Goal: Information Seeking & Learning: Learn about a topic

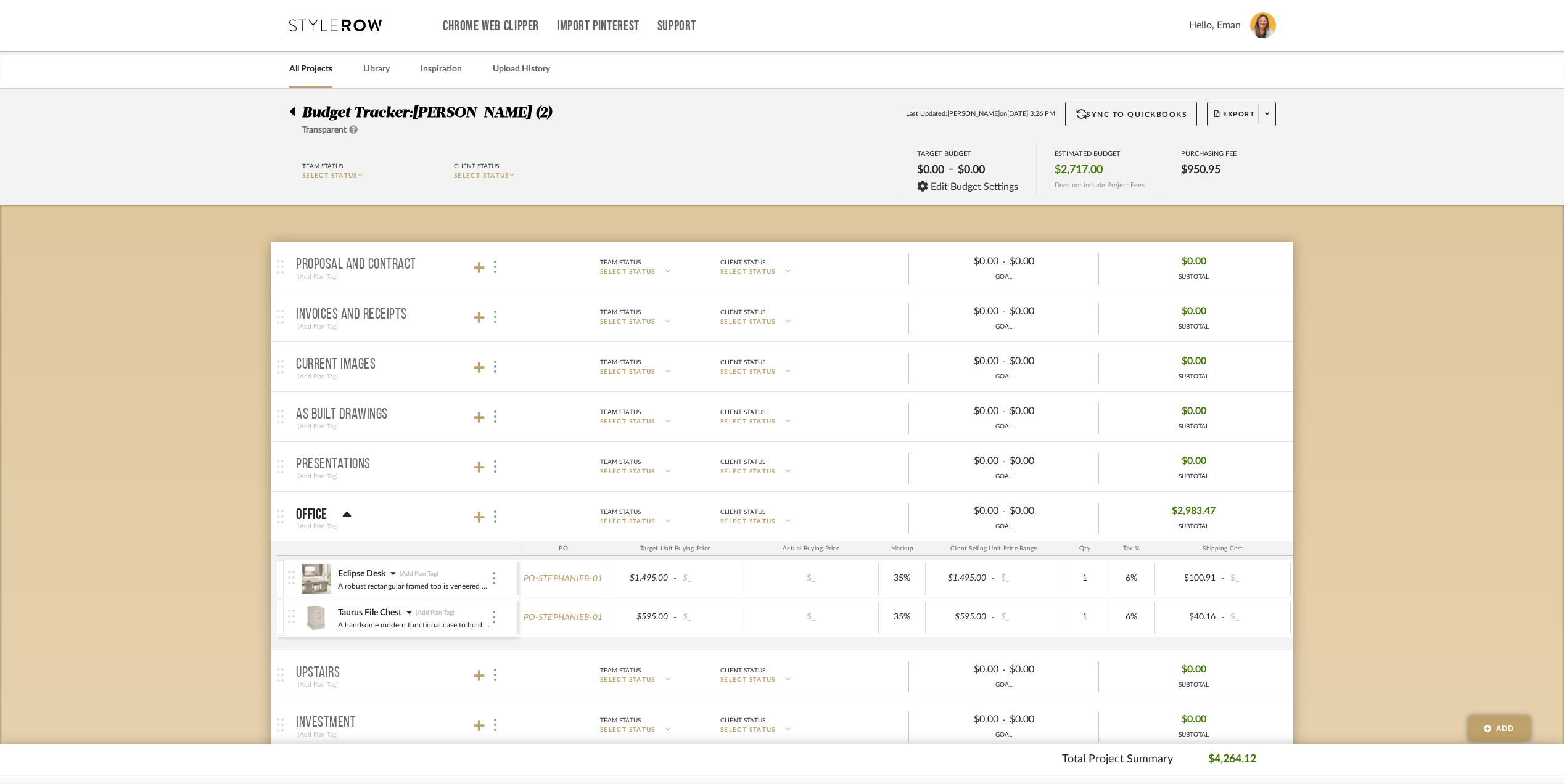
click at [294, 109] on icon at bounding box center [292, 112] width 5 height 9
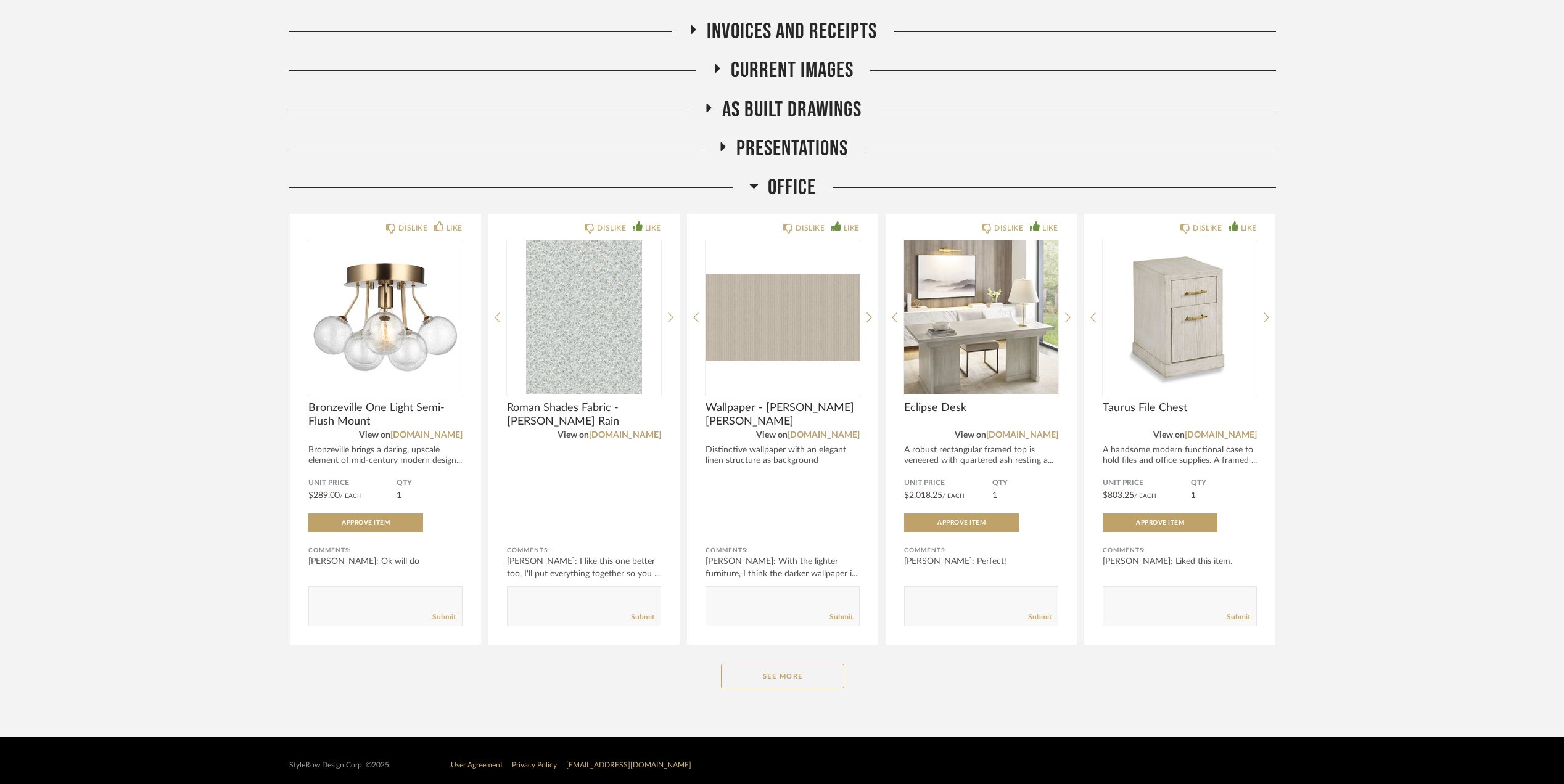
scroll to position [232, 0]
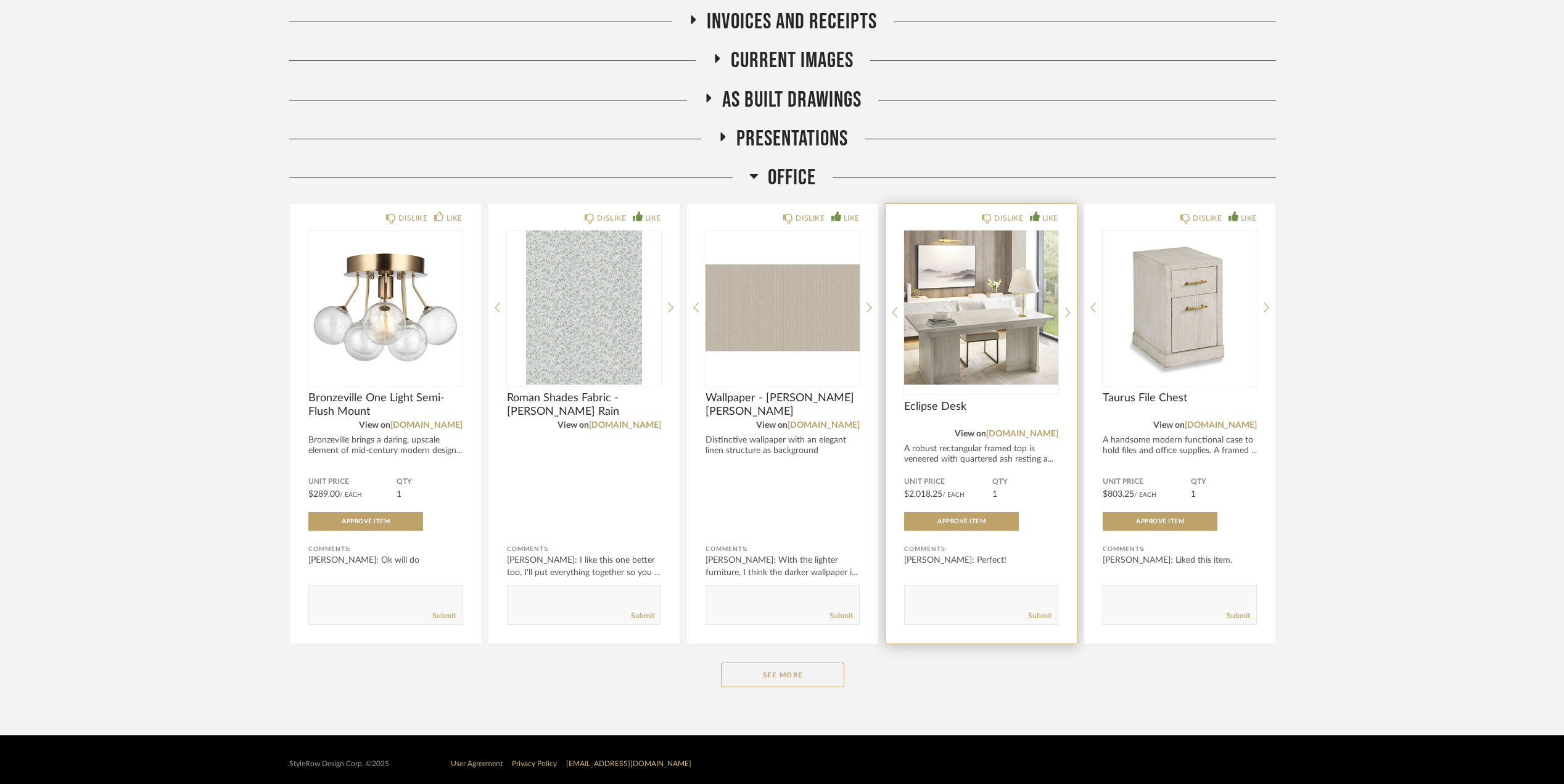
drag, startPoint x: 780, startPoint y: 663, endPoint x: 1005, endPoint y: 610, distance: 231.2
click at [780, 663] on button "See More" at bounding box center [782, 675] width 123 height 25
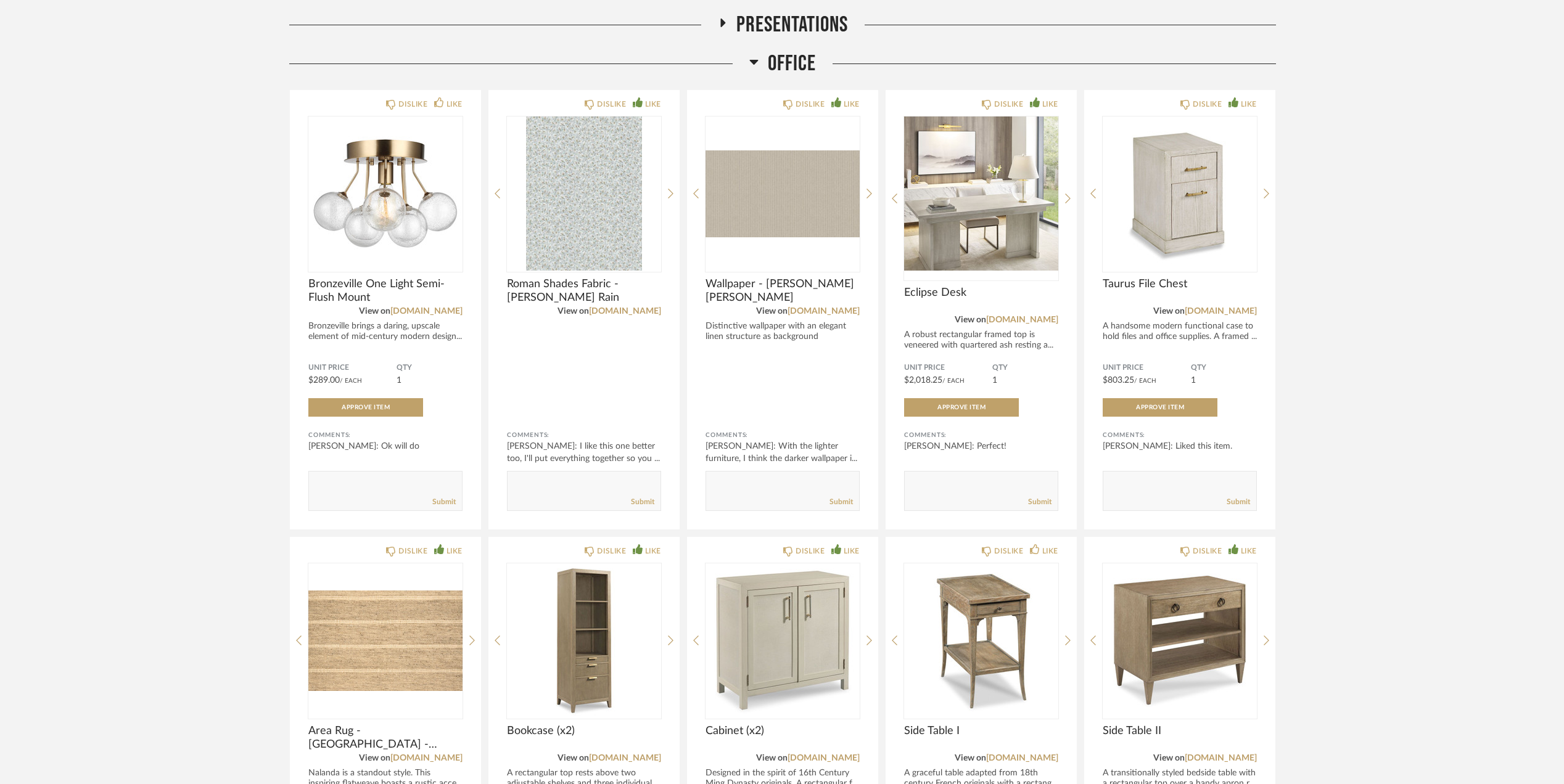
scroll to position [314, 0]
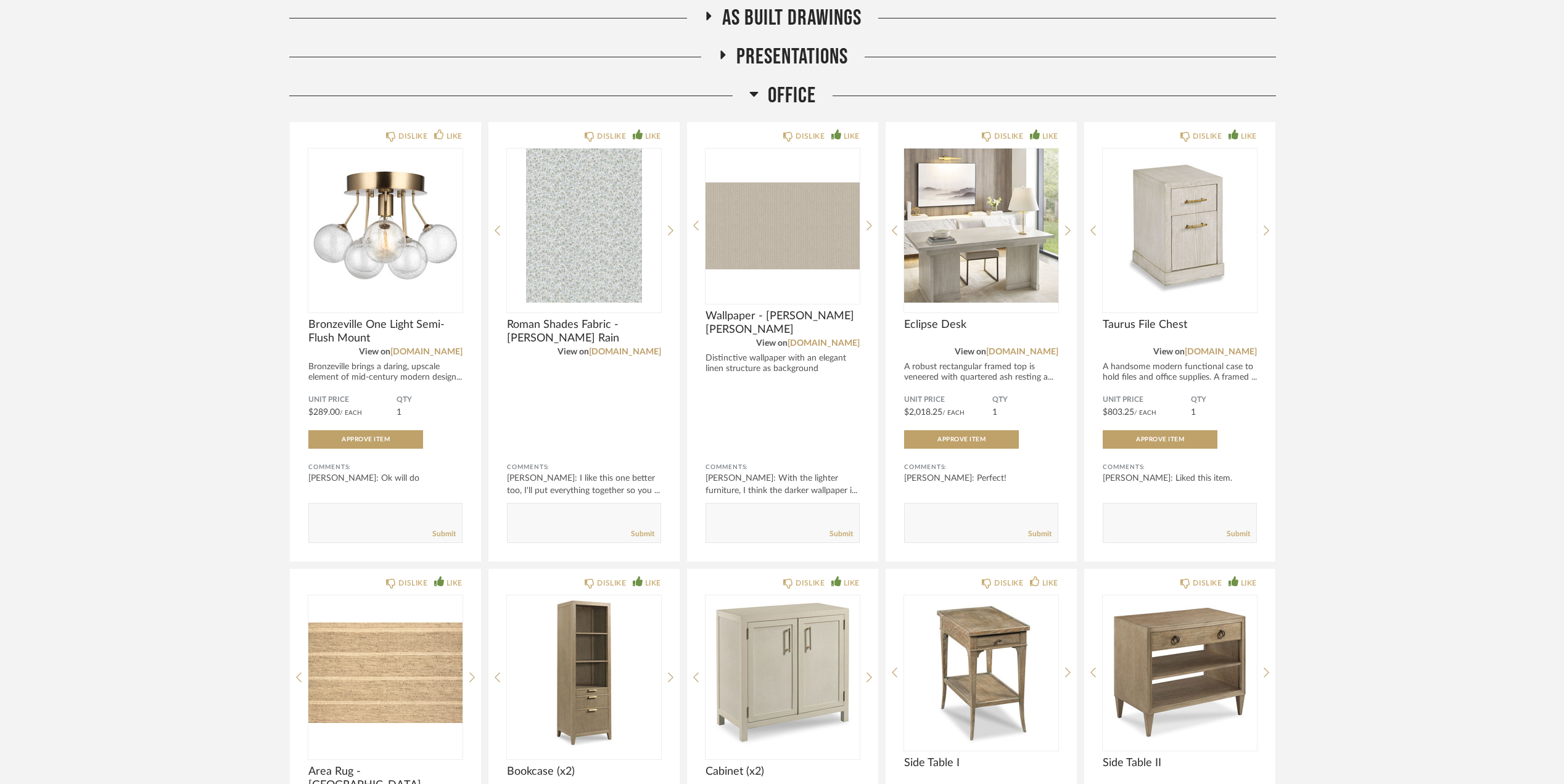
click at [183, 215] on div "Thumbnail View Full View [PERSON_NAME] (2) Office redo + Upstais Filter Items C…" at bounding box center [782, 627] width 1564 height 1781
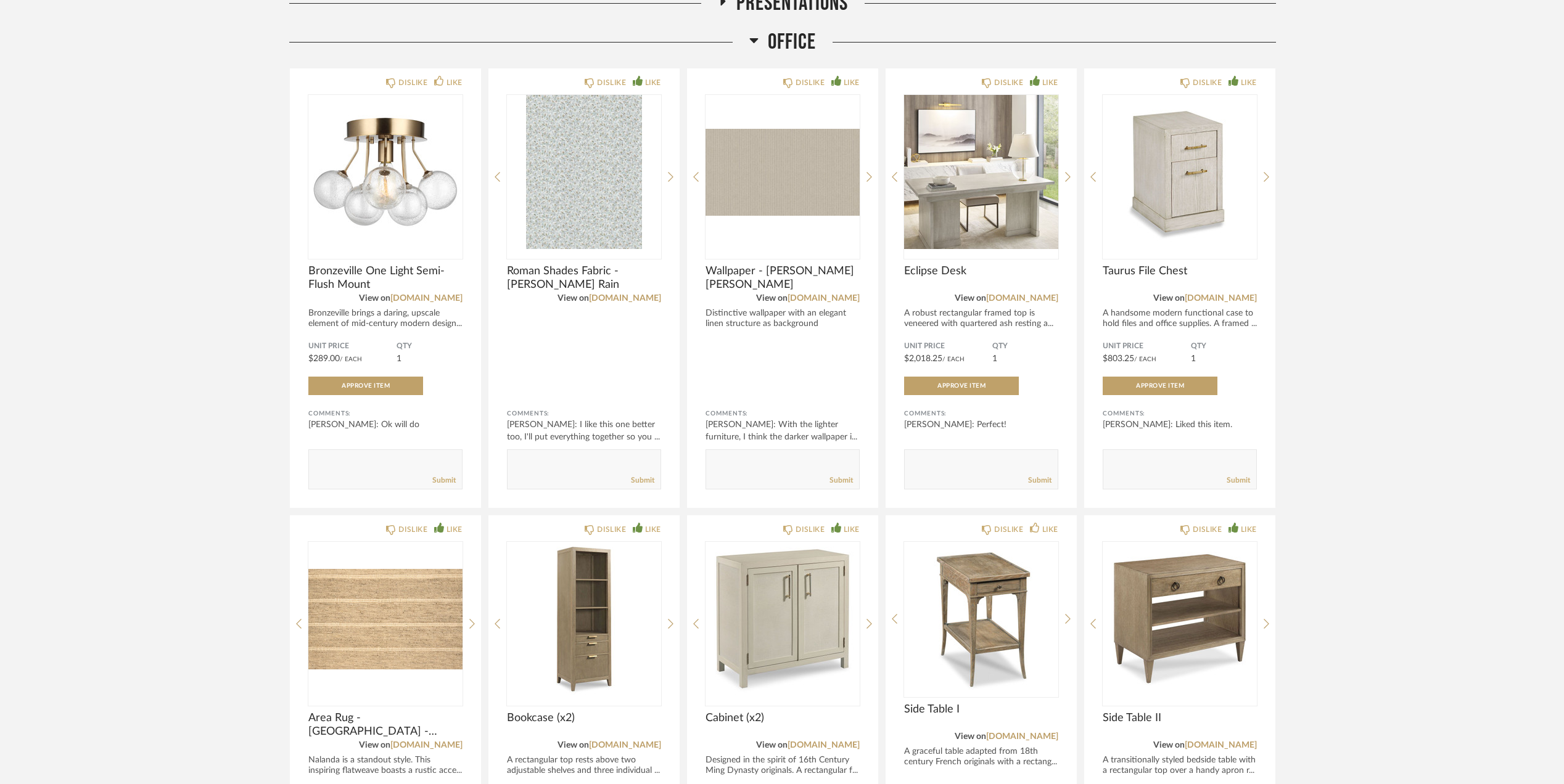
scroll to position [395, 0]
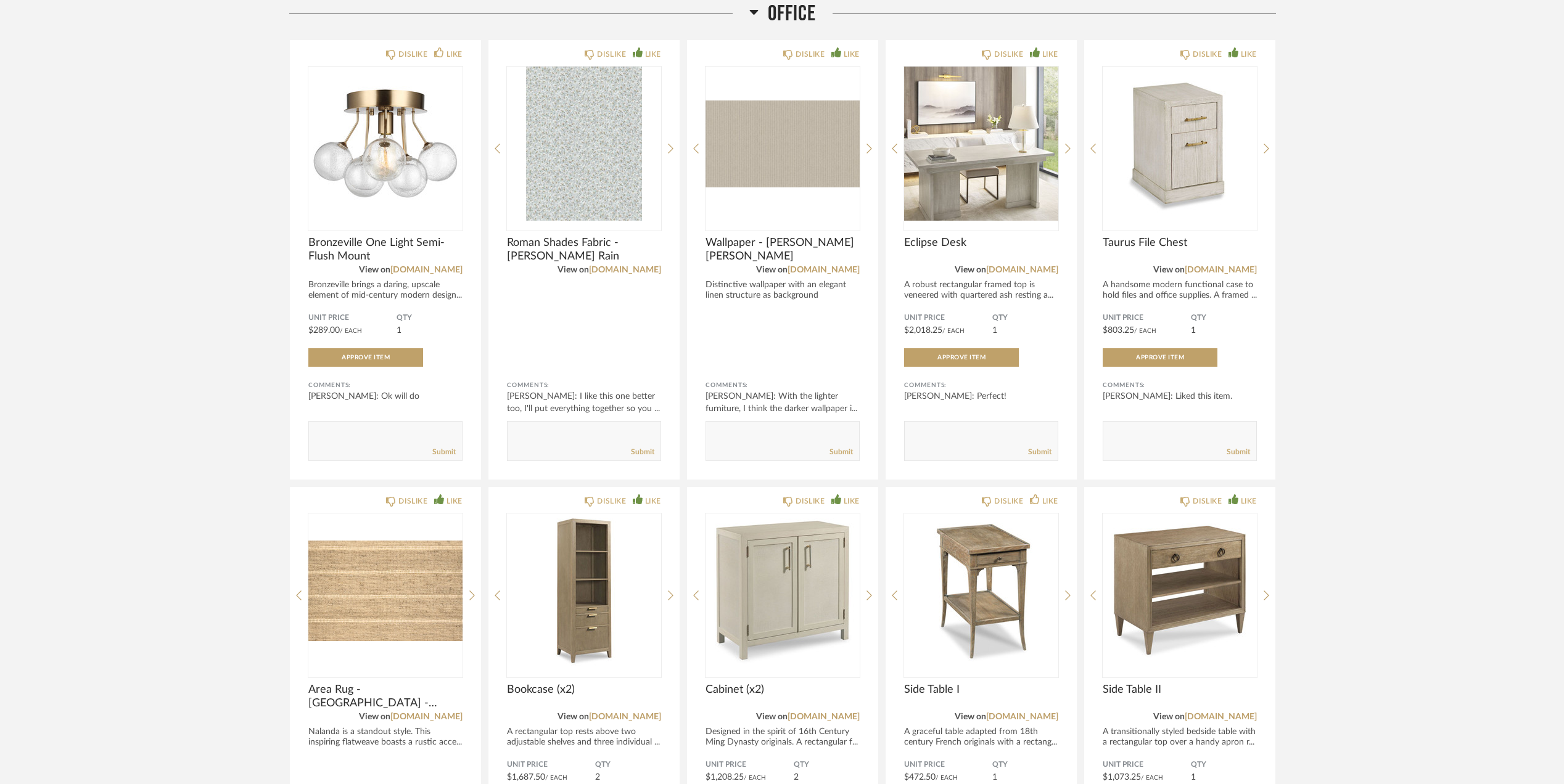
click at [1424, 402] on div "Thumbnail View Full View [PERSON_NAME] (2) Office redo + Upstais Filter Items C…" at bounding box center [782, 545] width 1564 height 1781
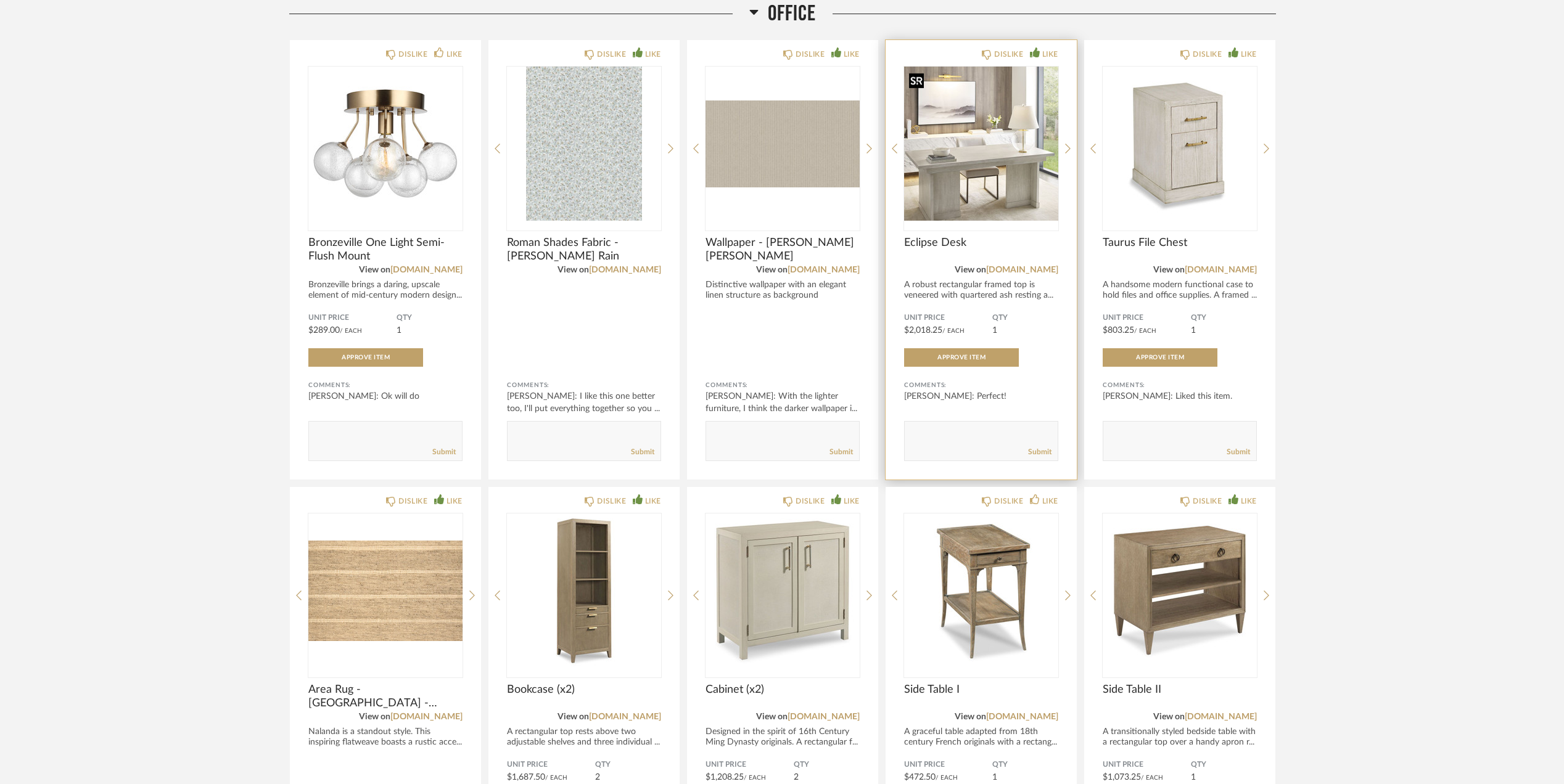
click at [950, 185] on img "0" at bounding box center [981, 143] width 154 height 154
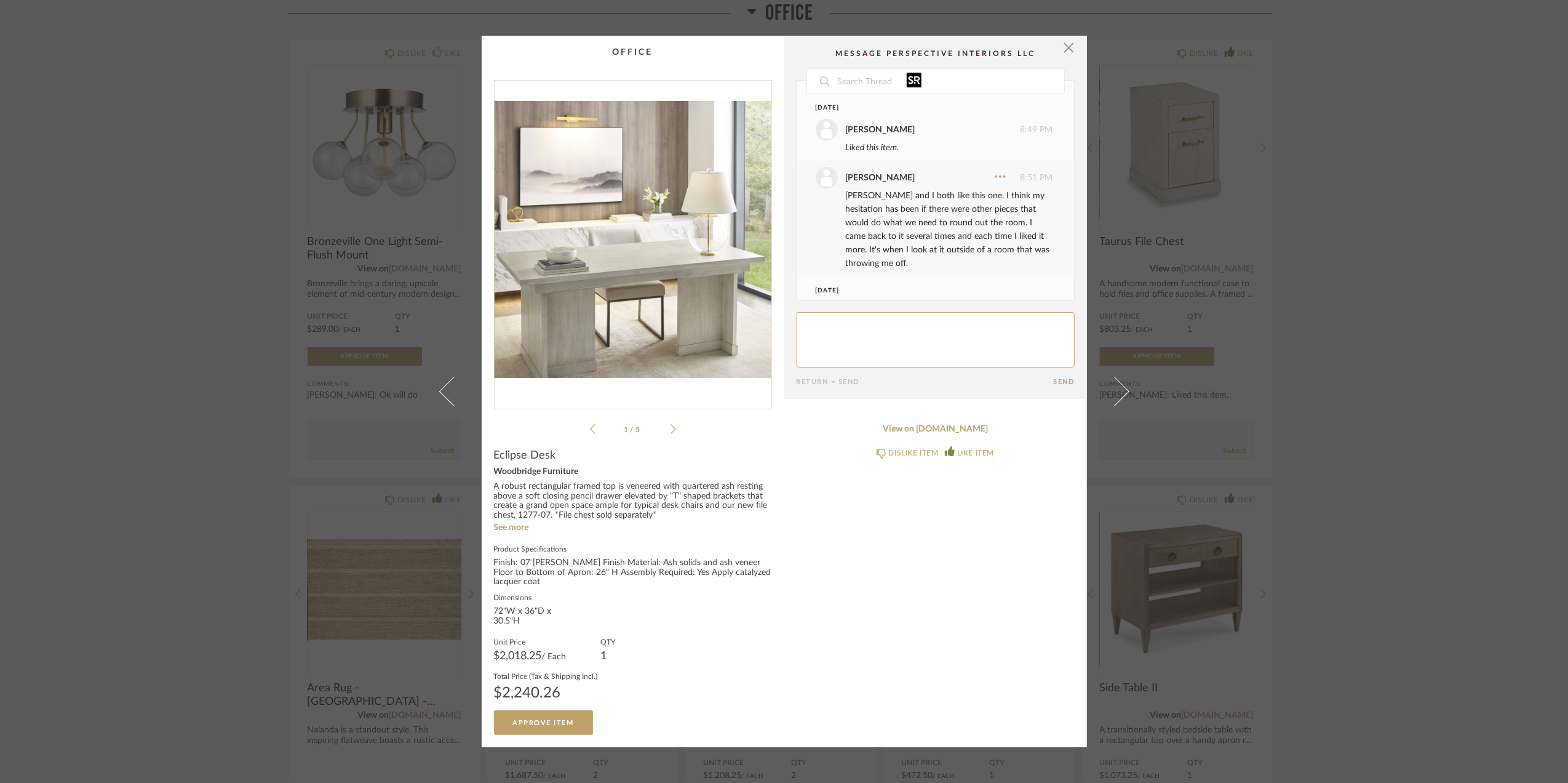
scroll to position [53, 0]
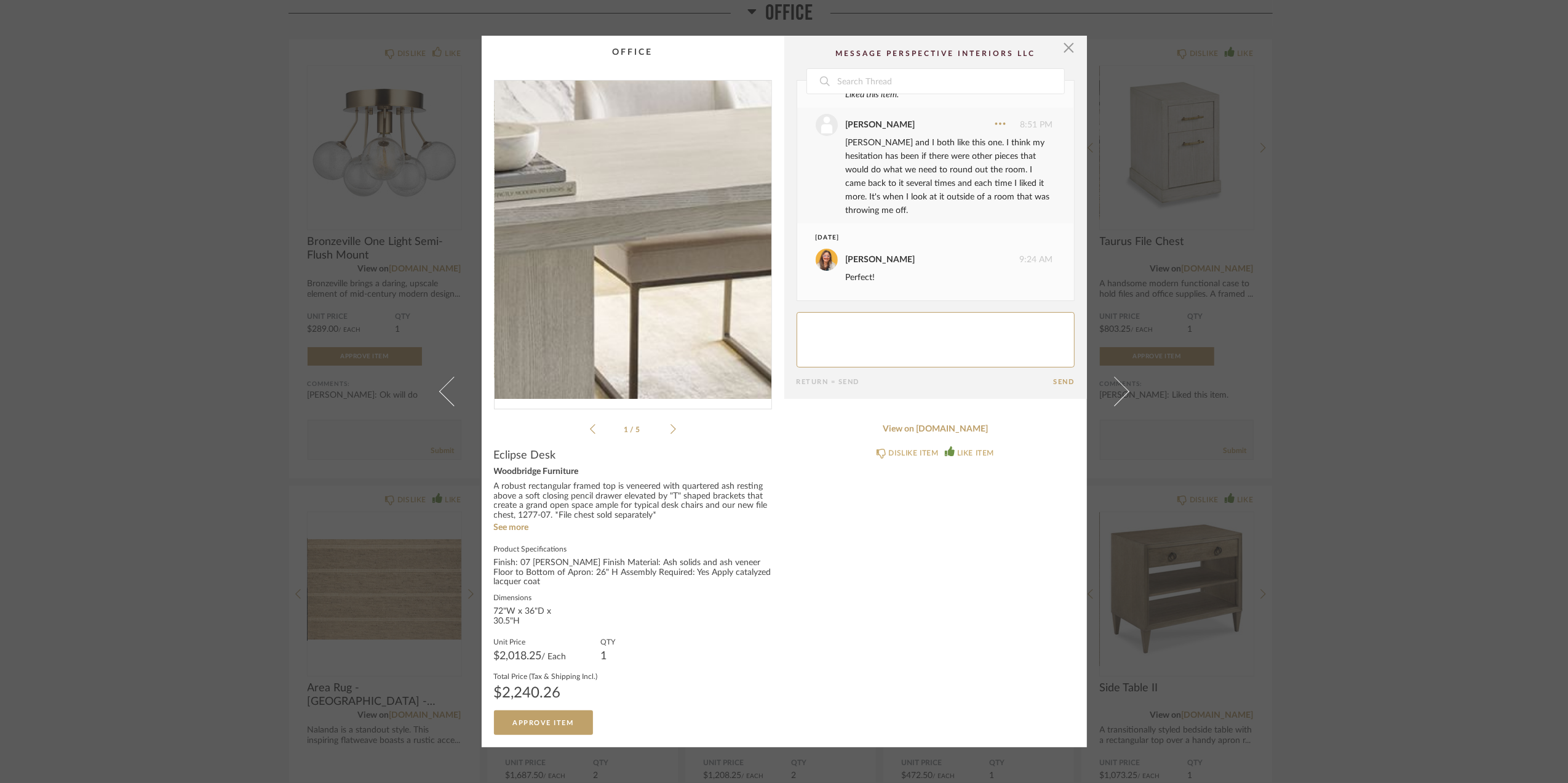
click at [604, 290] on img "0" at bounding box center [632, 240] width 277 height 318
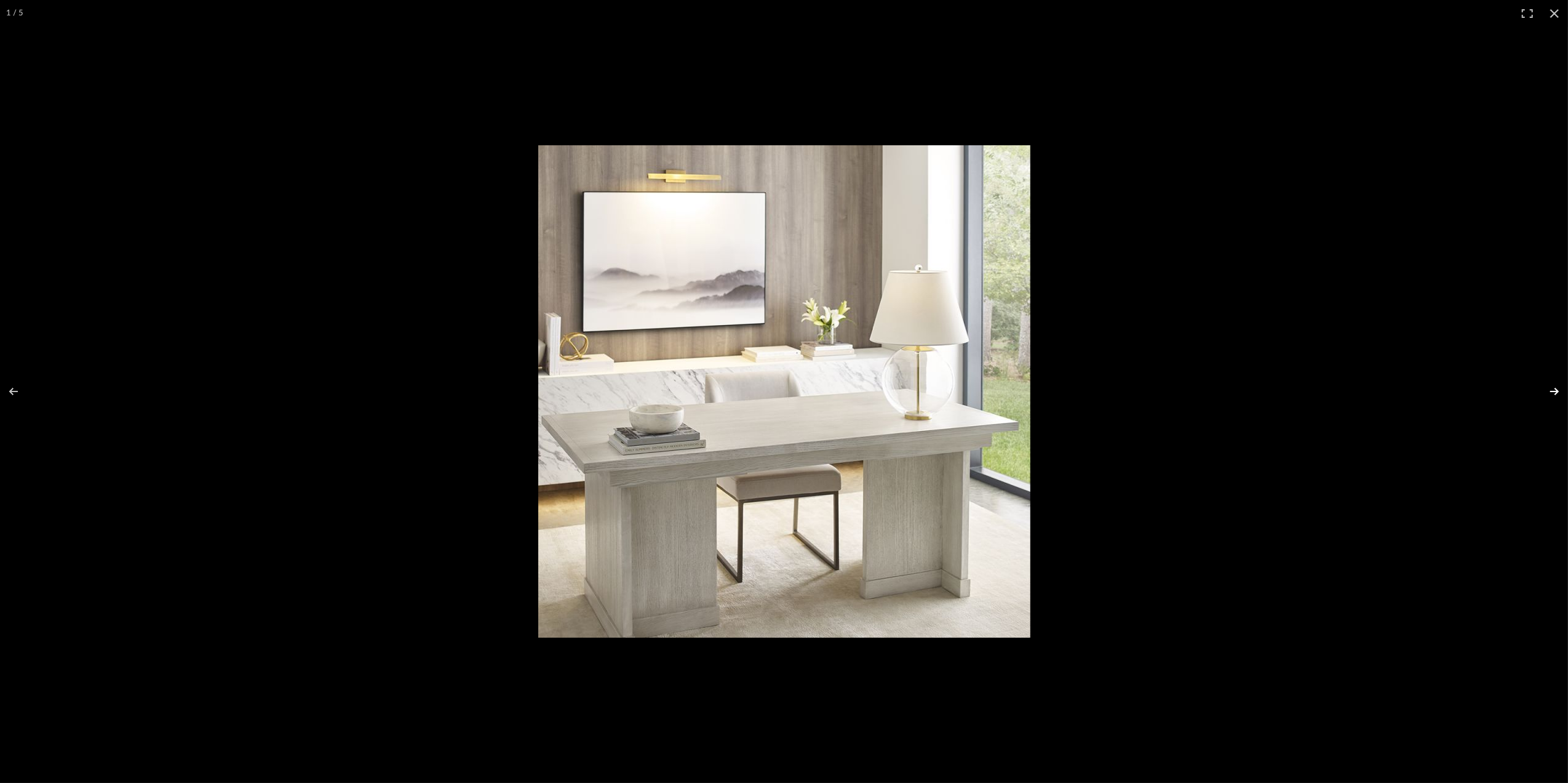
click at [1556, 392] on button at bounding box center [1546, 392] width 43 height 61
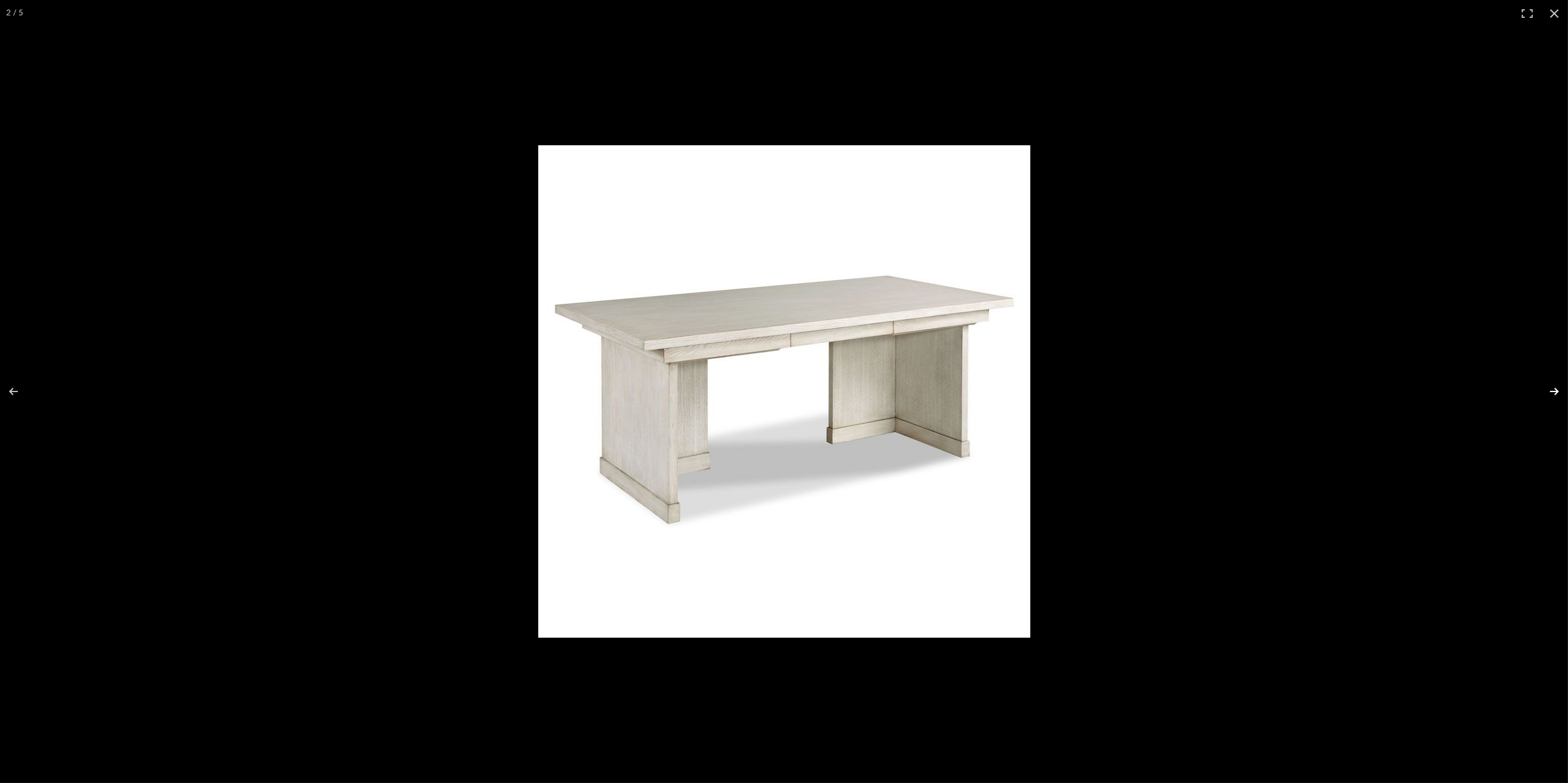
click at [1556, 392] on button at bounding box center [1546, 392] width 43 height 61
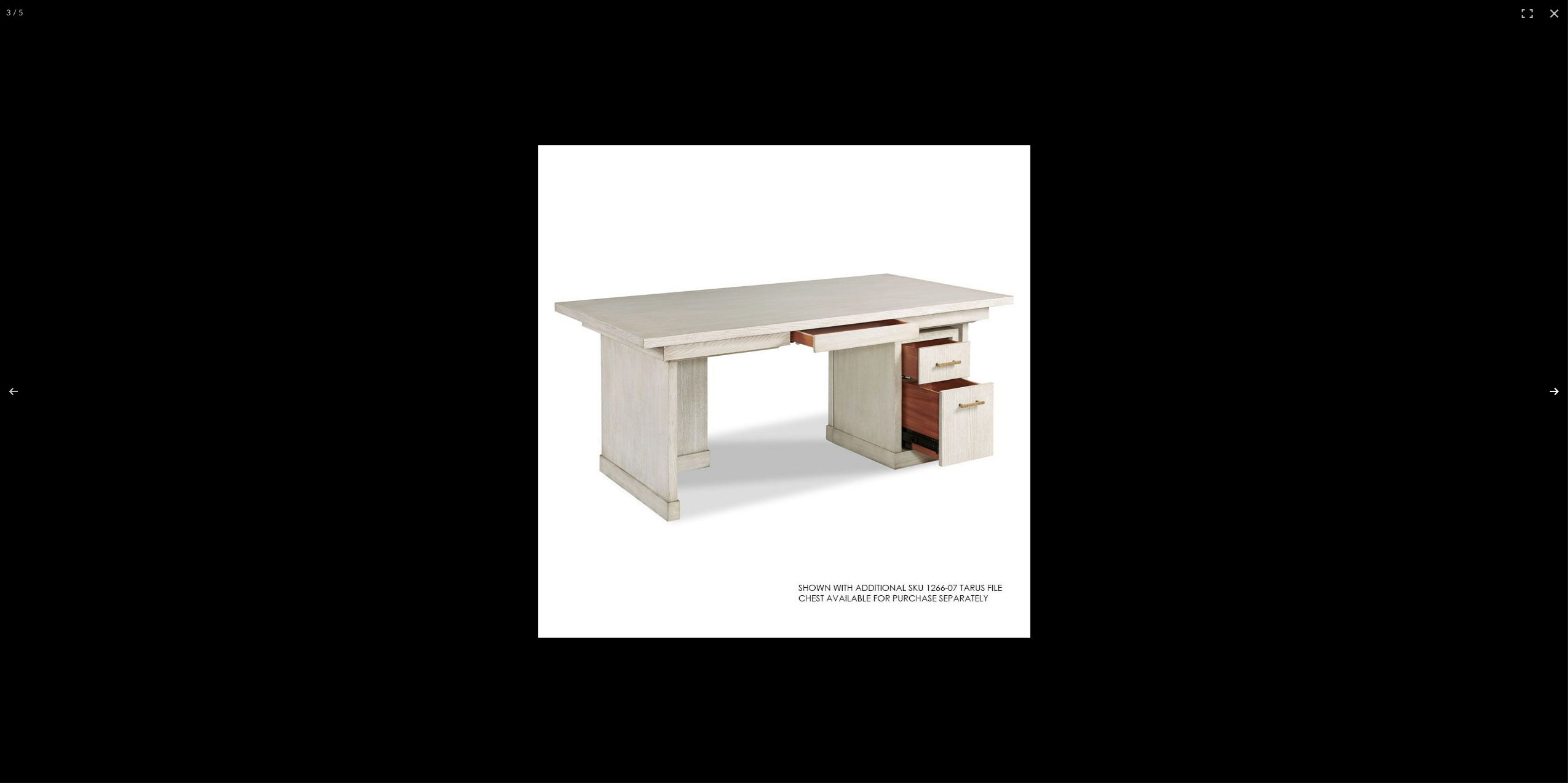
click at [1556, 392] on button at bounding box center [1546, 392] width 43 height 61
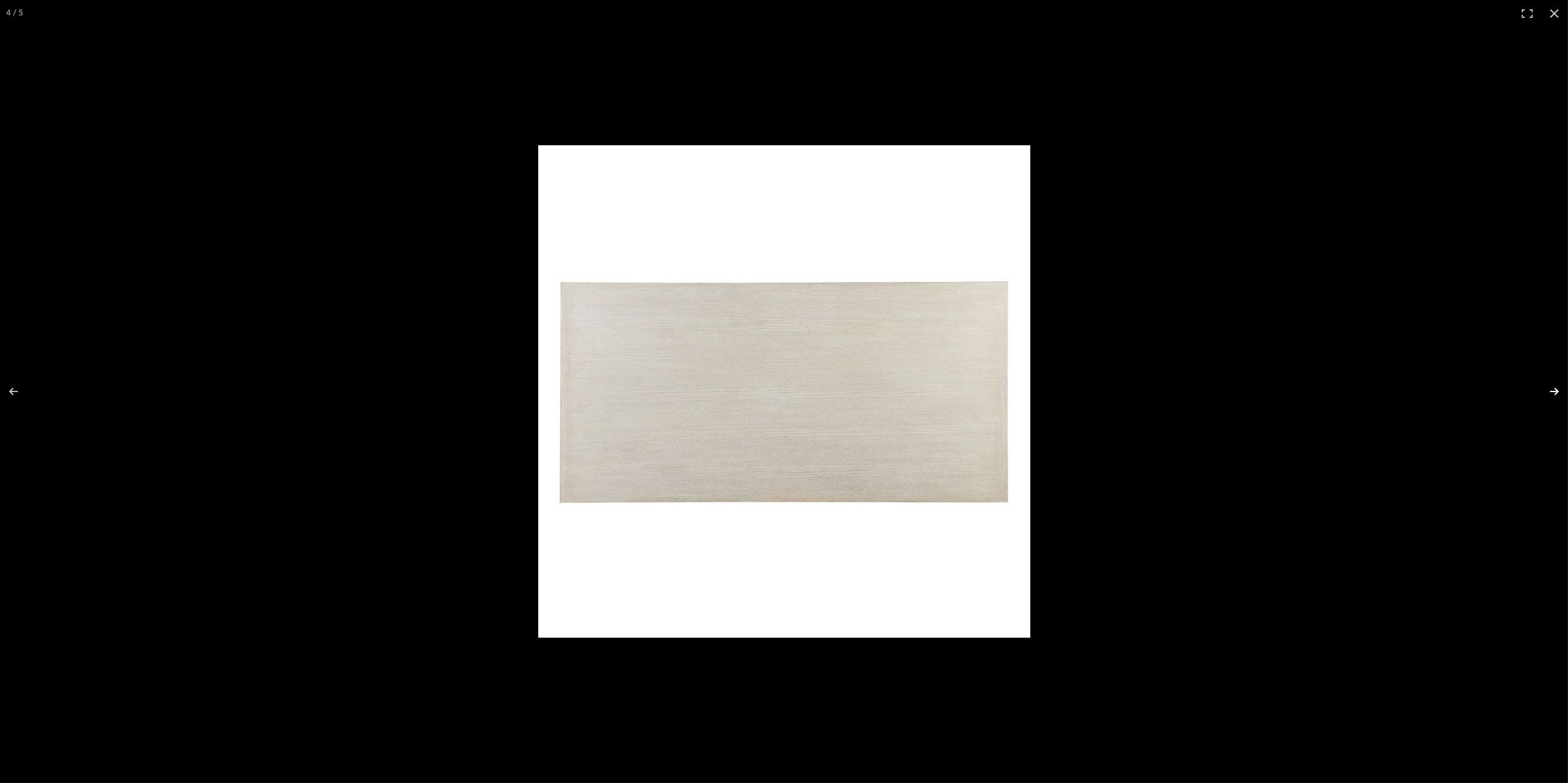
click at [1554, 392] on button at bounding box center [1546, 392] width 43 height 61
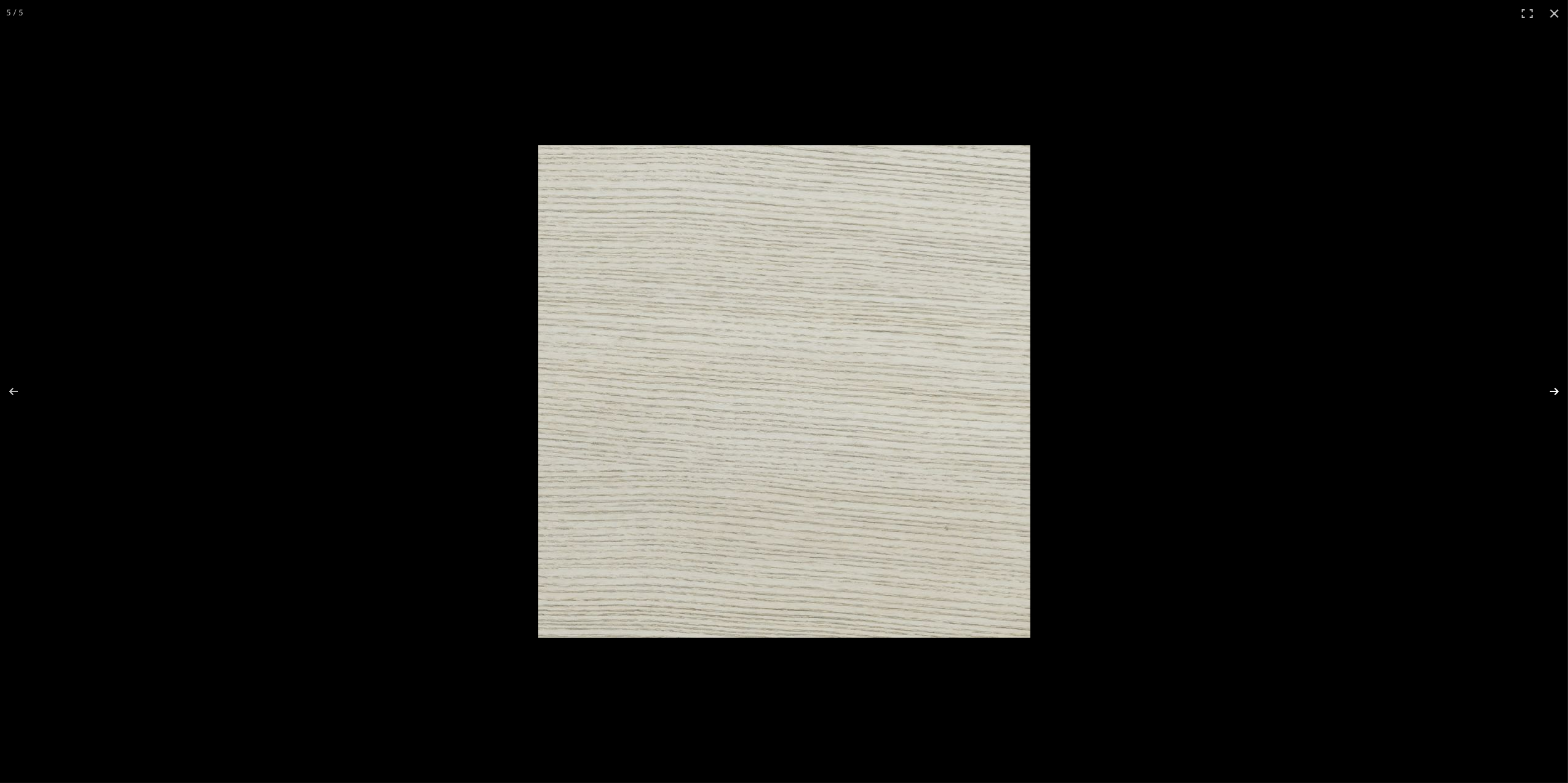
click at [1554, 392] on button at bounding box center [1546, 392] width 43 height 61
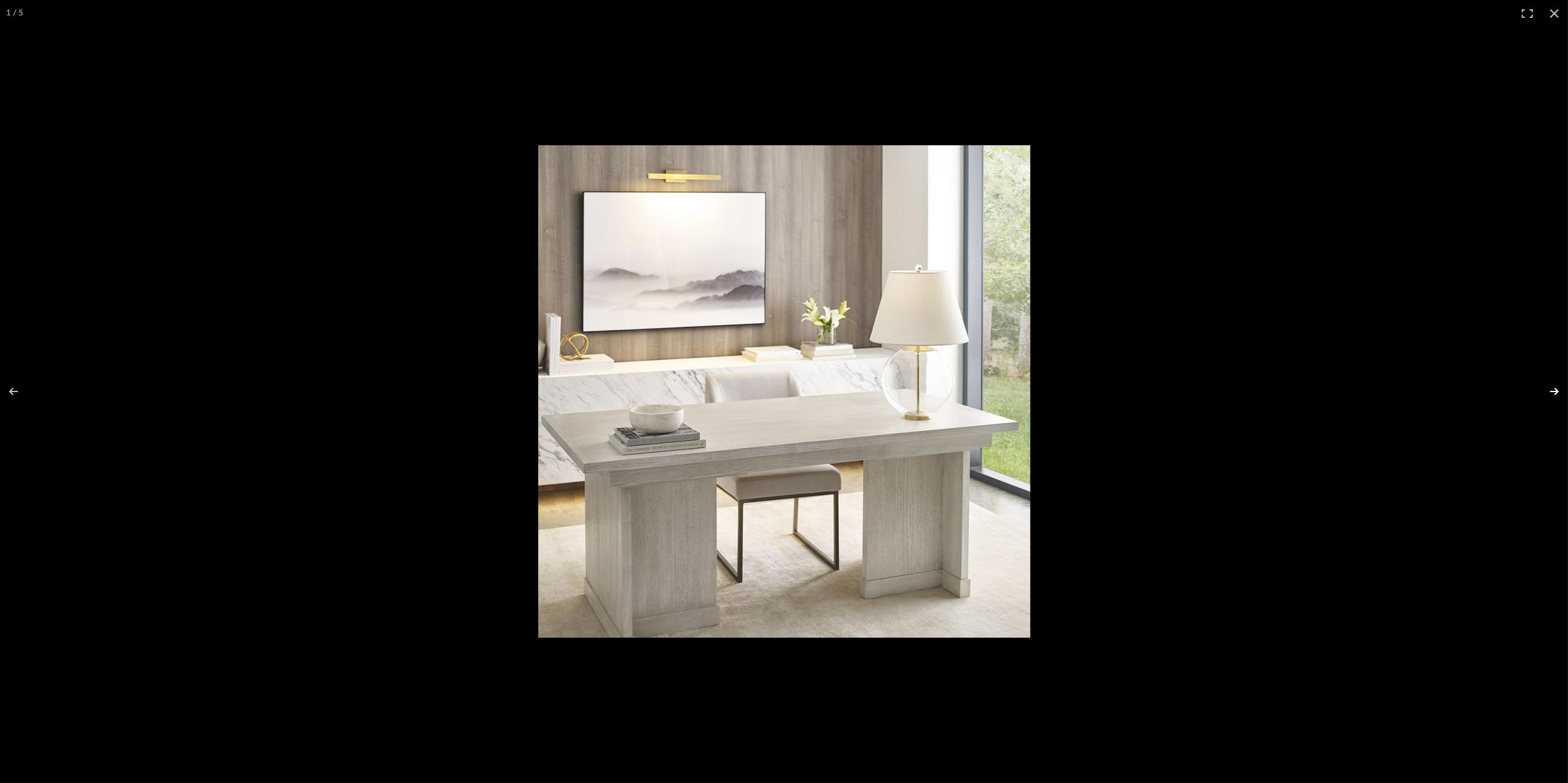
click at [1556, 394] on button at bounding box center [1546, 392] width 43 height 61
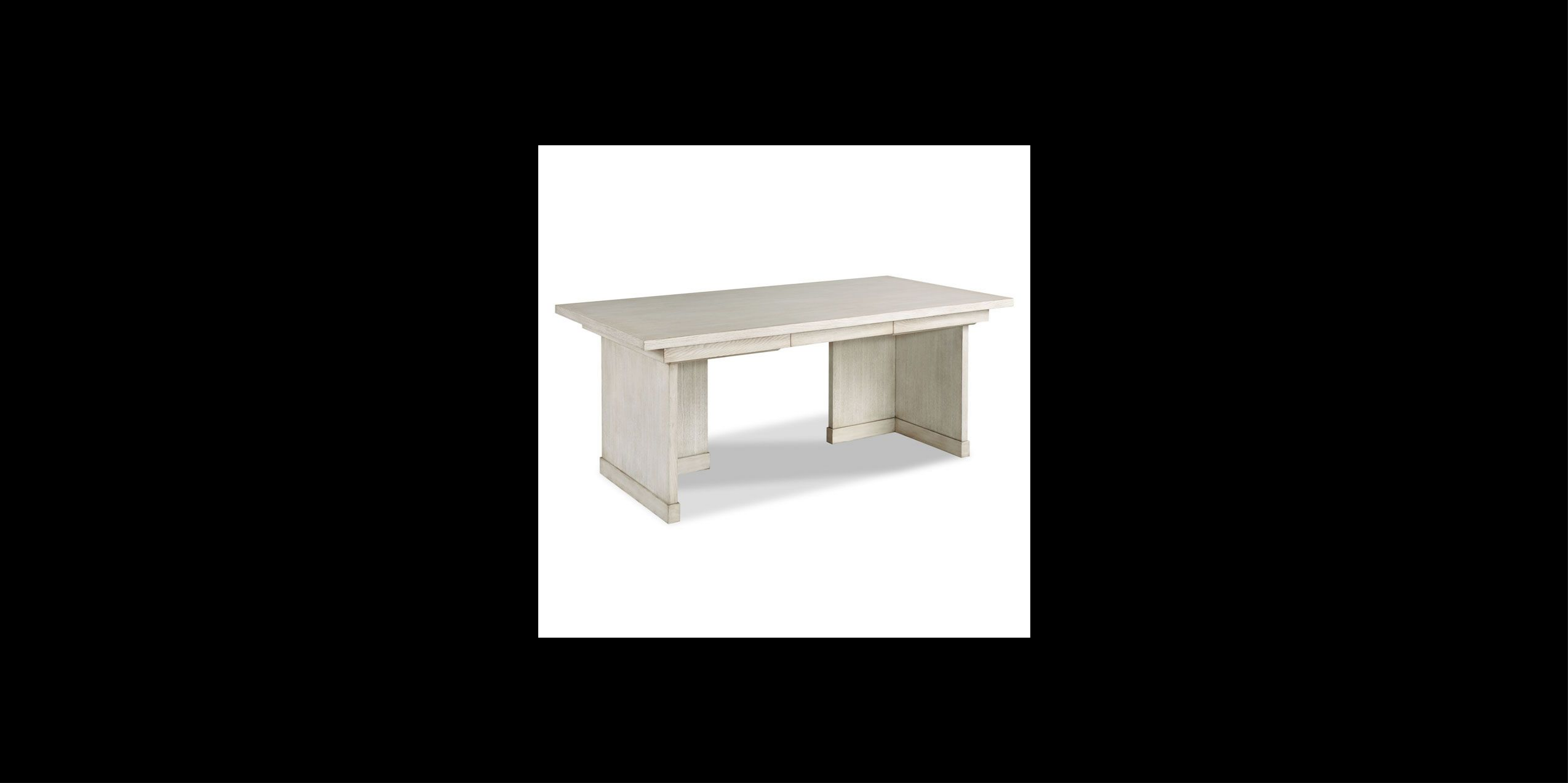
click at [1556, 394] on button at bounding box center [1546, 392] width 43 height 61
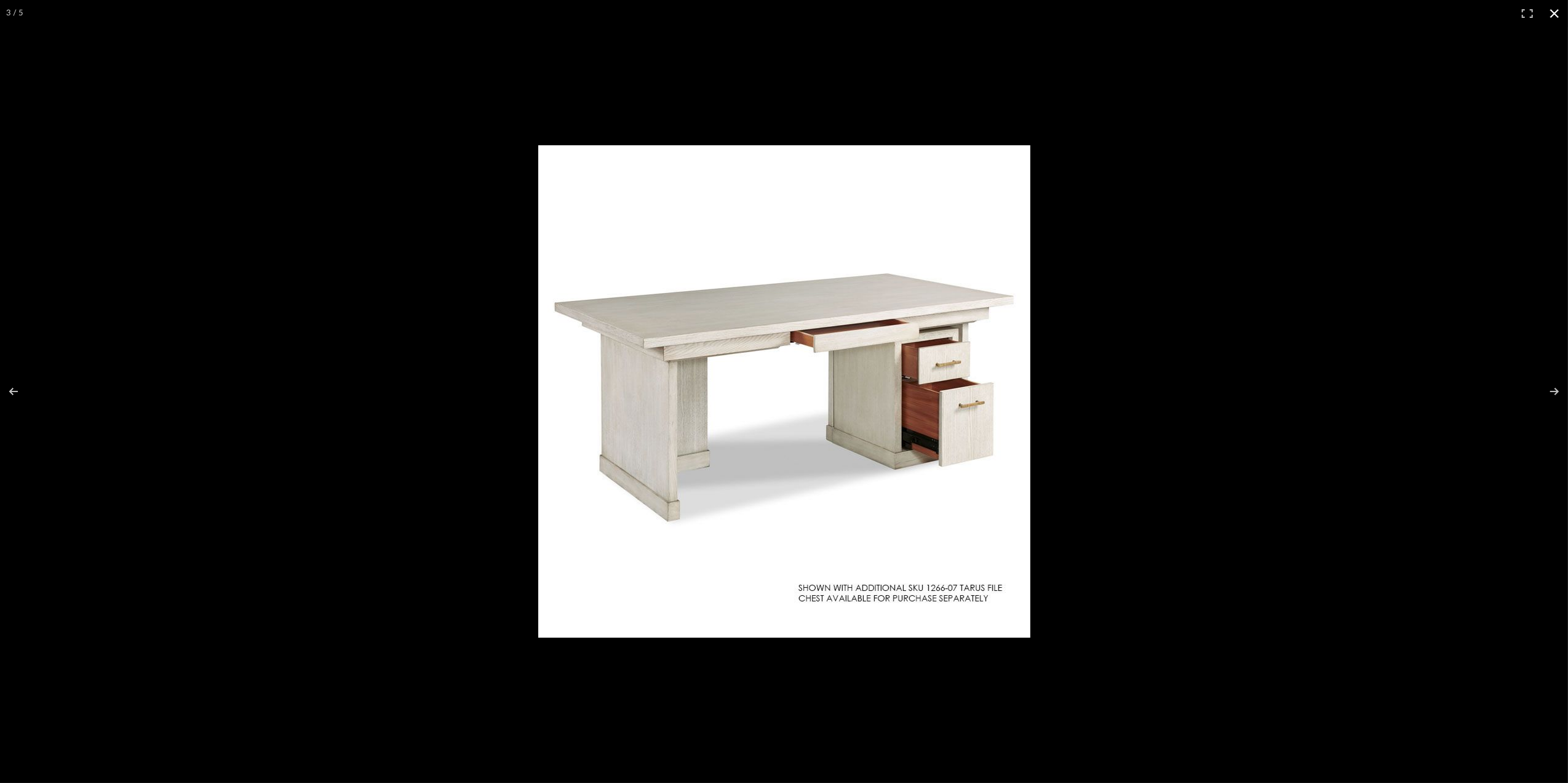
click at [1556, 12] on button at bounding box center [1555, 14] width 27 height 27
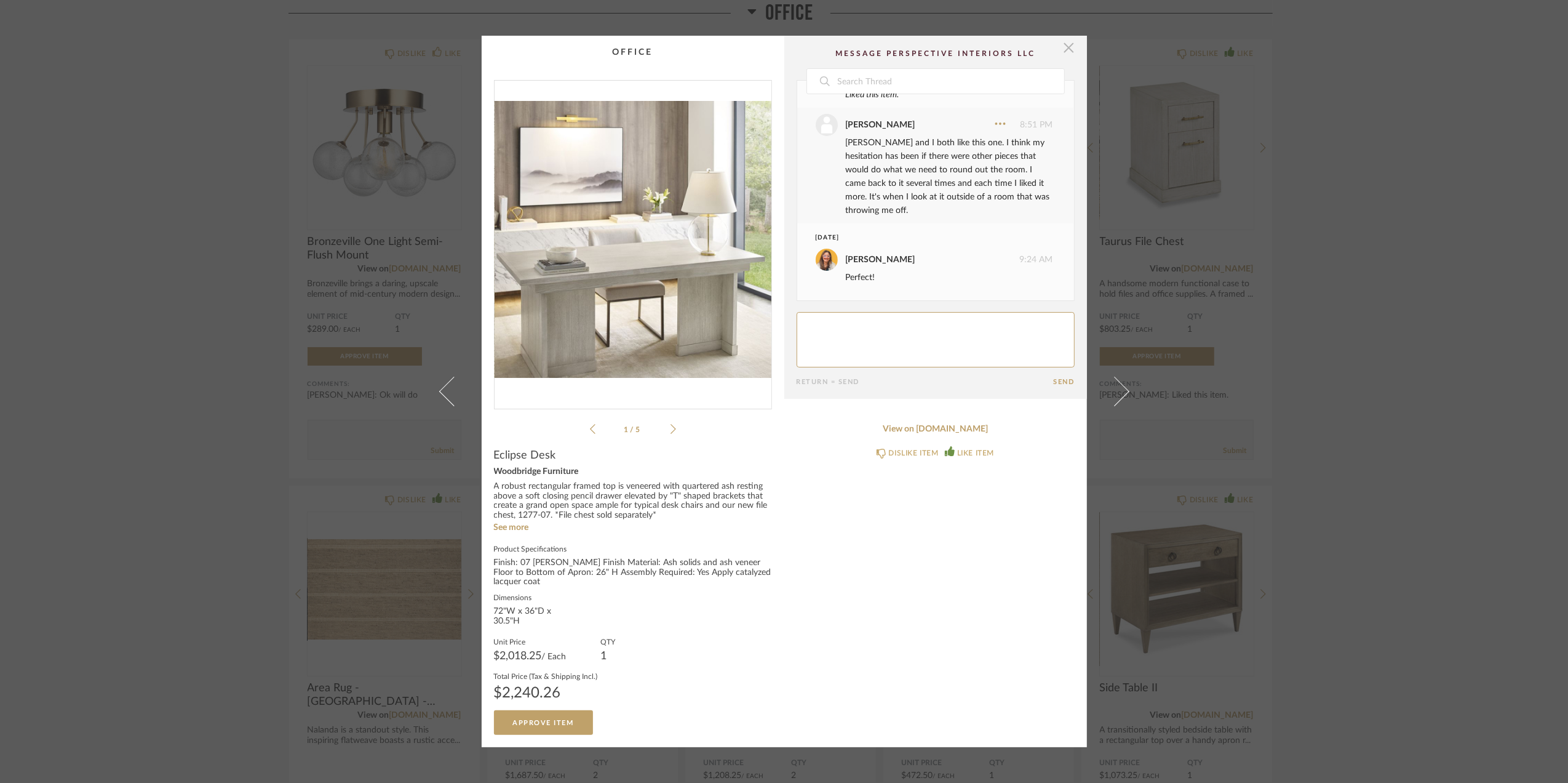
click at [1065, 54] on span "button" at bounding box center [1069, 48] width 25 height 25
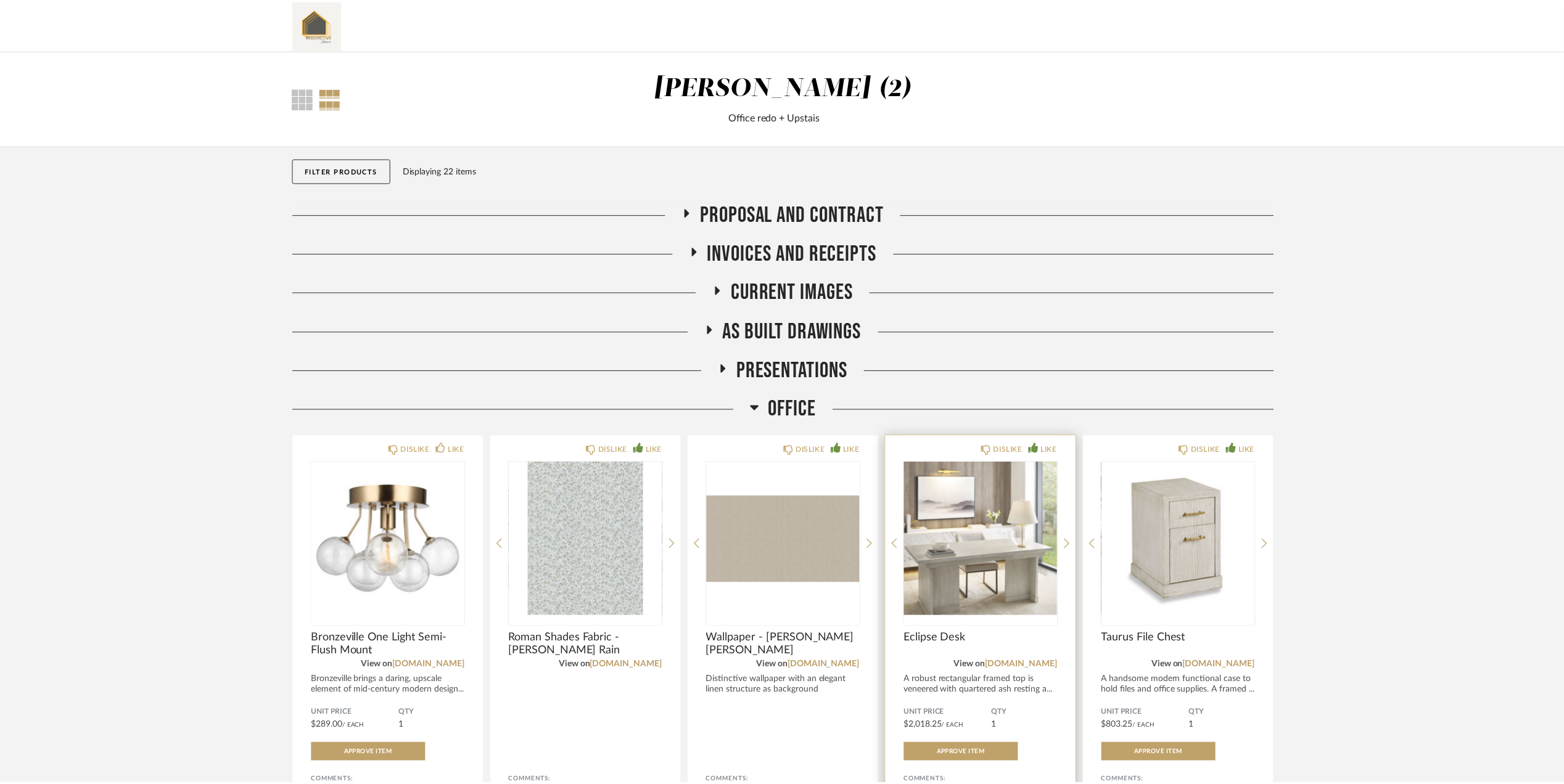
scroll to position [395, 0]
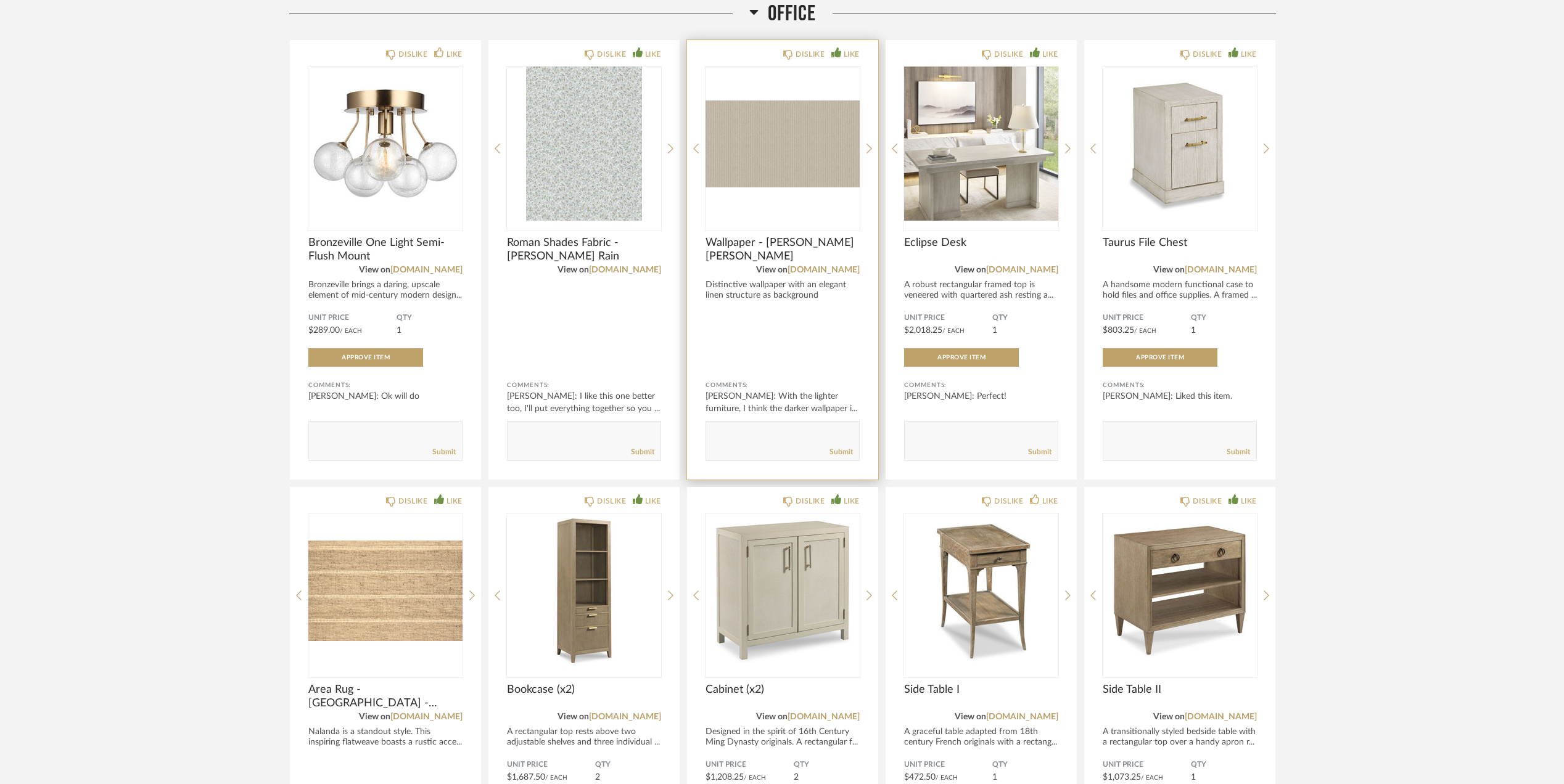
click at [790, 148] on img "0" at bounding box center [782, 143] width 154 height 154
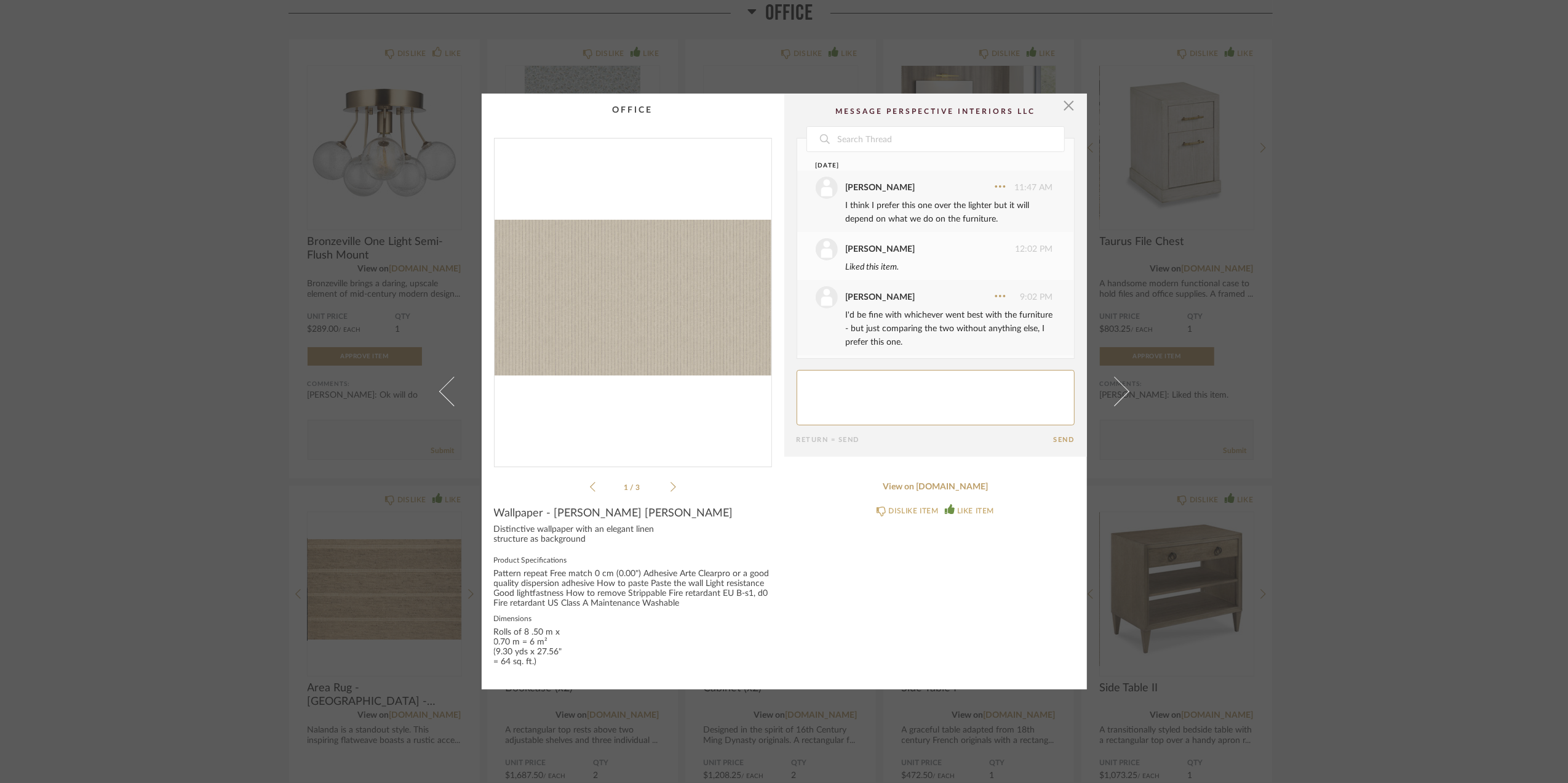
scroll to position [87, 0]
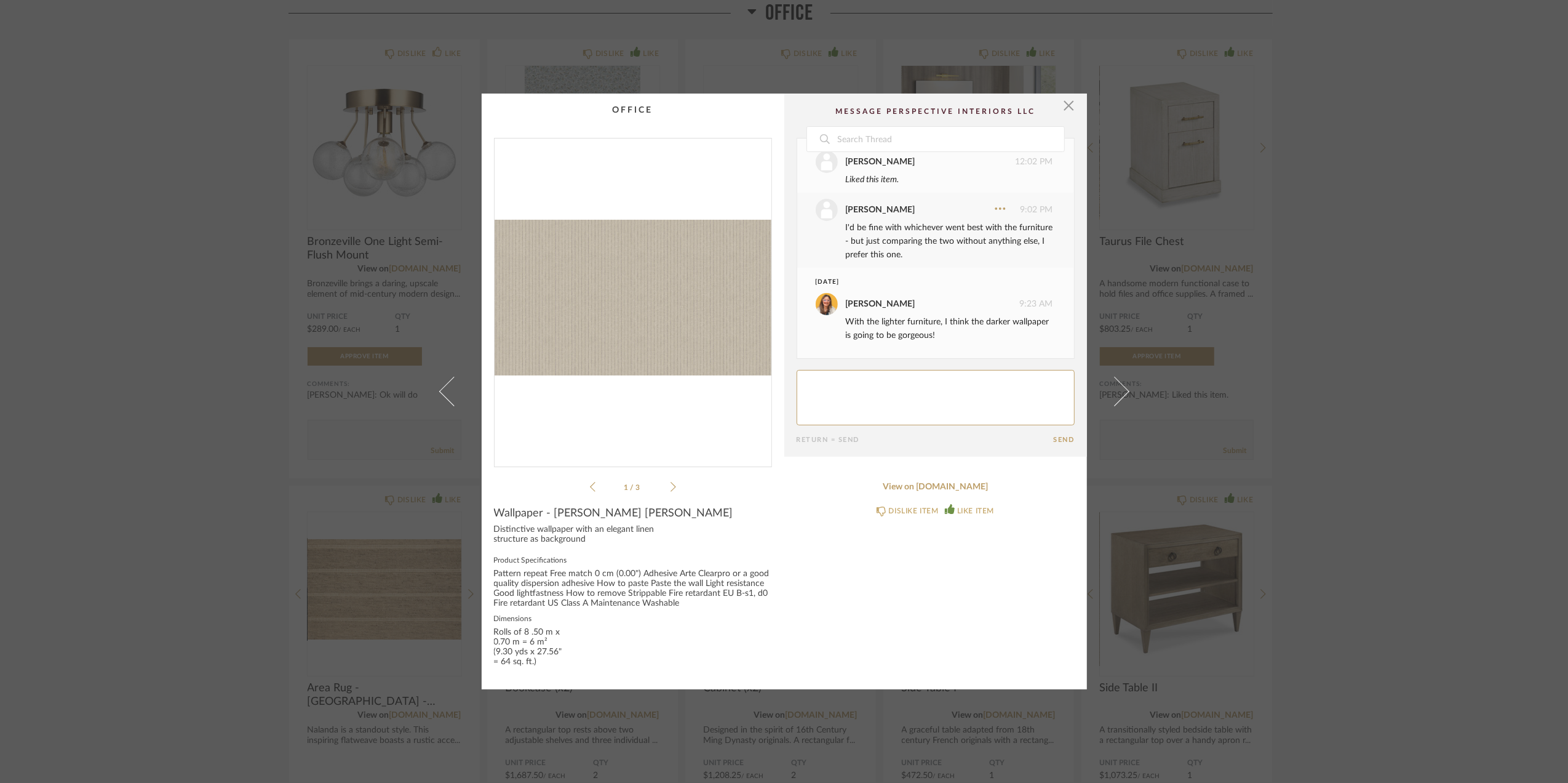
click at [629, 303] on img "0" at bounding box center [632, 298] width 277 height 318
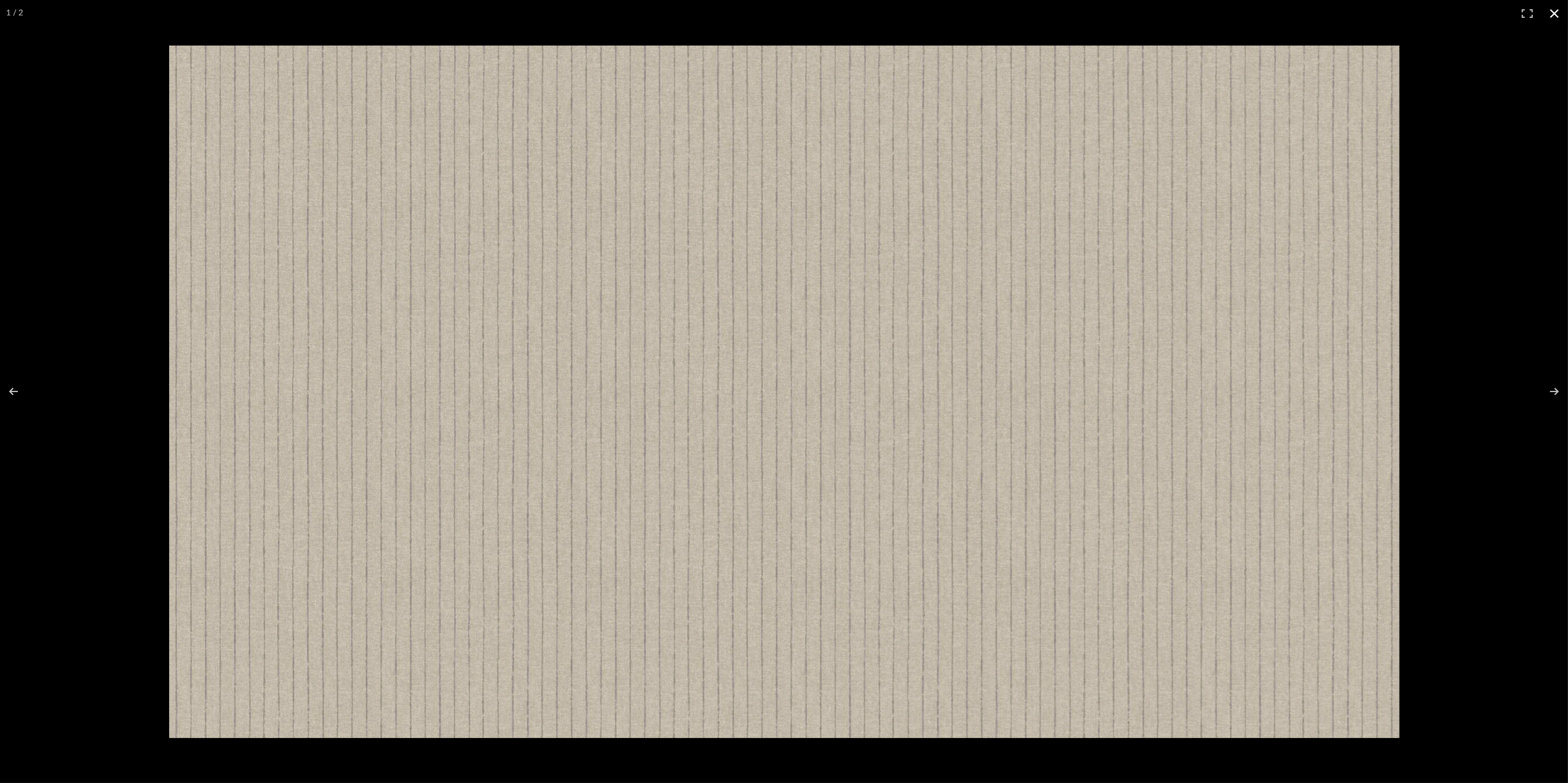
click at [1554, 16] on button at bounding box center [1555, 14] width 27 height 27
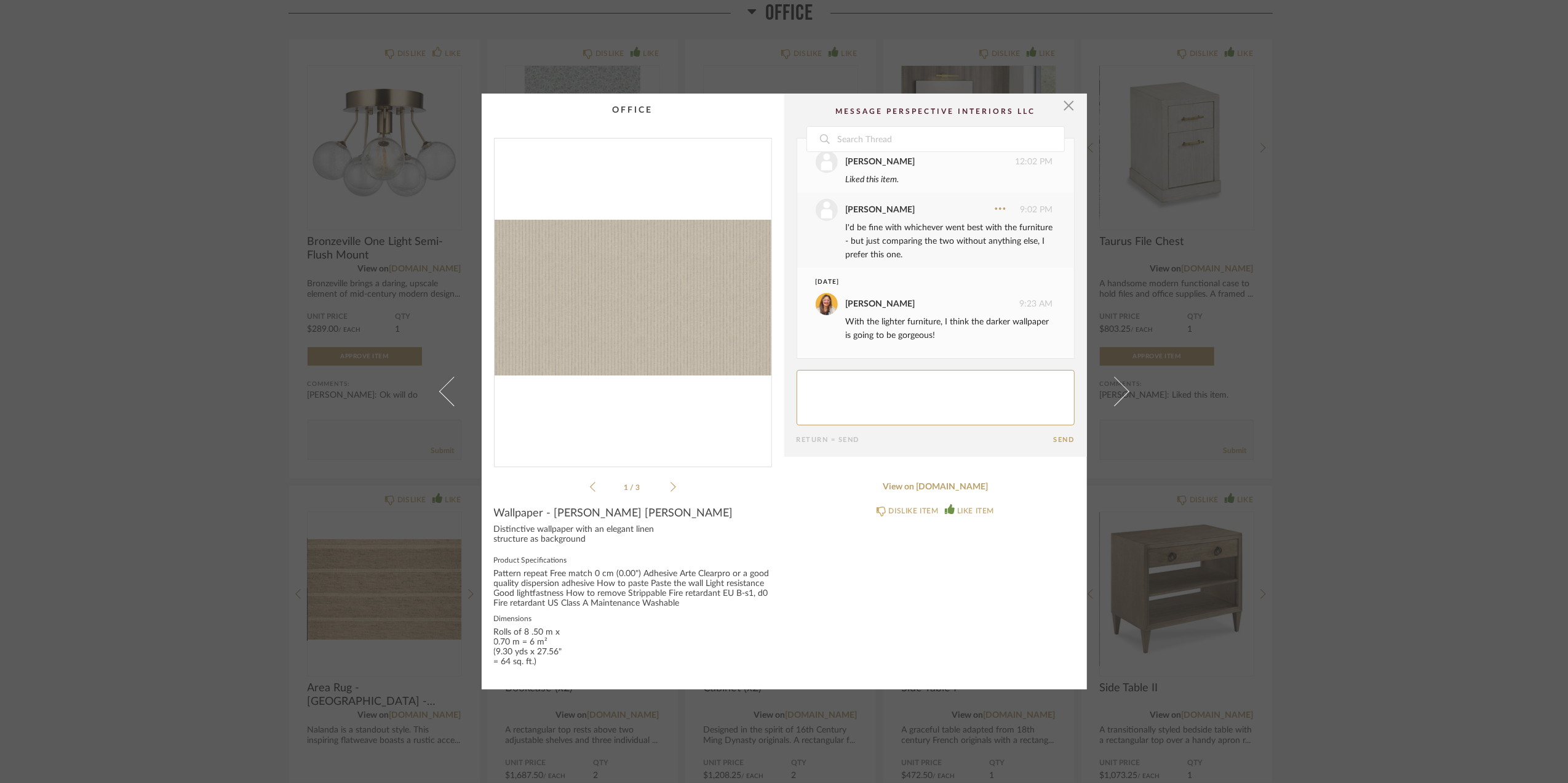
click at [1375, 245] on div "× Arte-12002.pdf Arte-12002.pdf 1 / 3 Date [DATE] [PERSON_NAME] 11:47 AM I thin…" at bounding box center [784, 392] width 1568 height 783
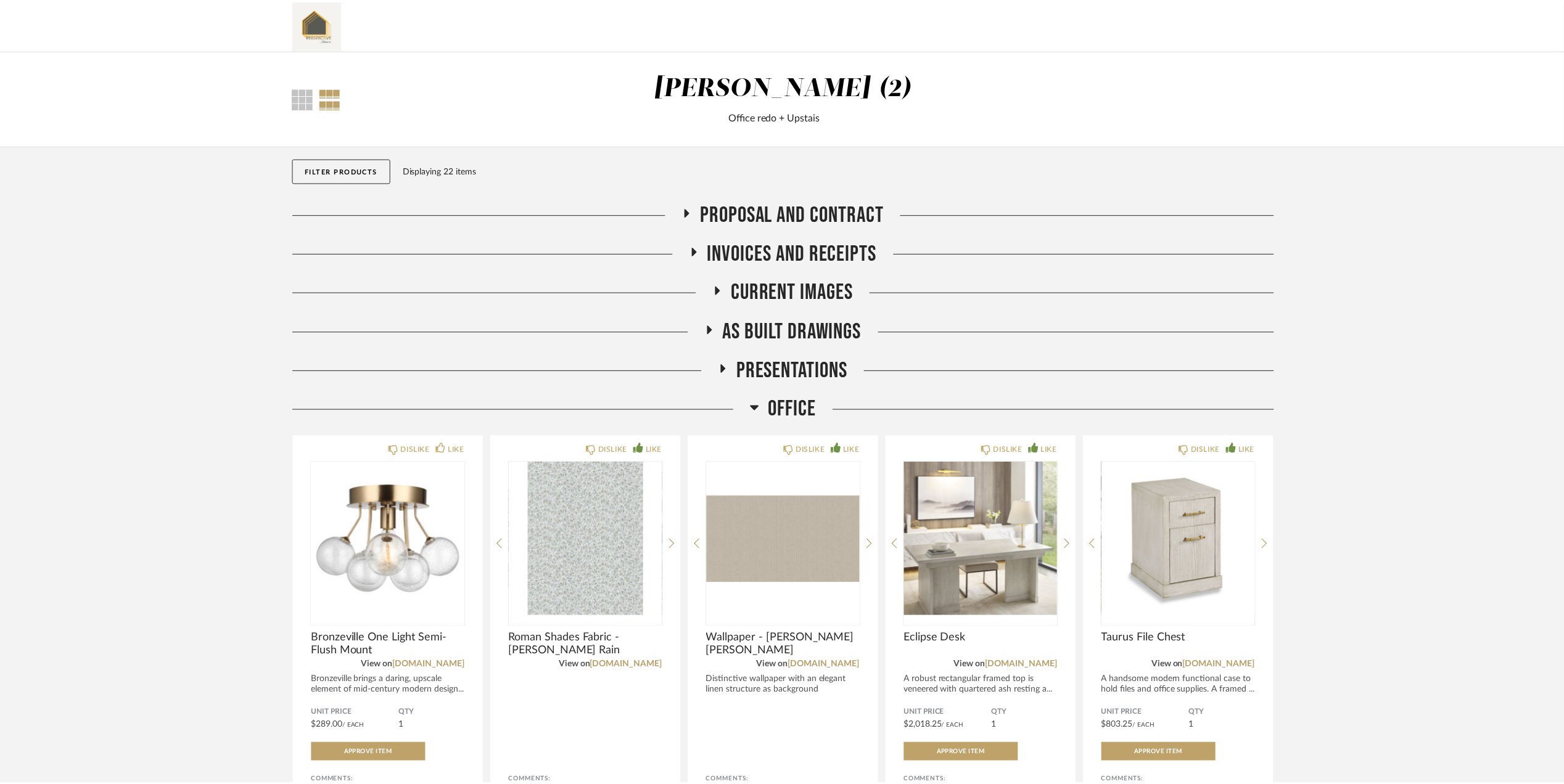
scroll to position [395, 0]
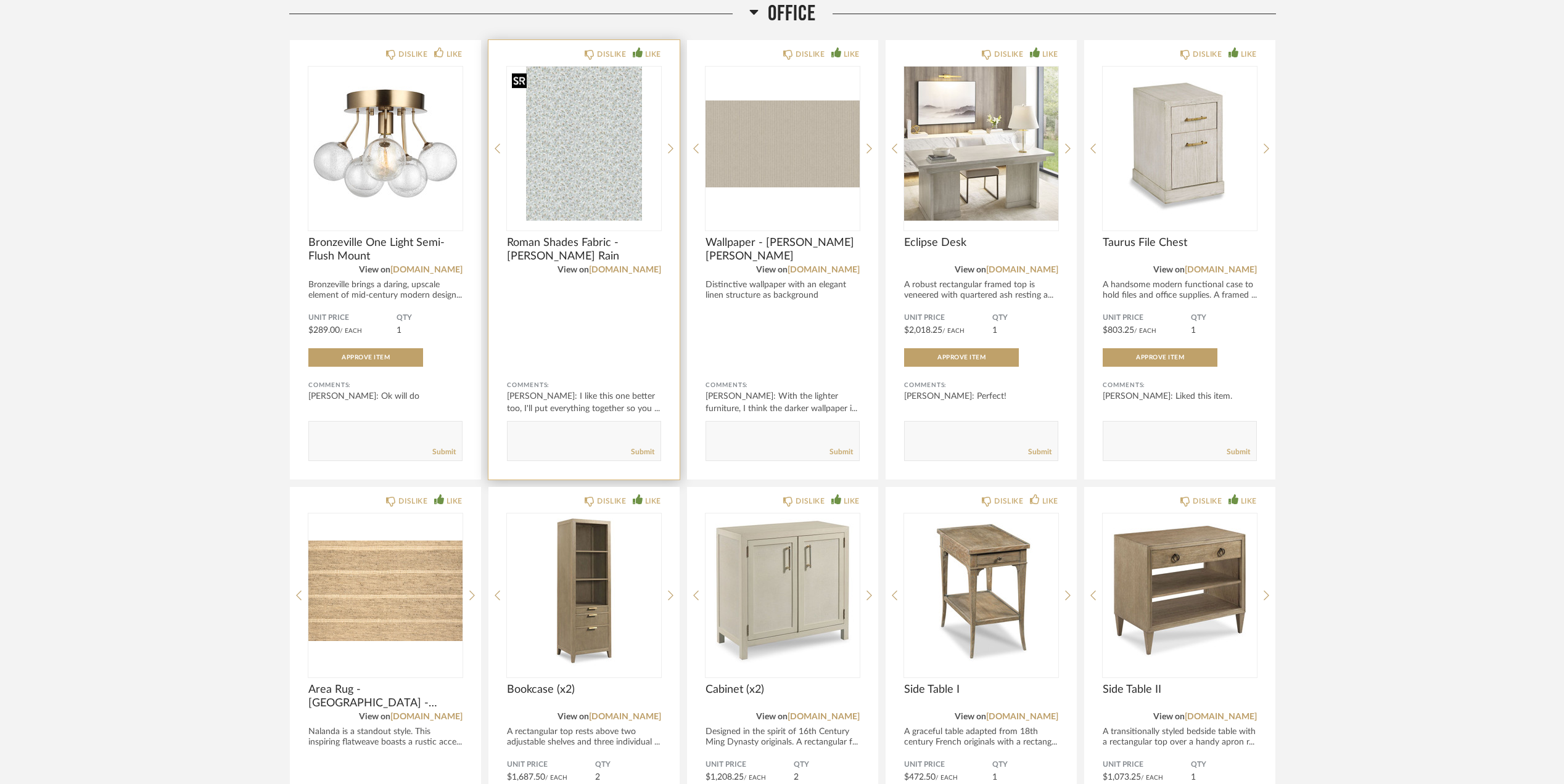
click at [593, 129] on img "0" at bounding box center [584, 143] width 154 height 154
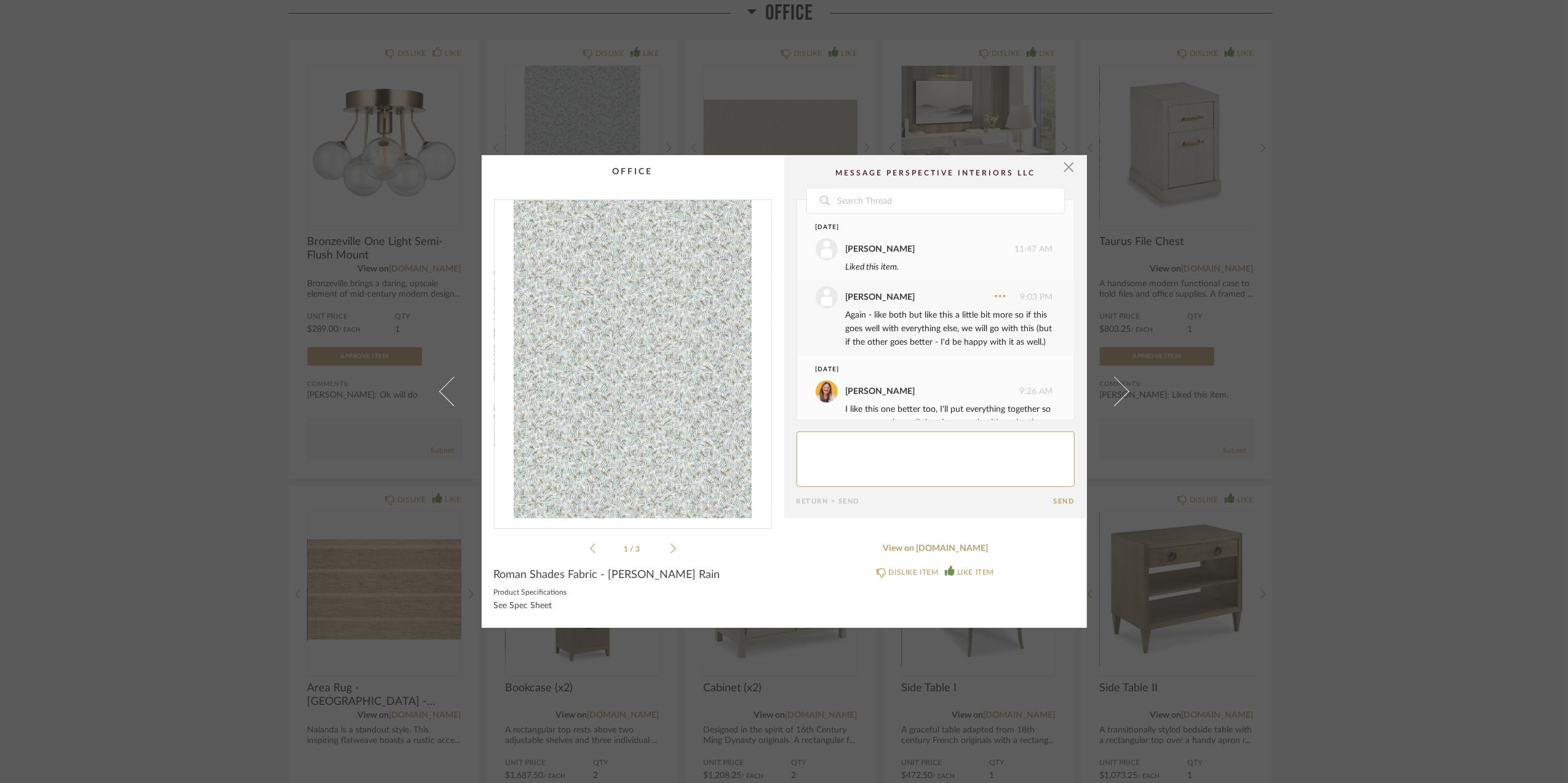
scroll to position [53, 0]
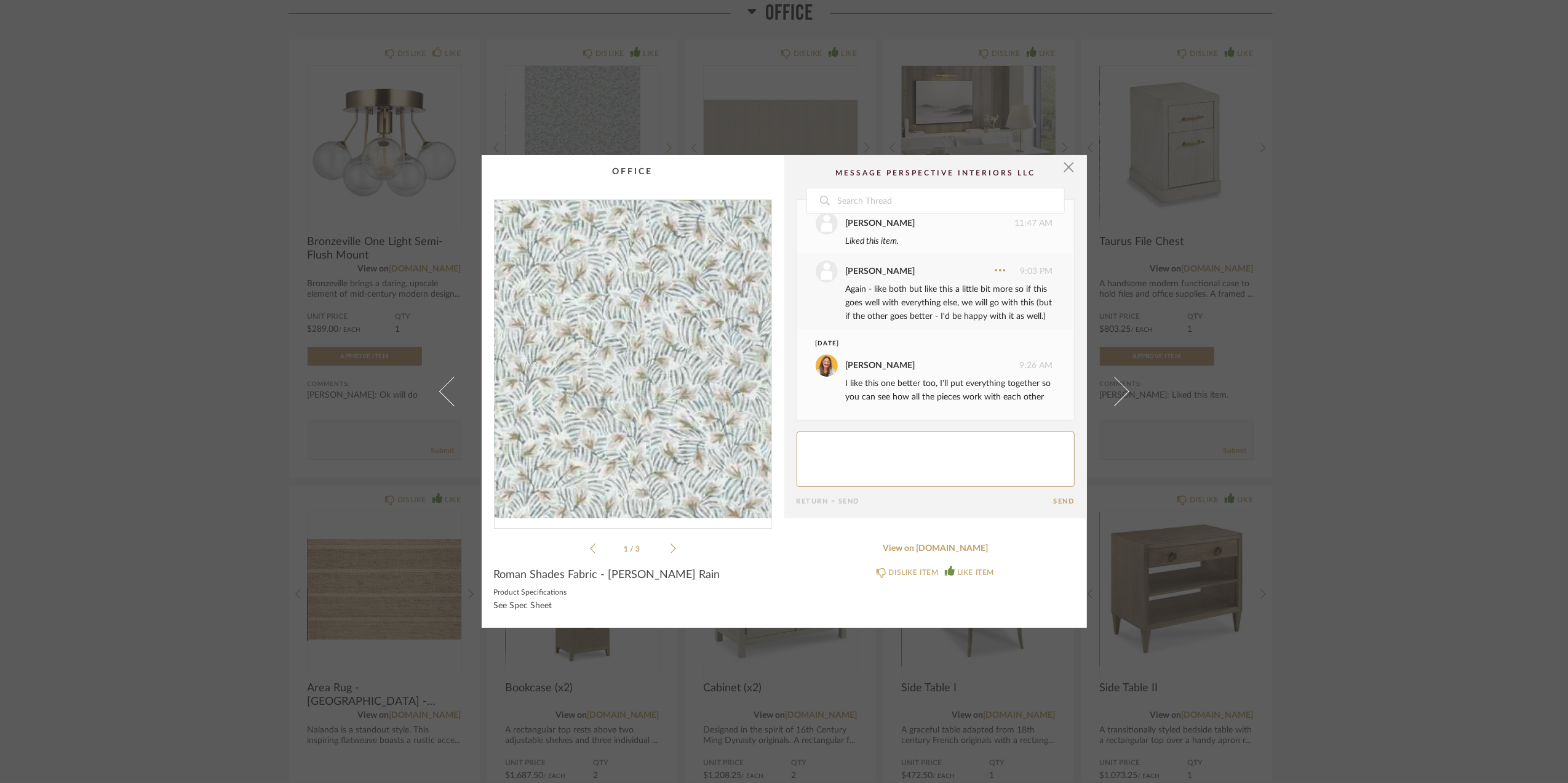
click at [686, 345] on img "0" at bounding box center [632, 359] width 277 height 318
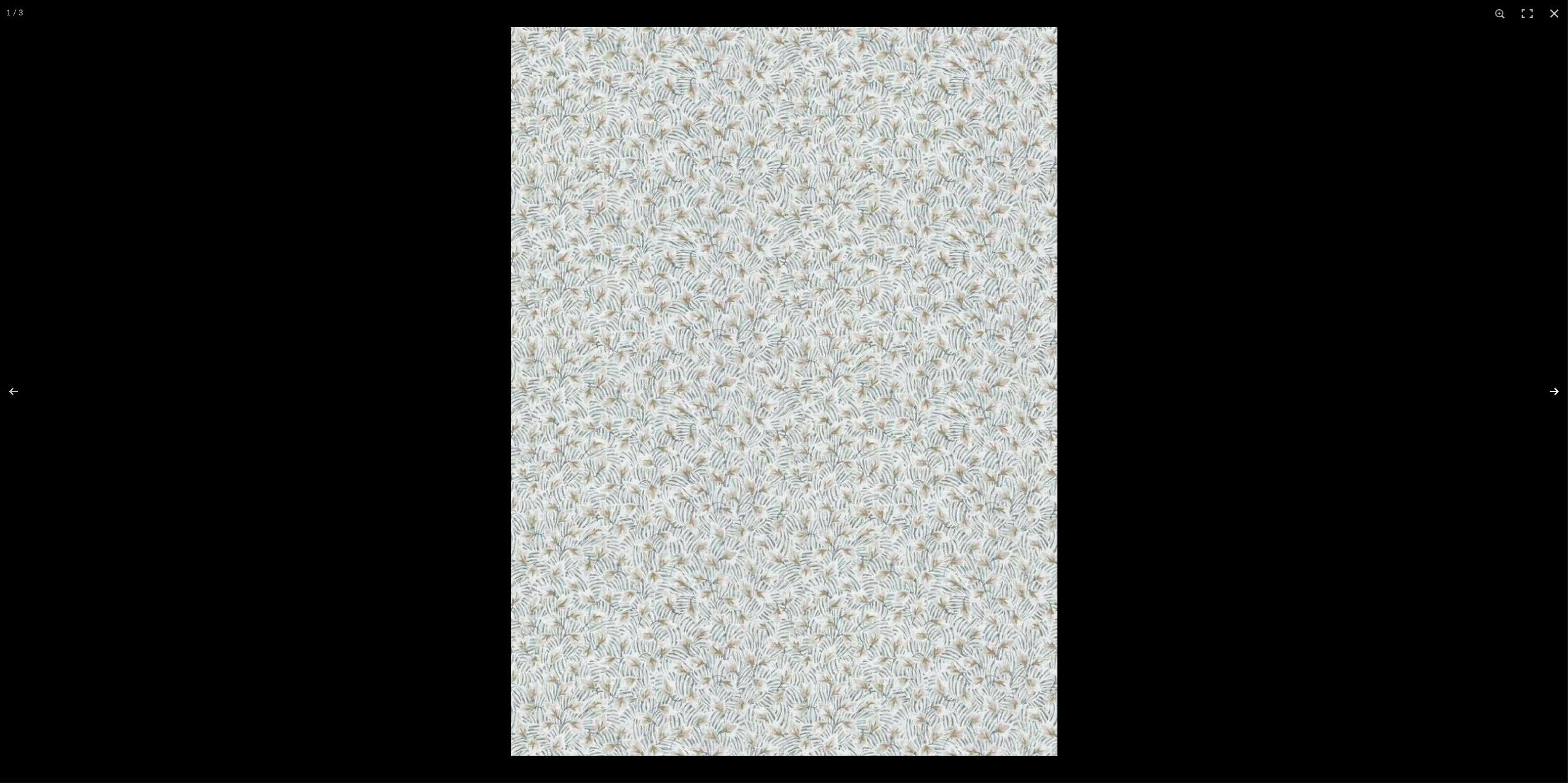
click at [1558, 393] on button at bounding box center [1546, 392] width 43 height 61
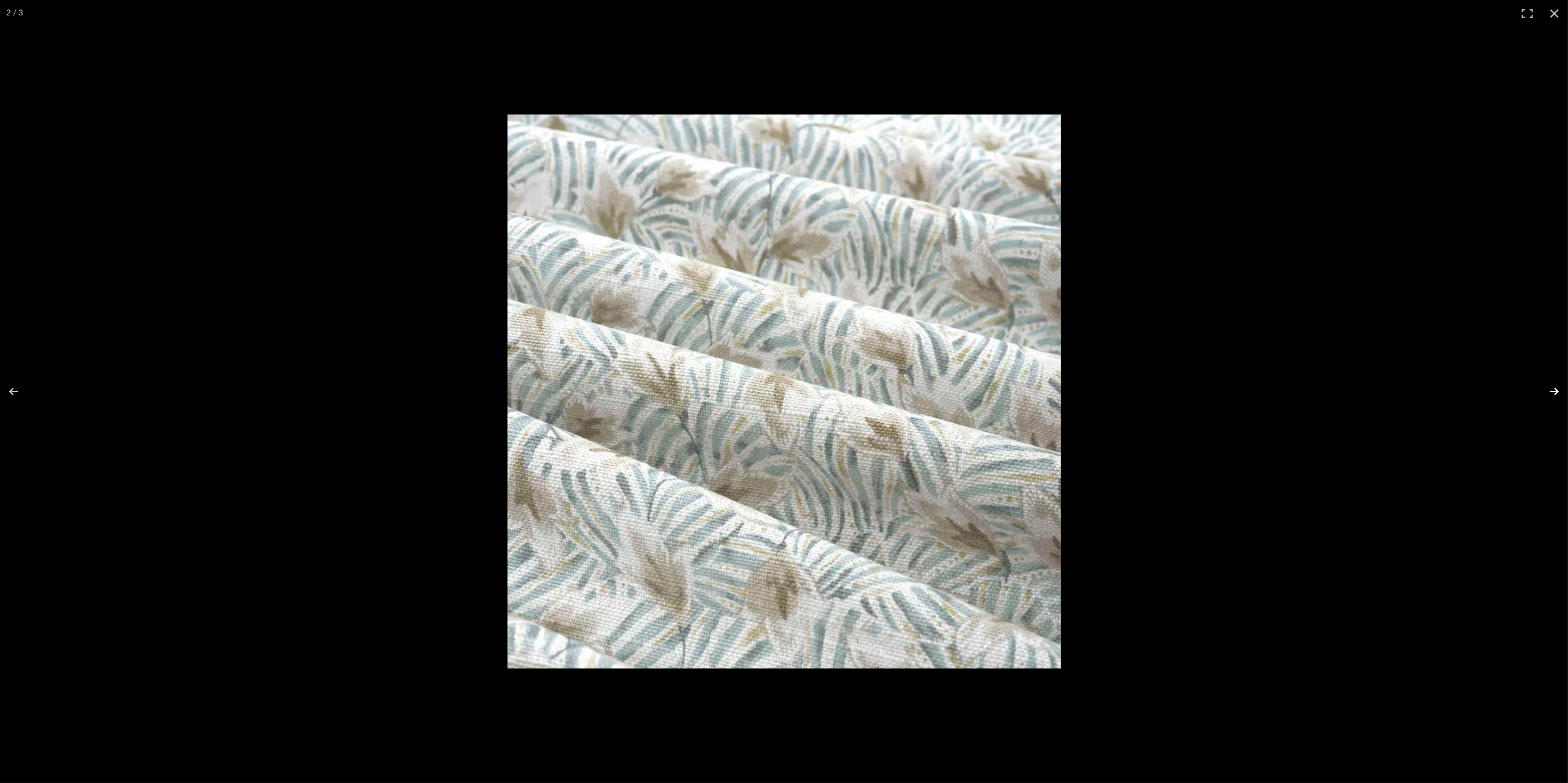
click at [1558, 393] on button at bounding box center [1546, 392] width 43 height 61
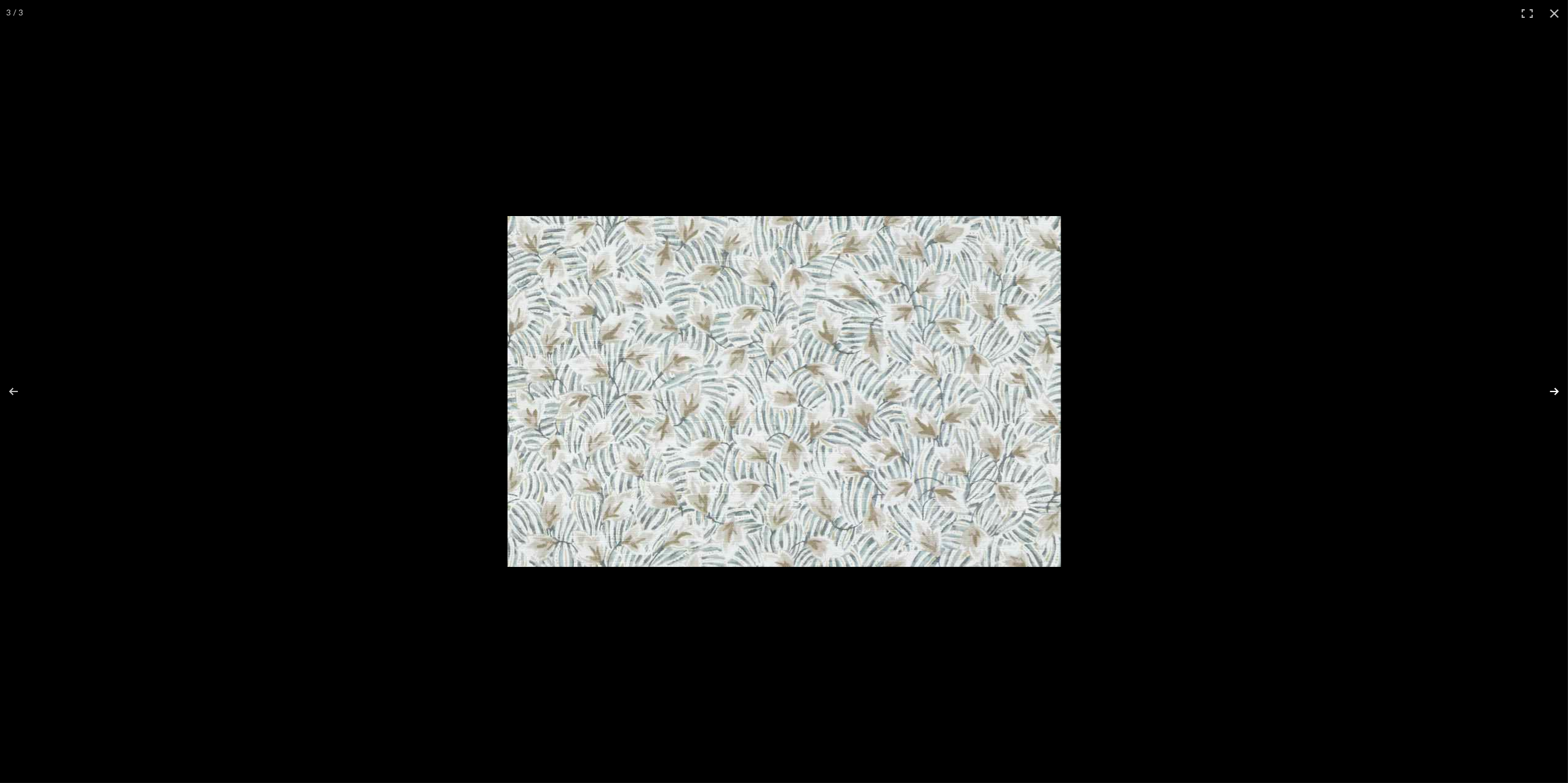
click at [1556, 390] on button at bounding box center [1546, 392] width 43 height 61
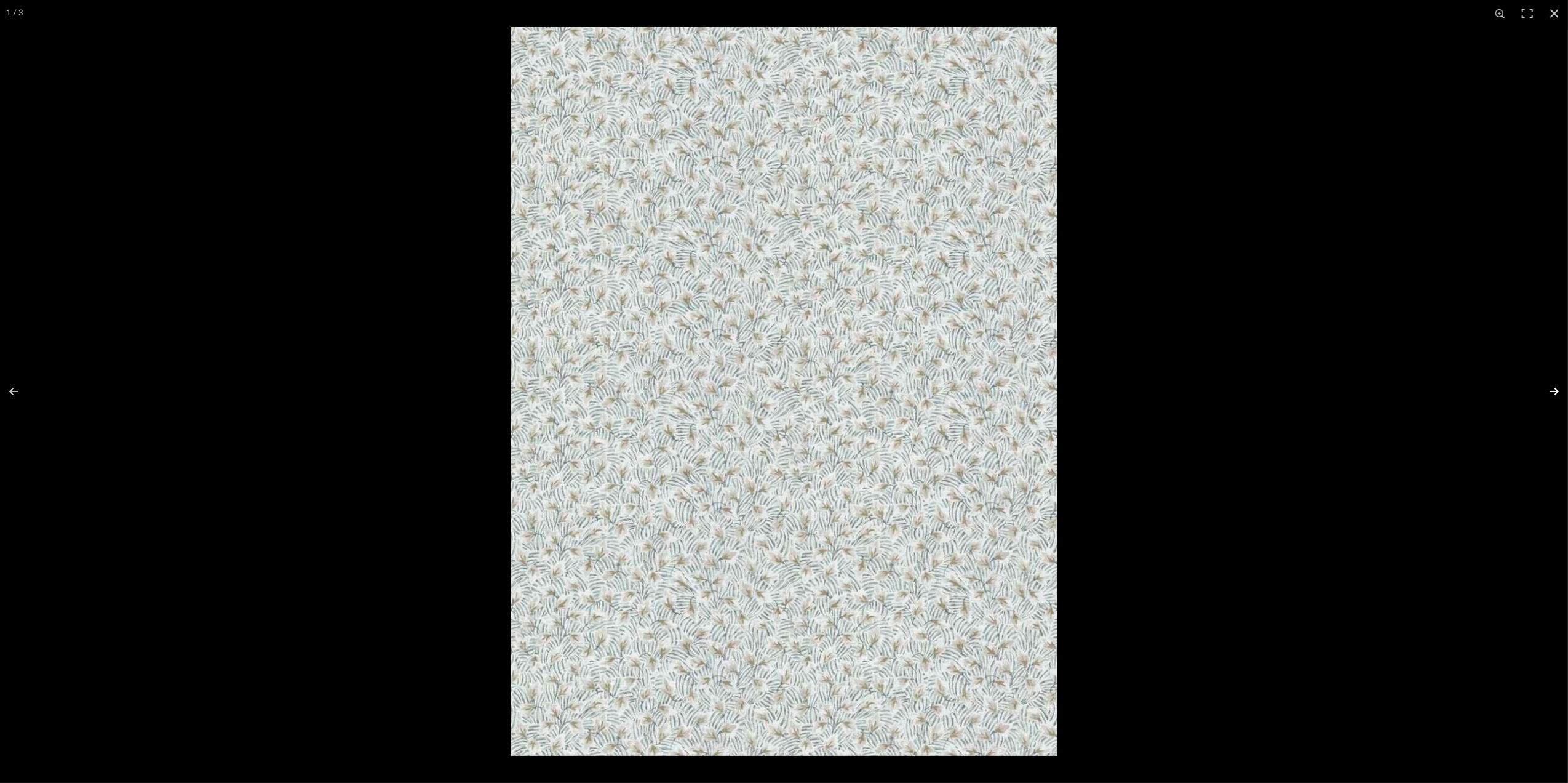
click at [1556, 392] on button at bounding box center [1546, 392] width 43 height 61
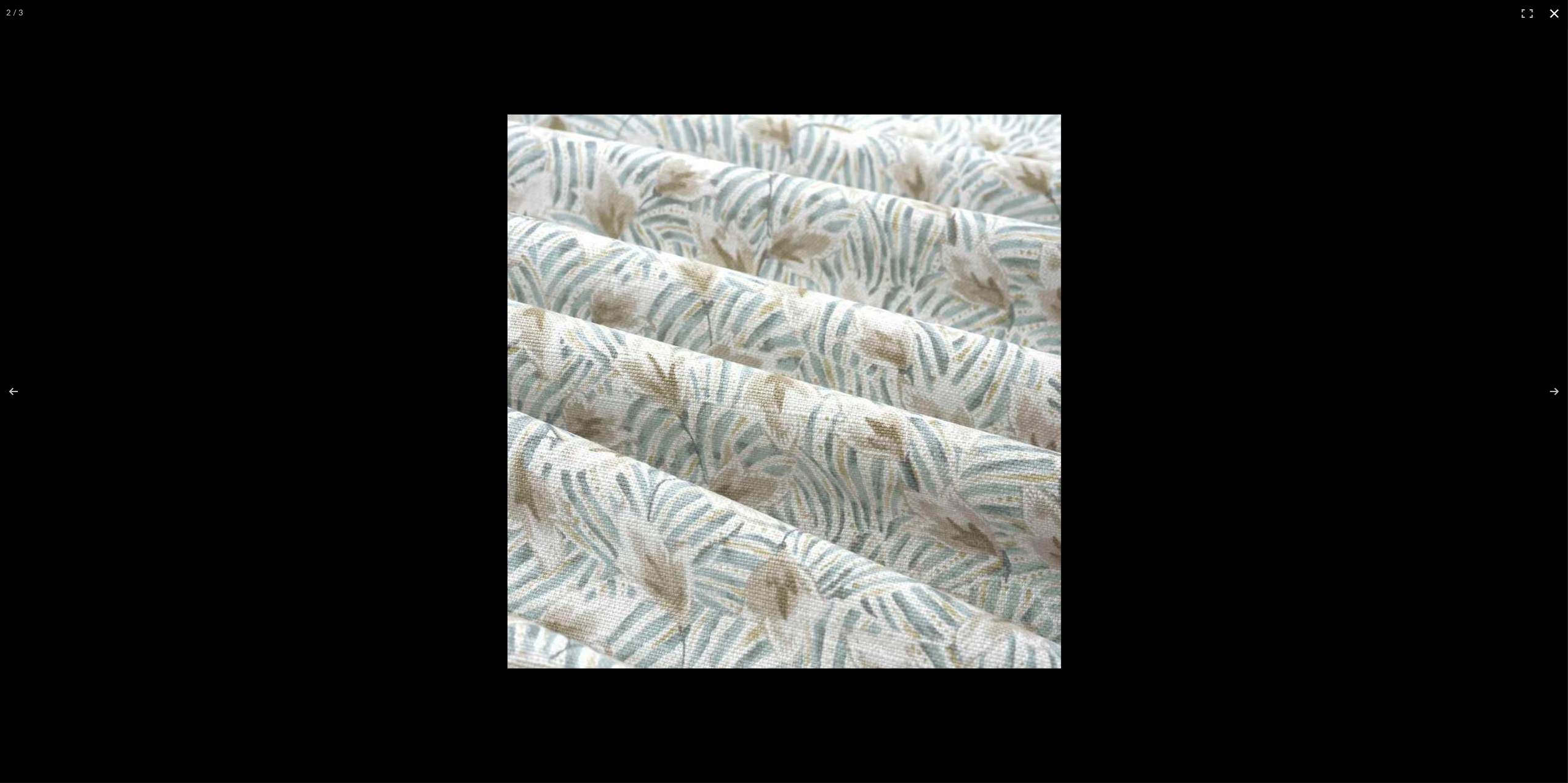
click at [1558, 13] on button at bounding box center [1555, 14] width 27 height 27
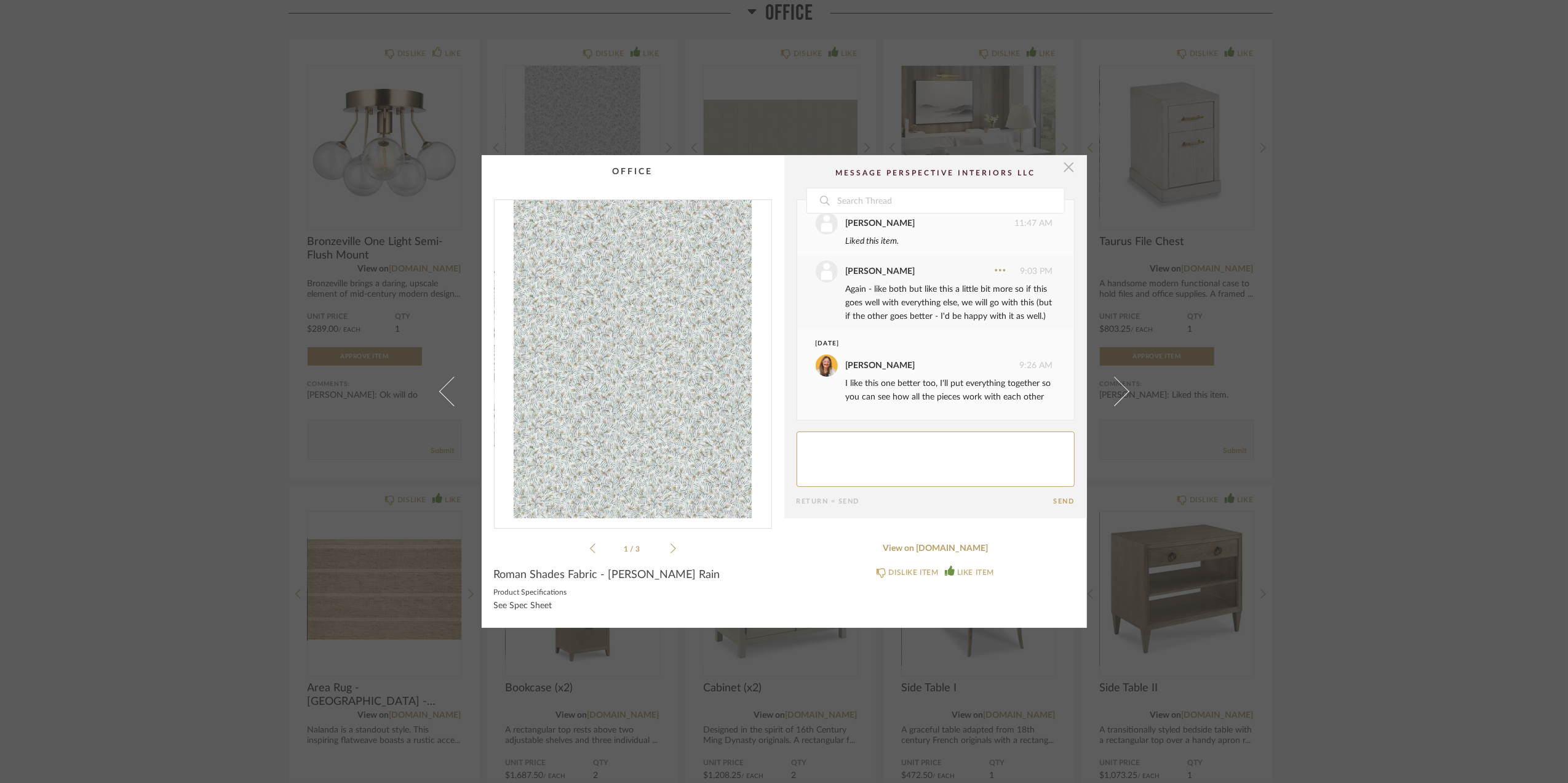
click at [1064, 165] on span "button" at bounding box center [1069, 167] width 25 height 25
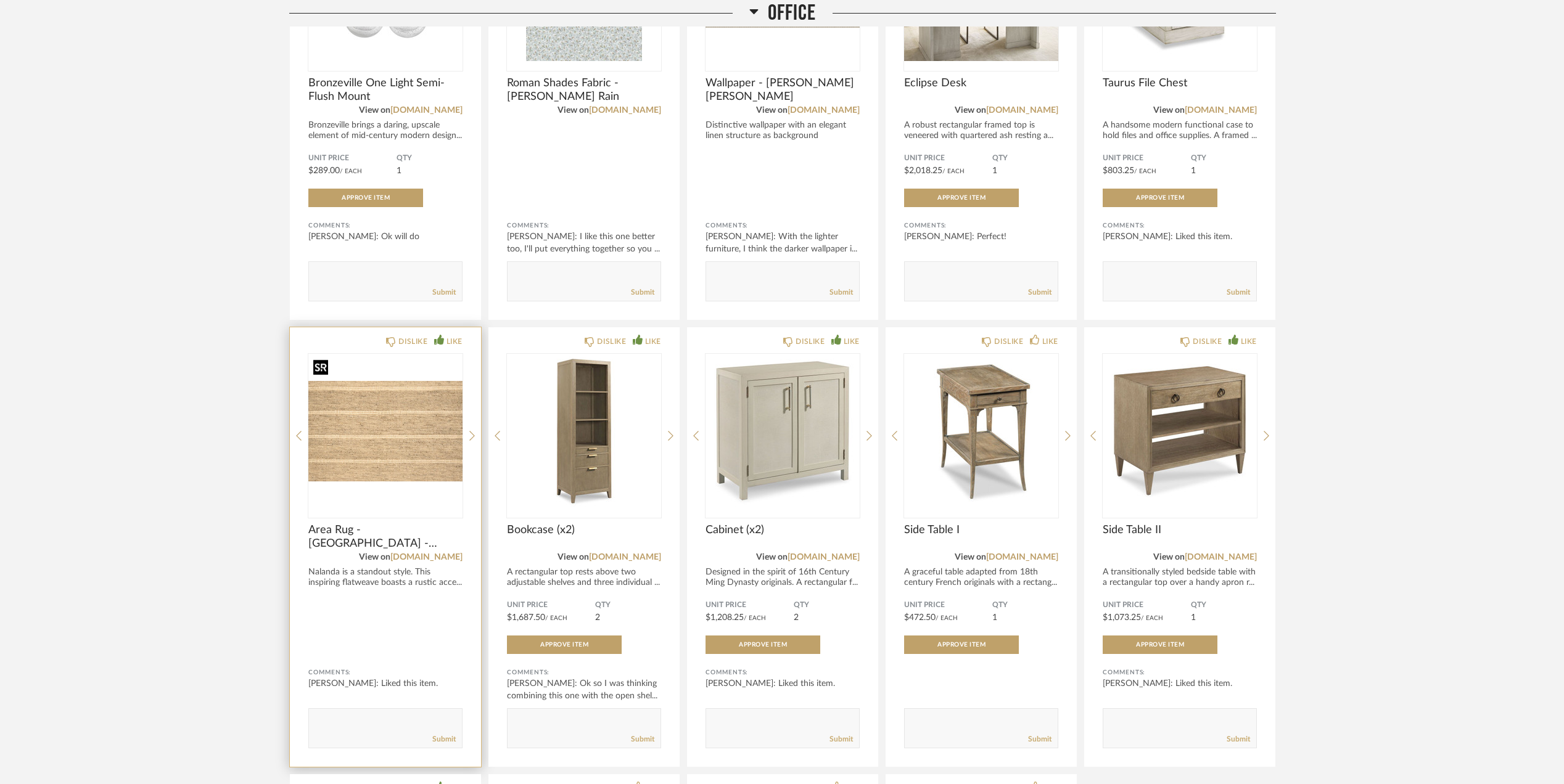
scroll to position [560, 0]
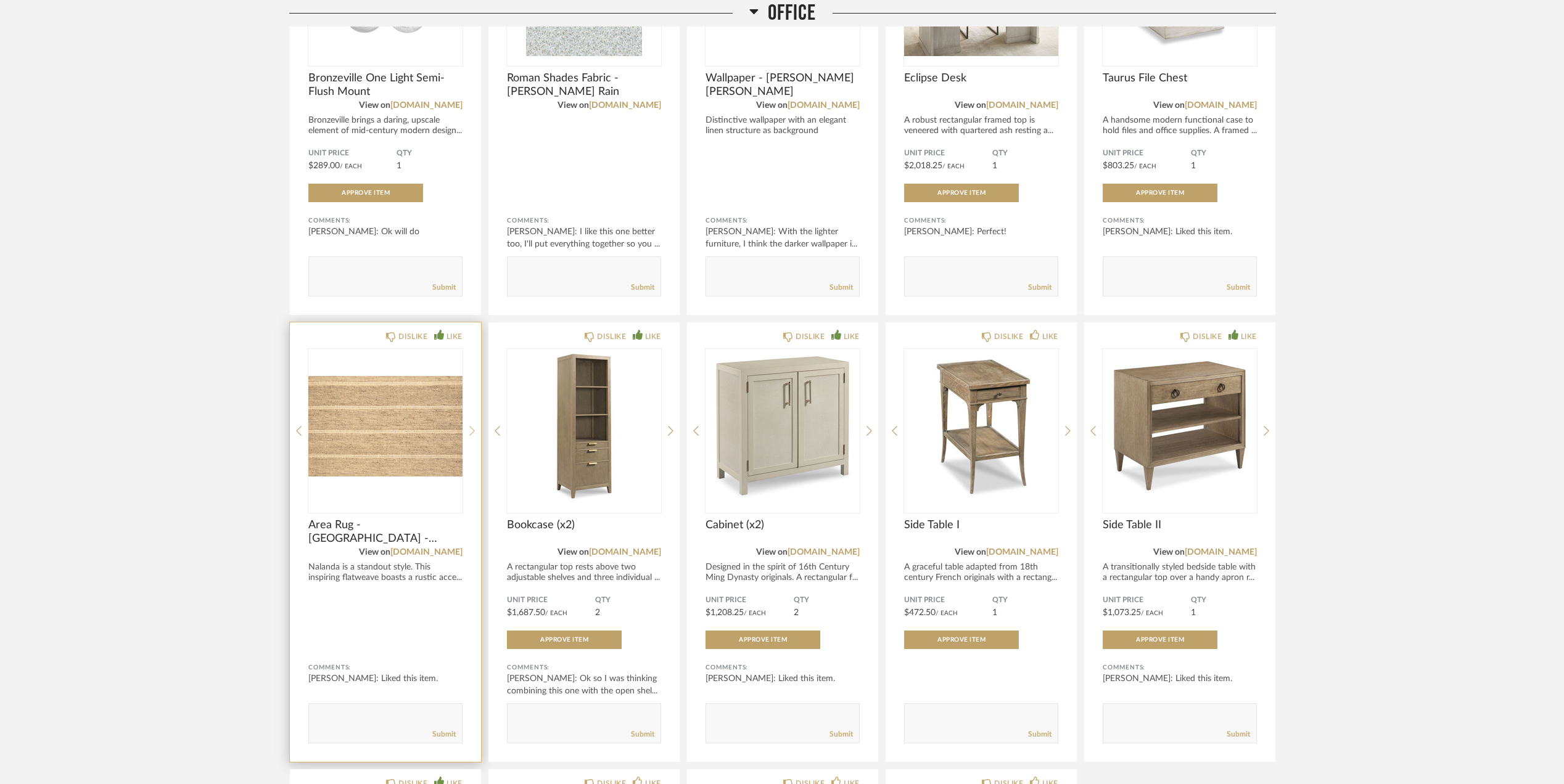
click at [470, 430] on icon at bounding box center [472, 431] width 5 height 11
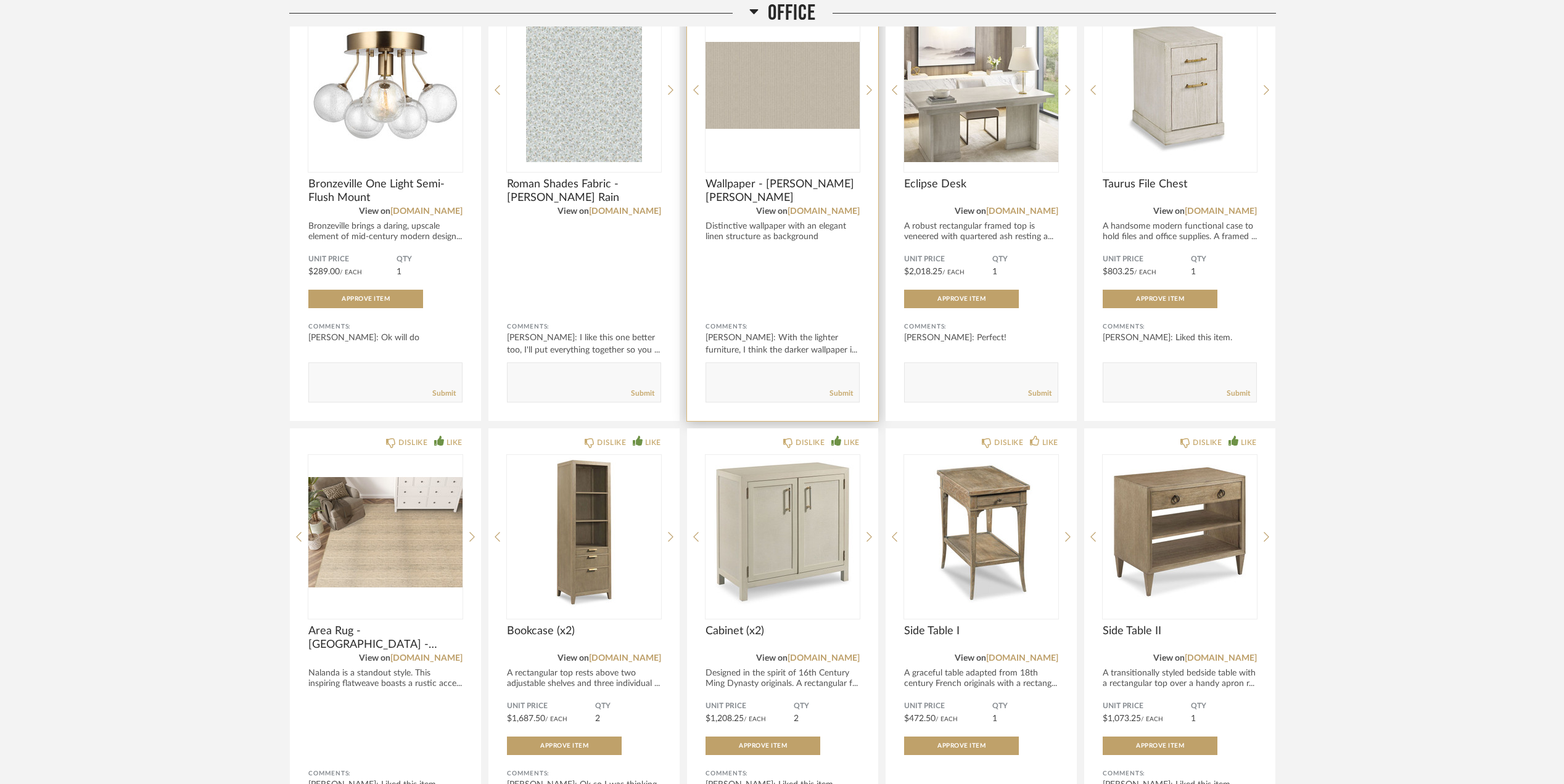
scroll to position [478, 0]
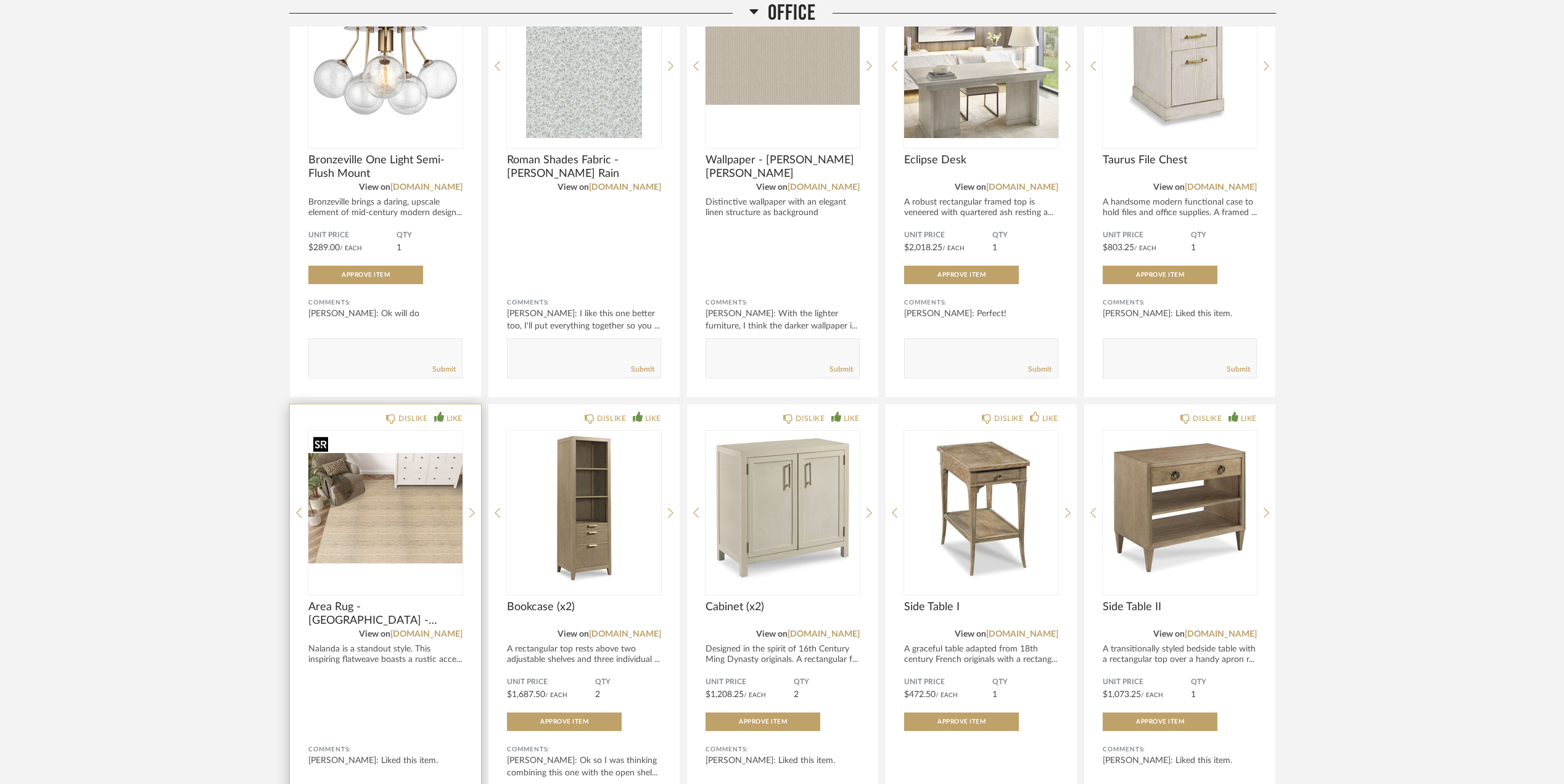
click at [394, 536] on img "1" at bounding box center [385, 508] width 154 height 154
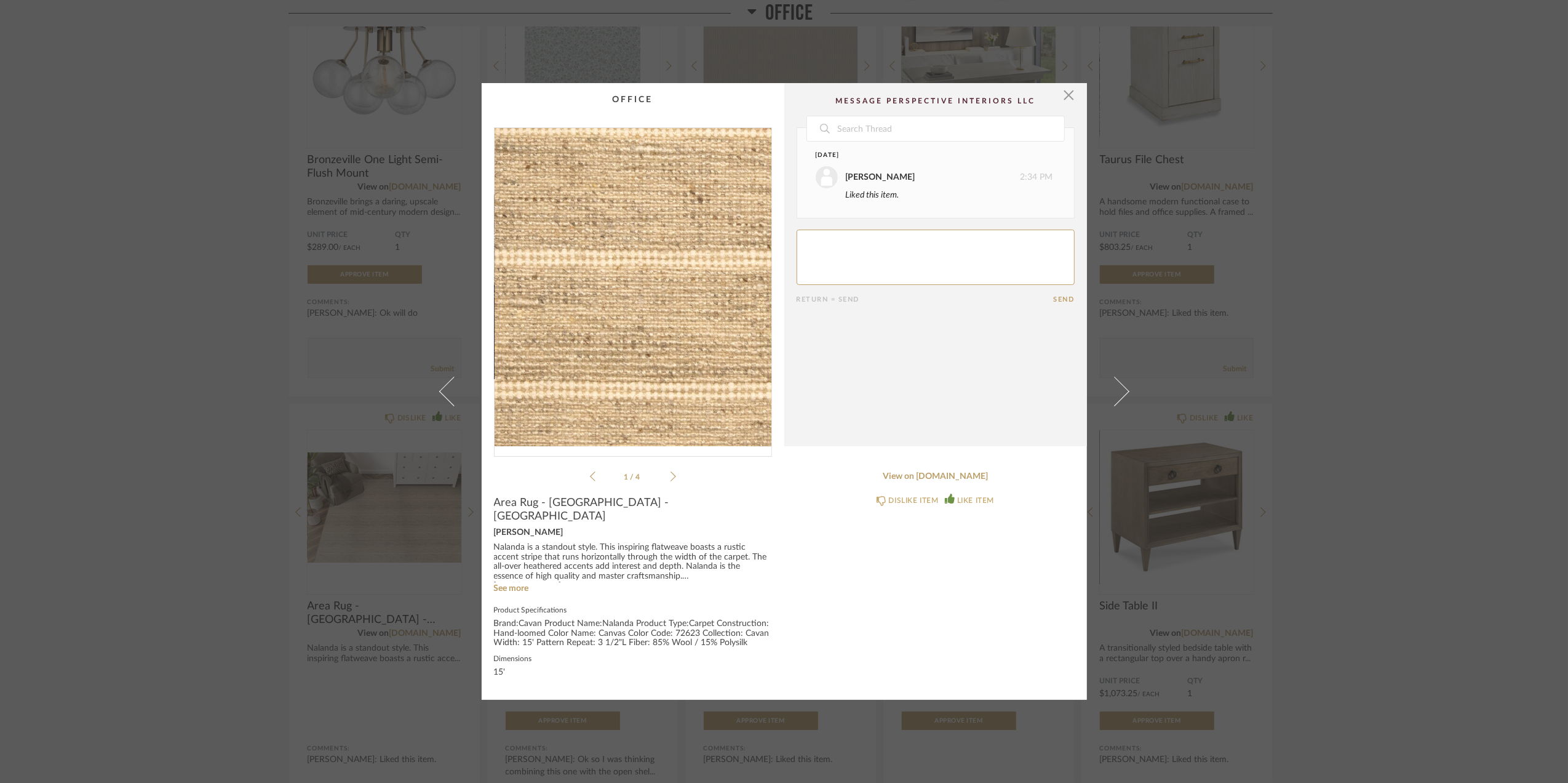
click at [564, 313] on img "0" at bounding box center [632, 287] width 277 height 318
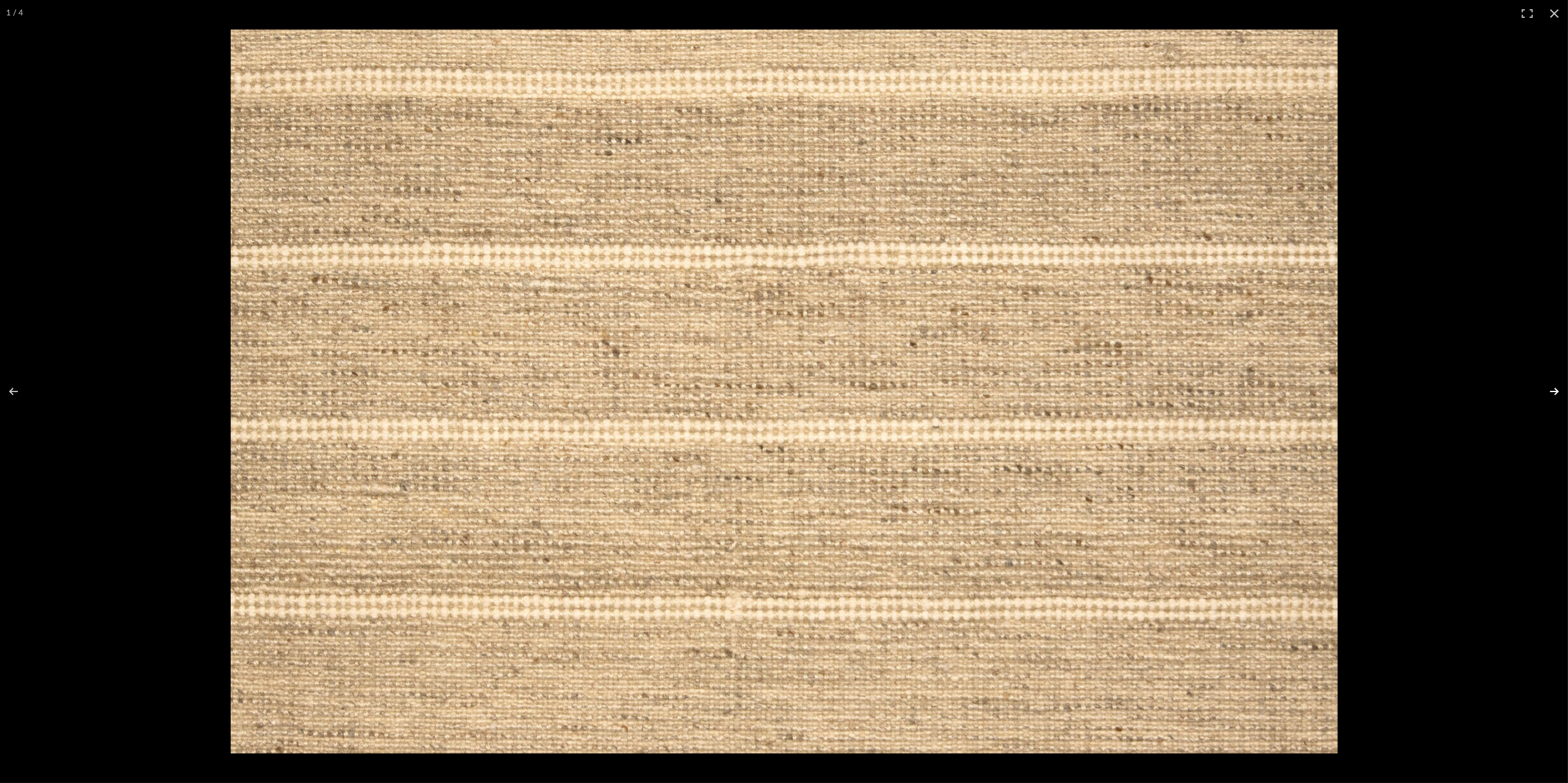
click at [1556, 389] on button at bounding box center [1546, 392] width 43 height 61
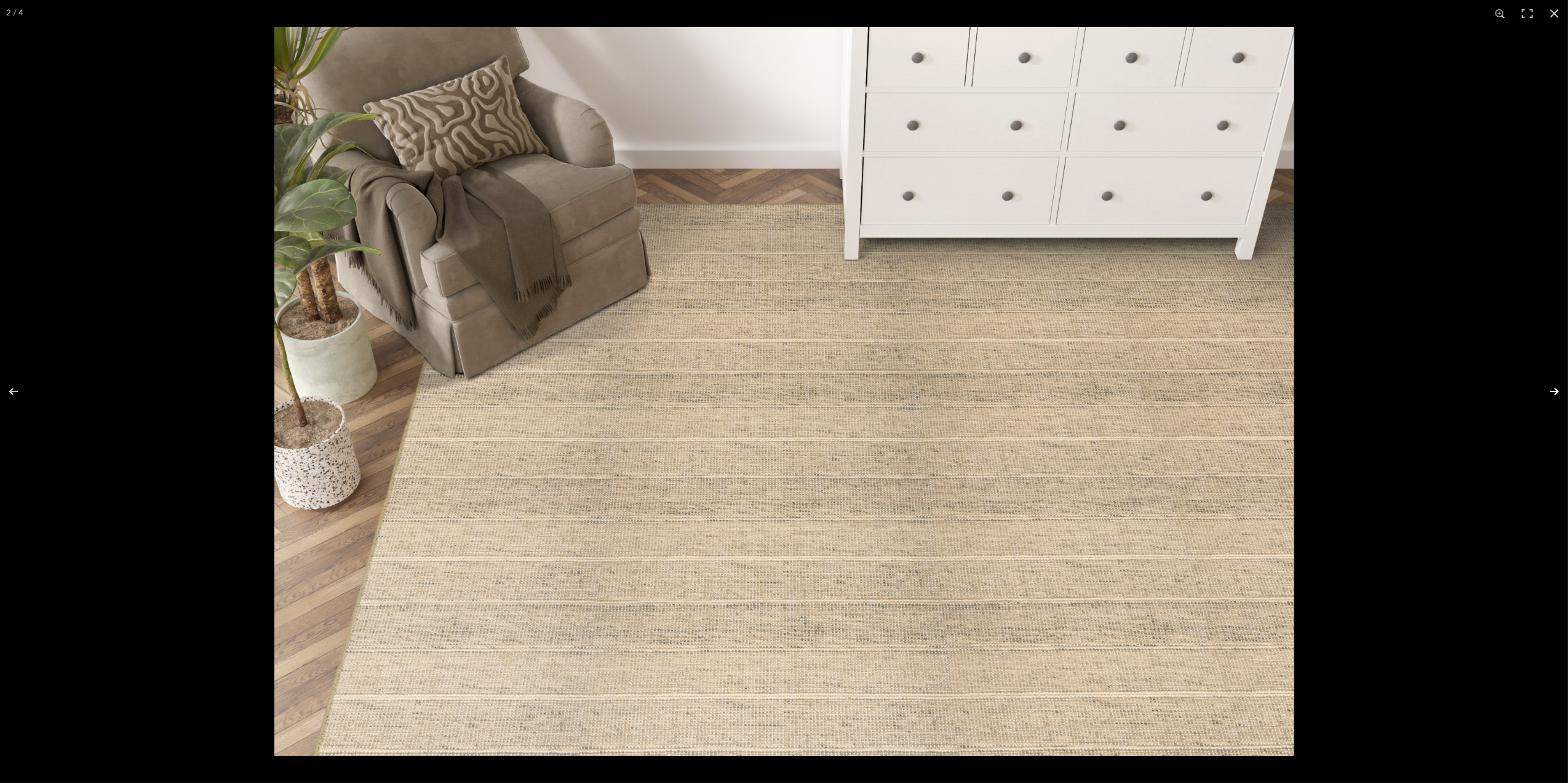
click at [1558, 394] on button at bounding box center [1546, 392] width 43 height 61
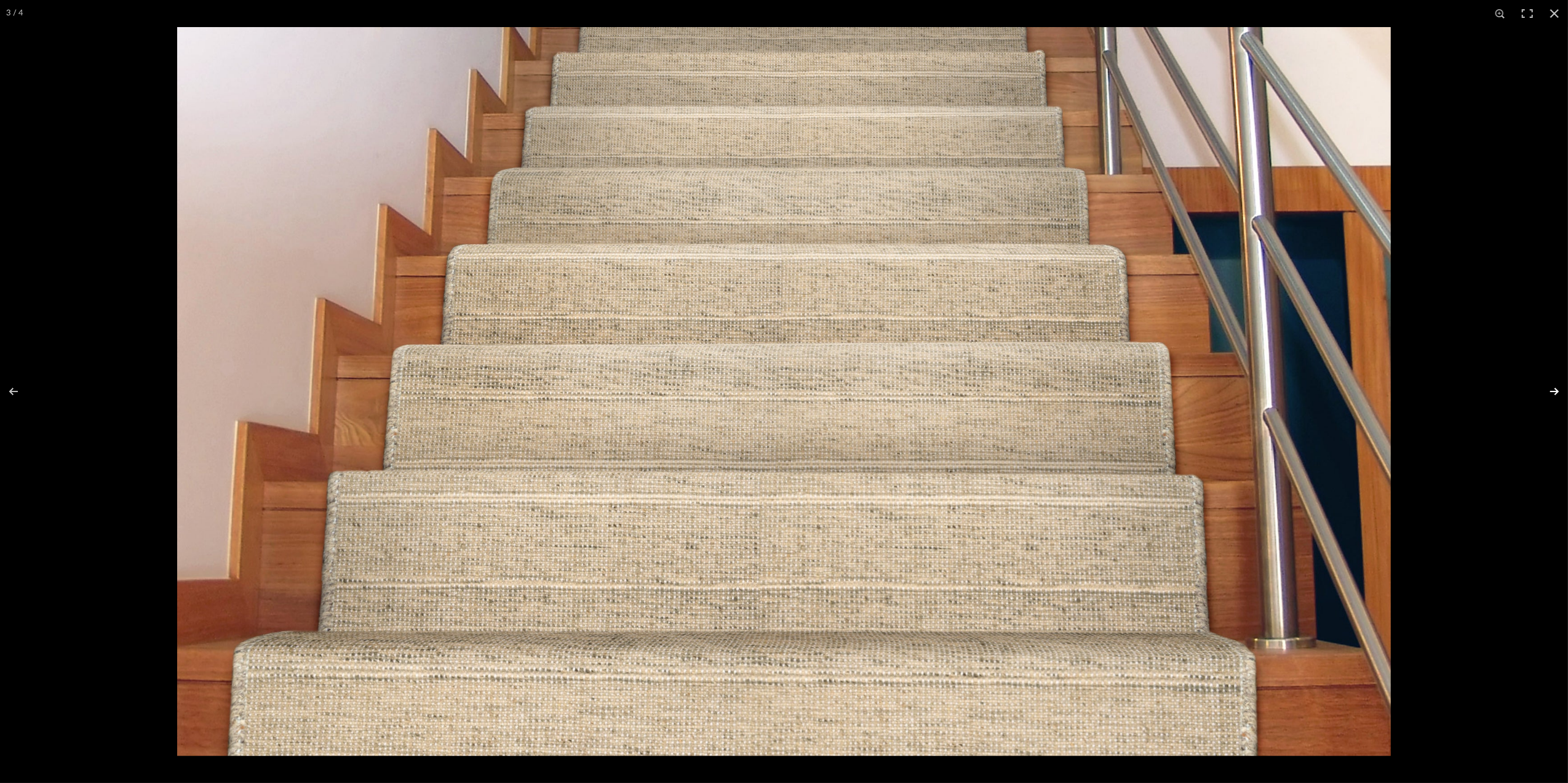
click at [1558, 394] on button at bounding box center [1546, 392] width 43 height 61
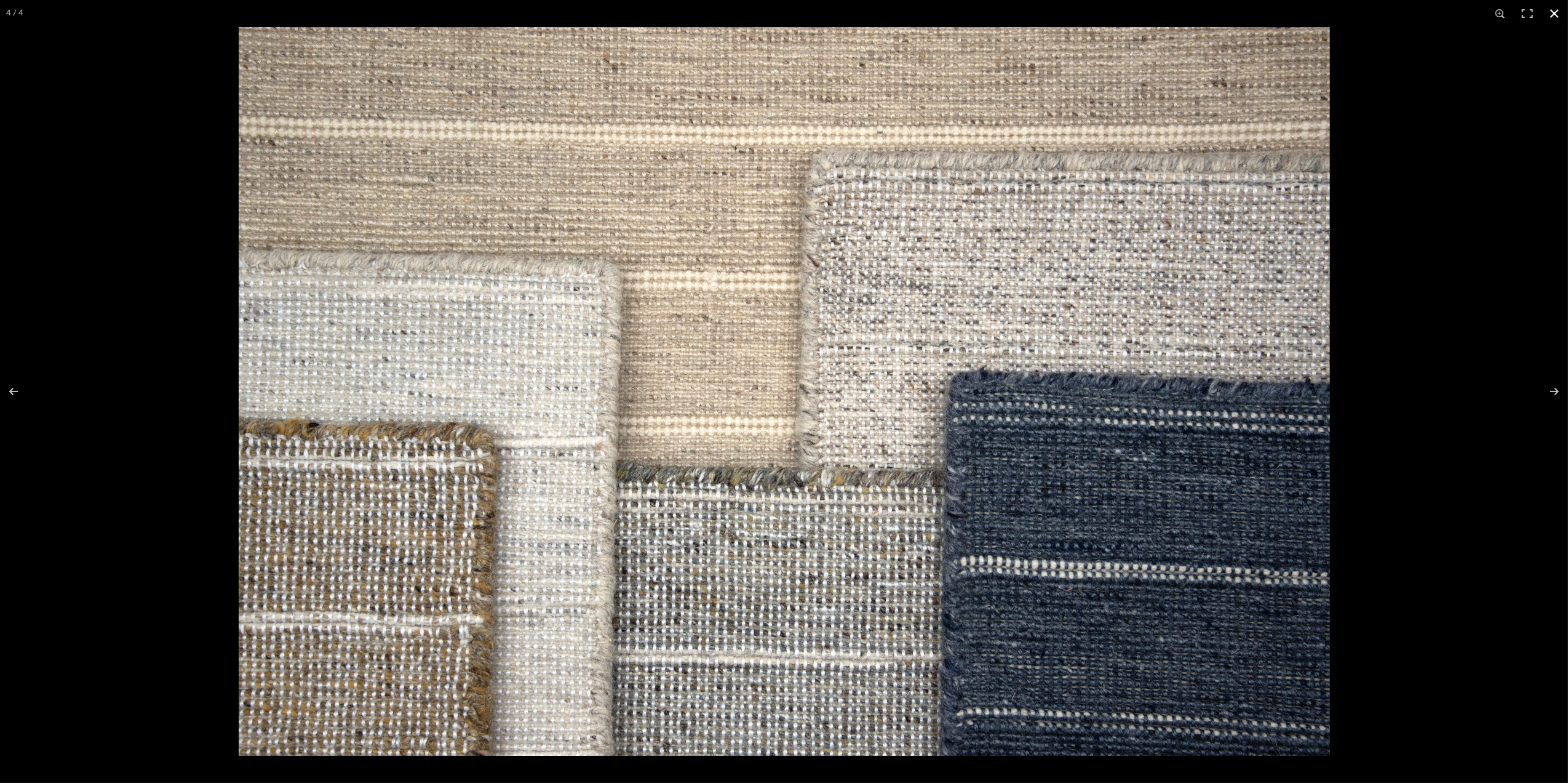
click at [1550, 8] on button at bounding box center [1555, 14] width 27 height 27
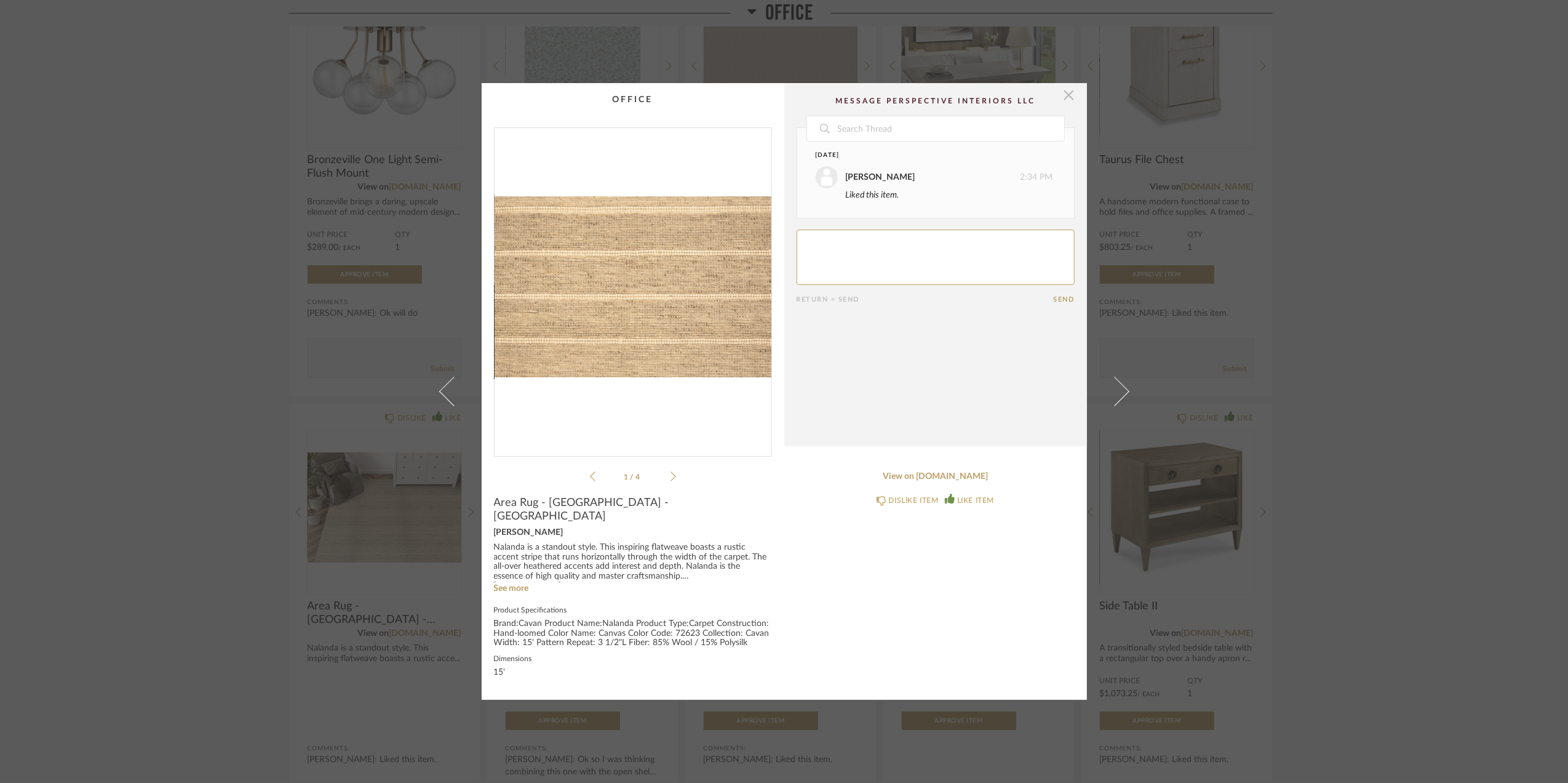
click at [1065, 101] on span "button" at bounding box center [1069, 96] width 25 height 25
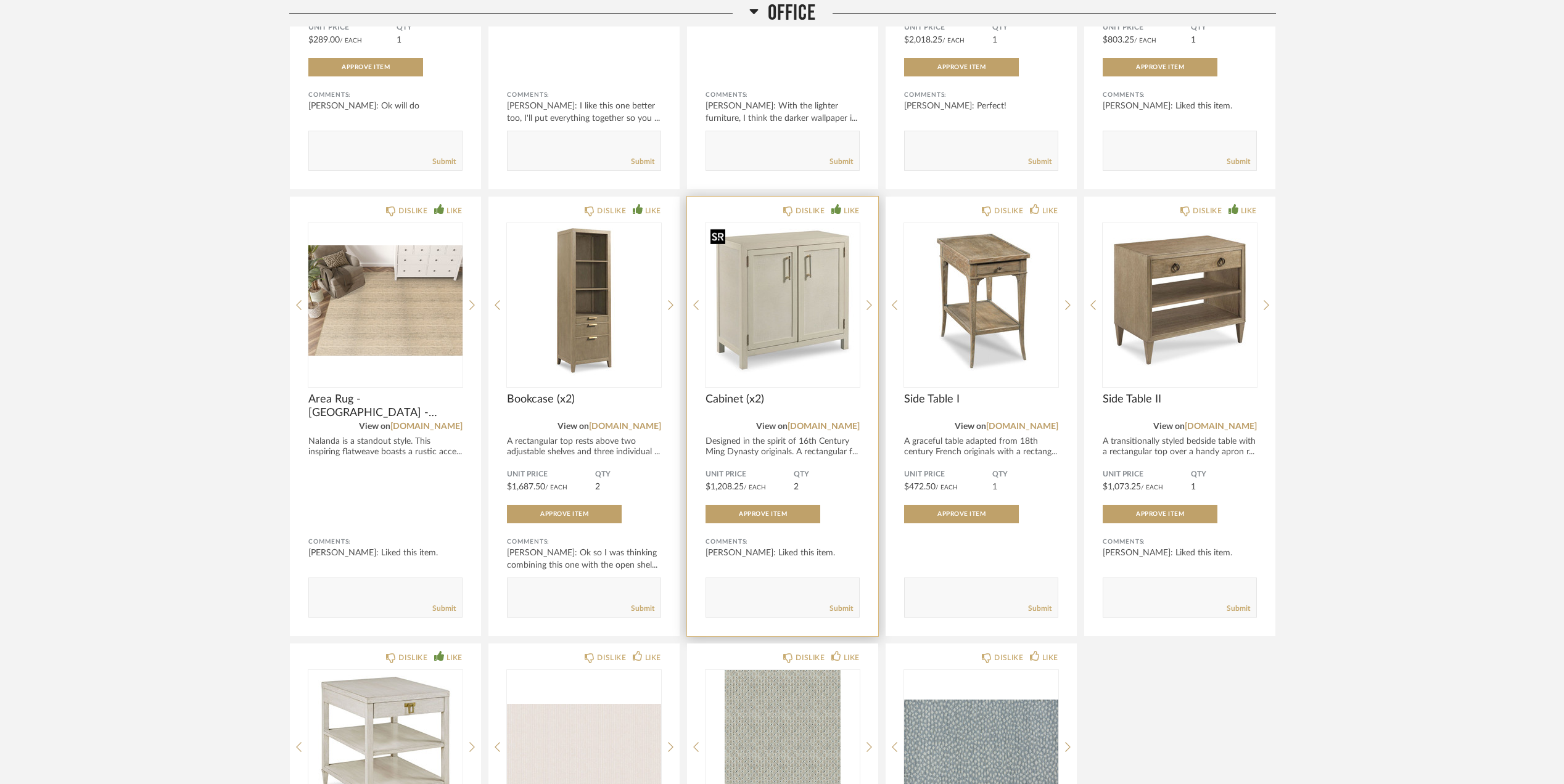
scroll to position [724, 0]
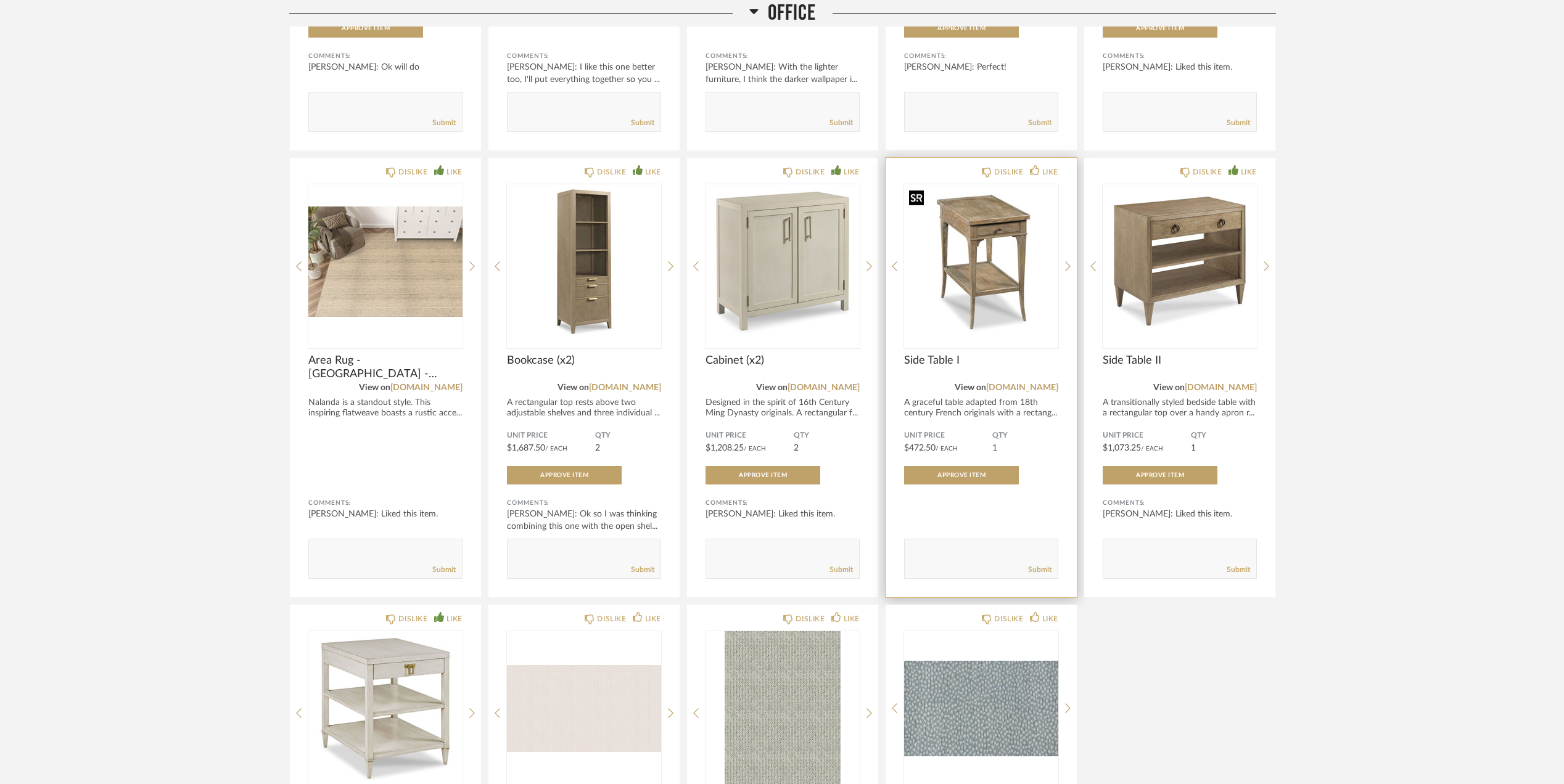
click at [992, 287] on img "0" at bounding box center [981, 261] width 154 height 154
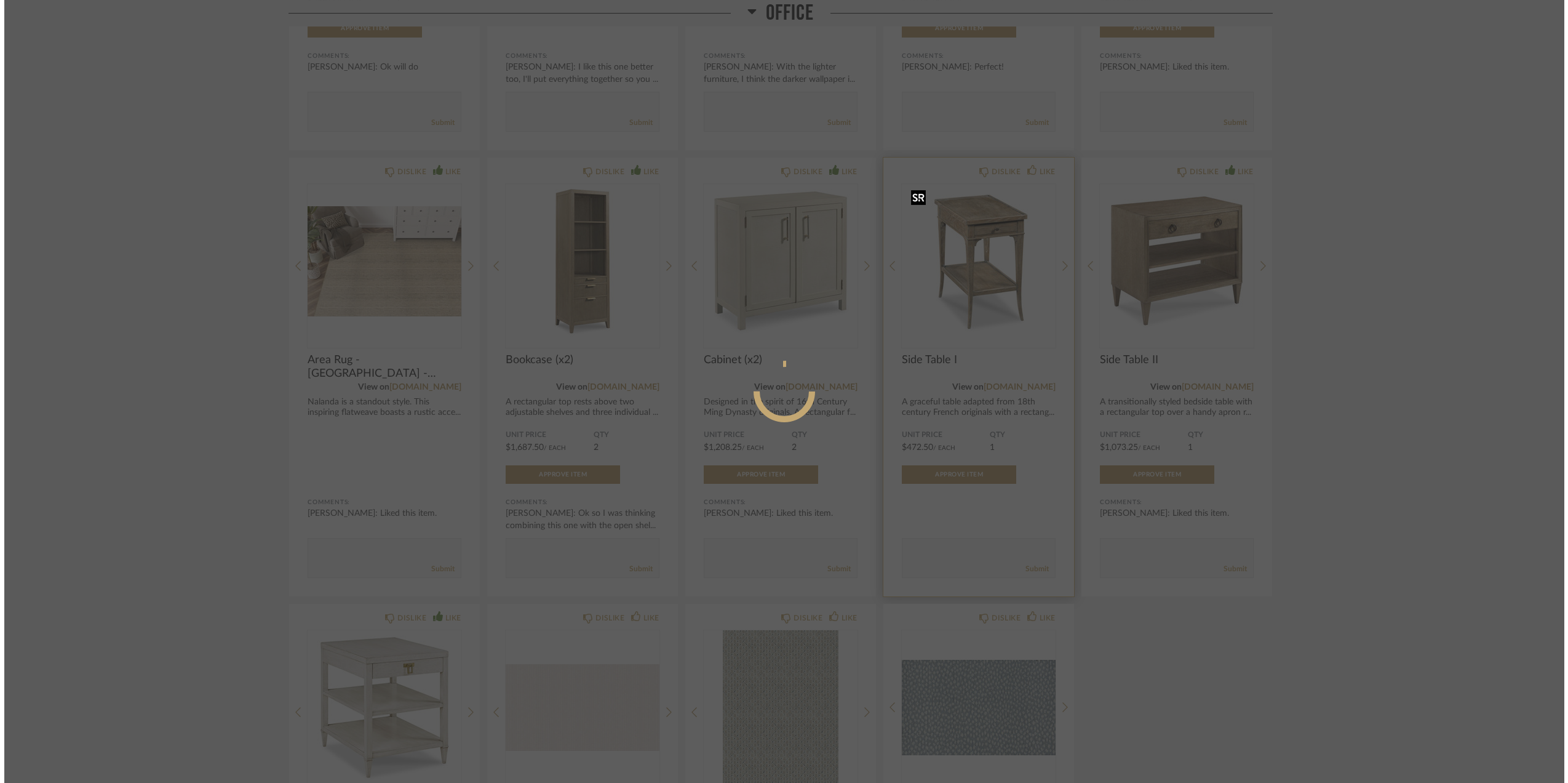
scroll to position [0, 0]
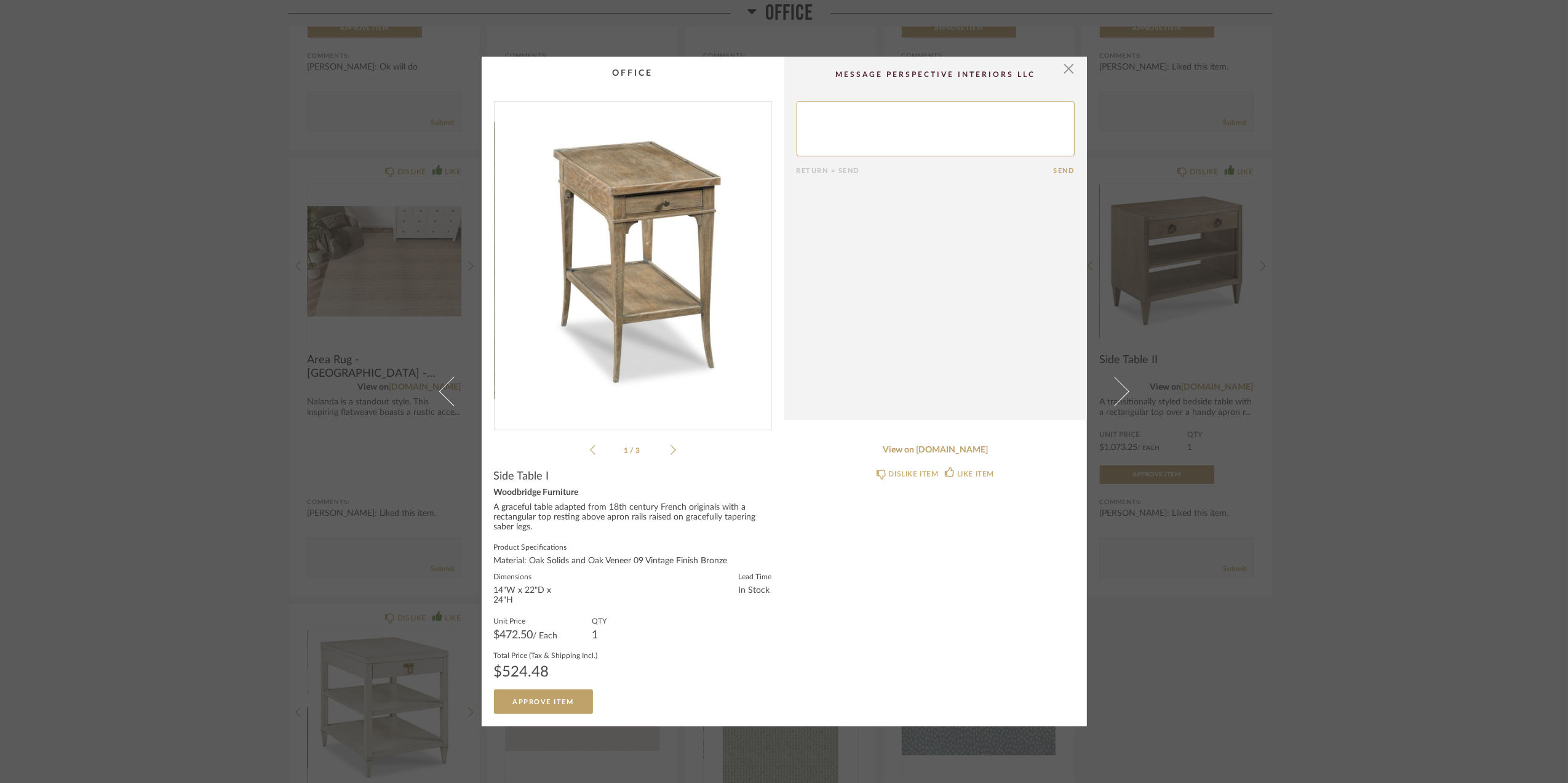
click at [647, 273] on img "0" at bounding box center [632, 261] width 277 height 318
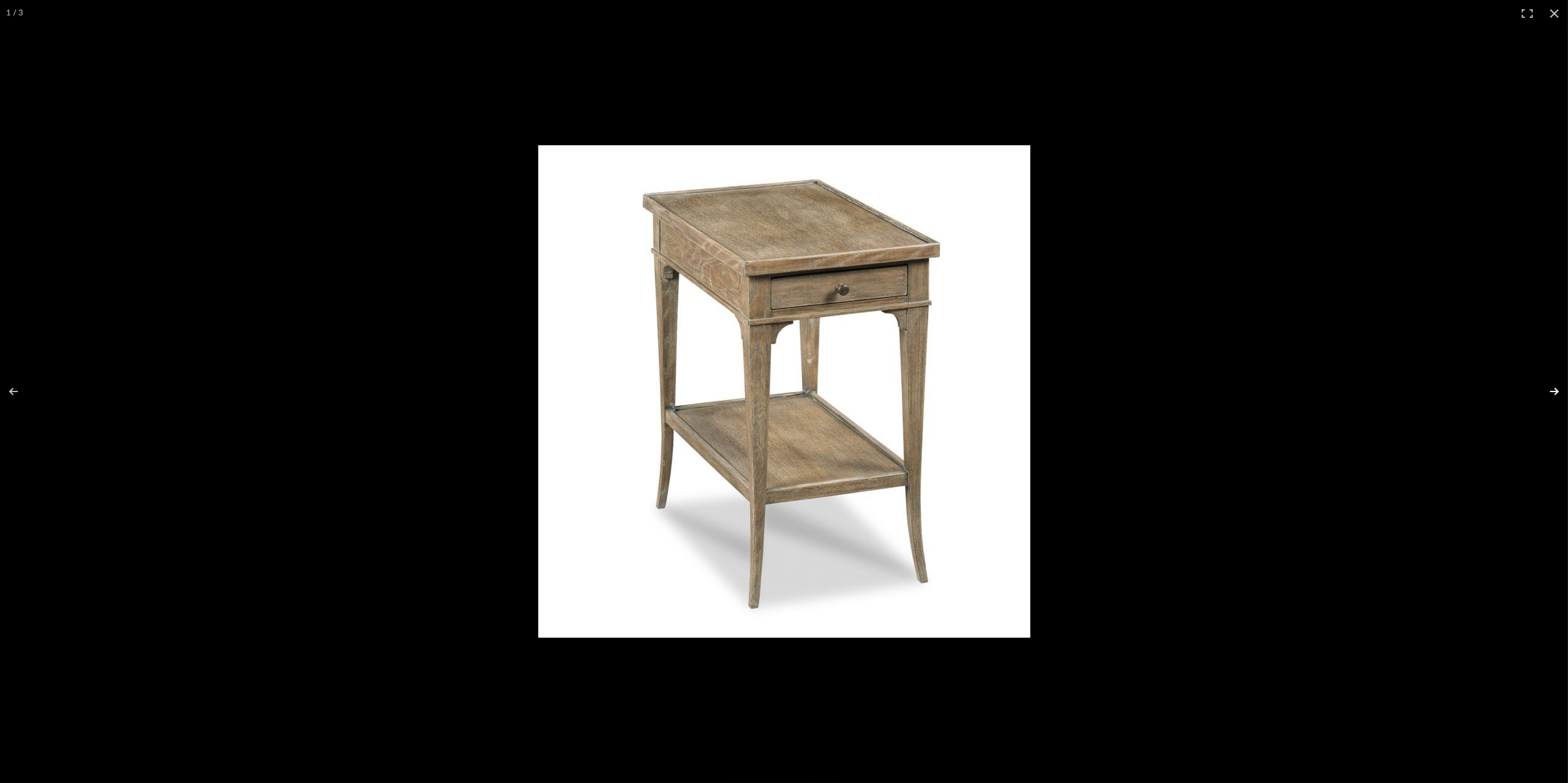
click at [1552, 389] on button at bounding box center [1546, 392] width 43 height 61
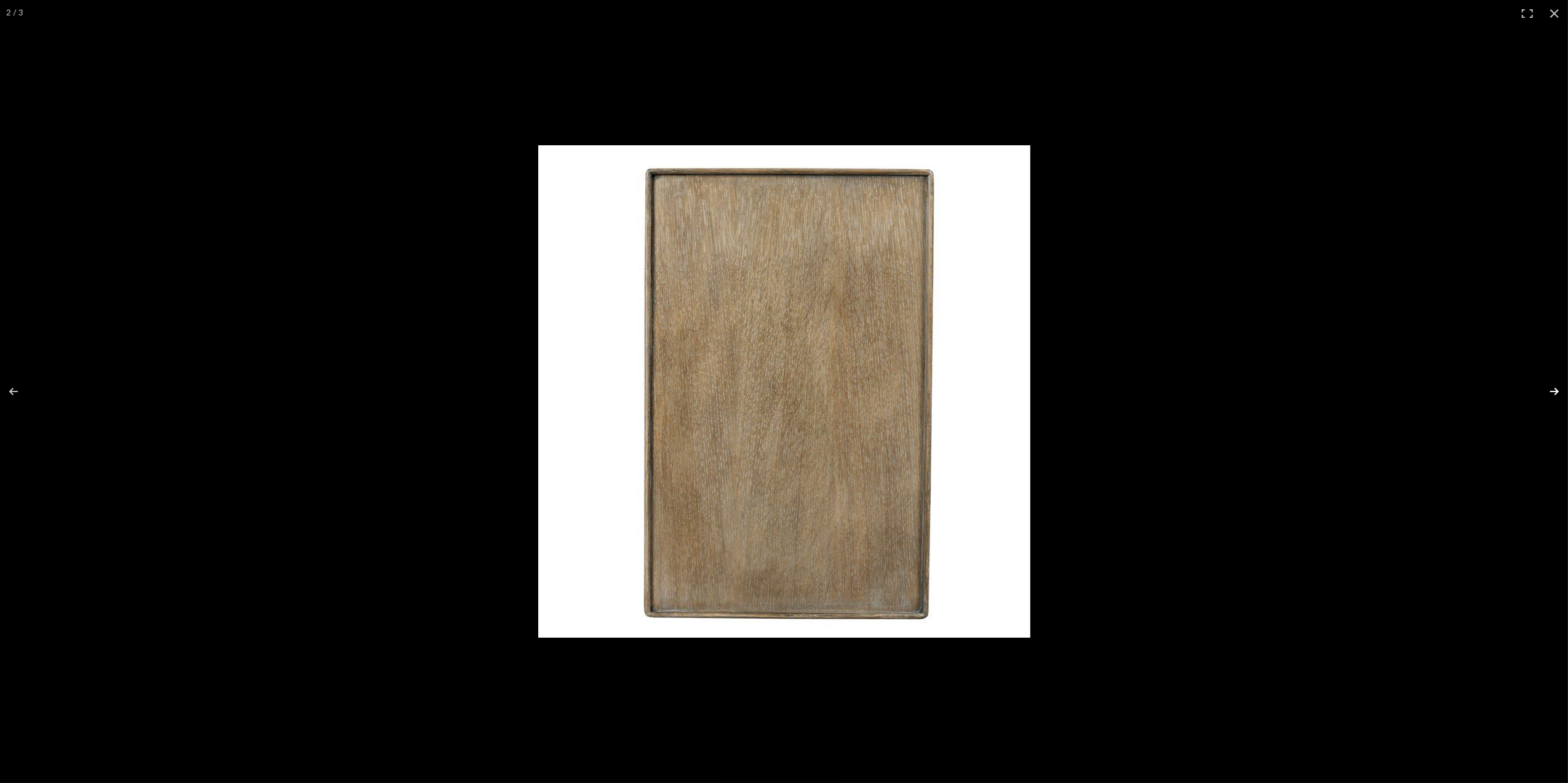
click at [1554, 392] on button at bounding box center [1546, 392] width 43 height 61
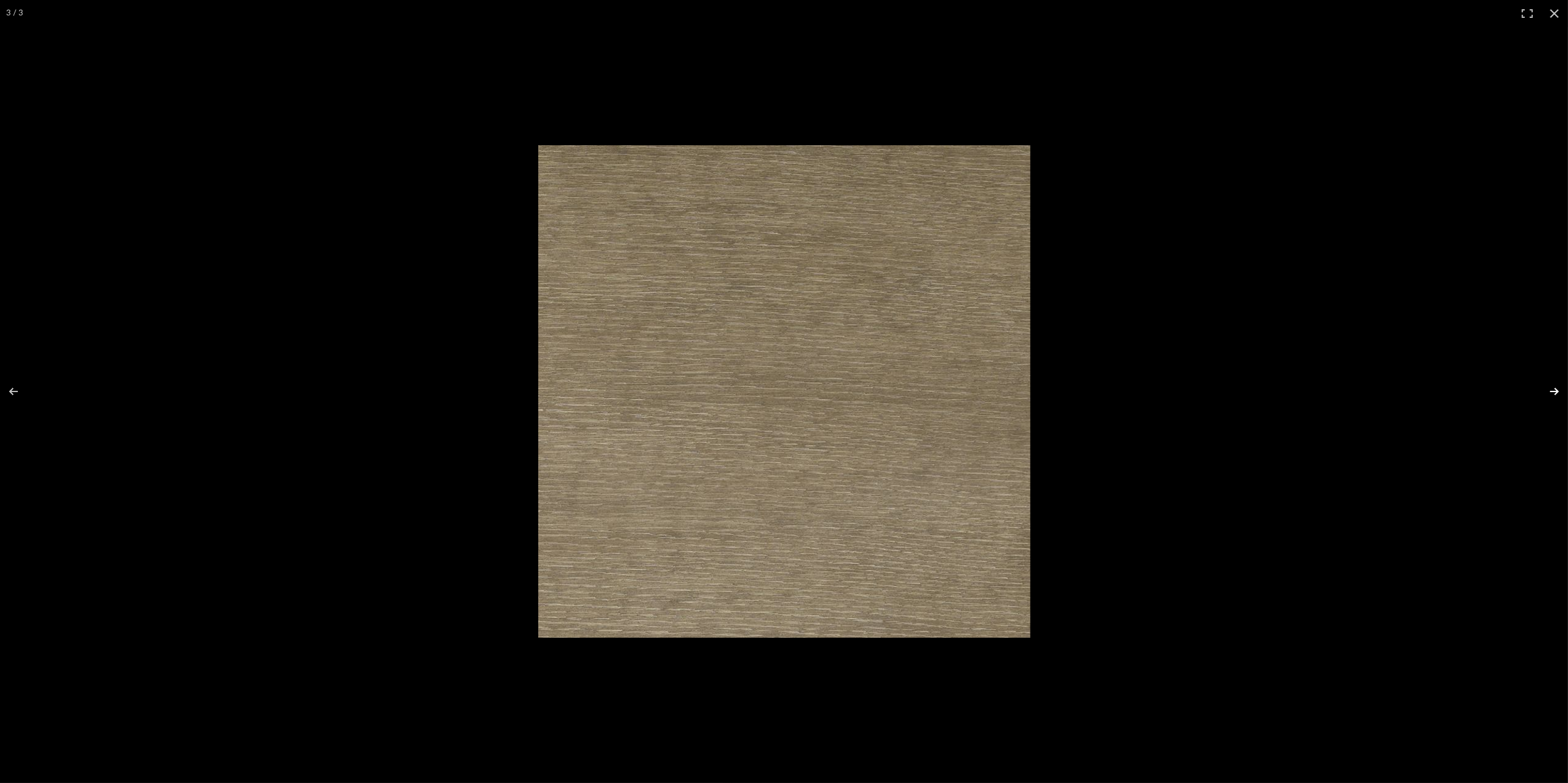
click at [1554, 392] on button at bounding box center [1546, 392] width 43 height 61
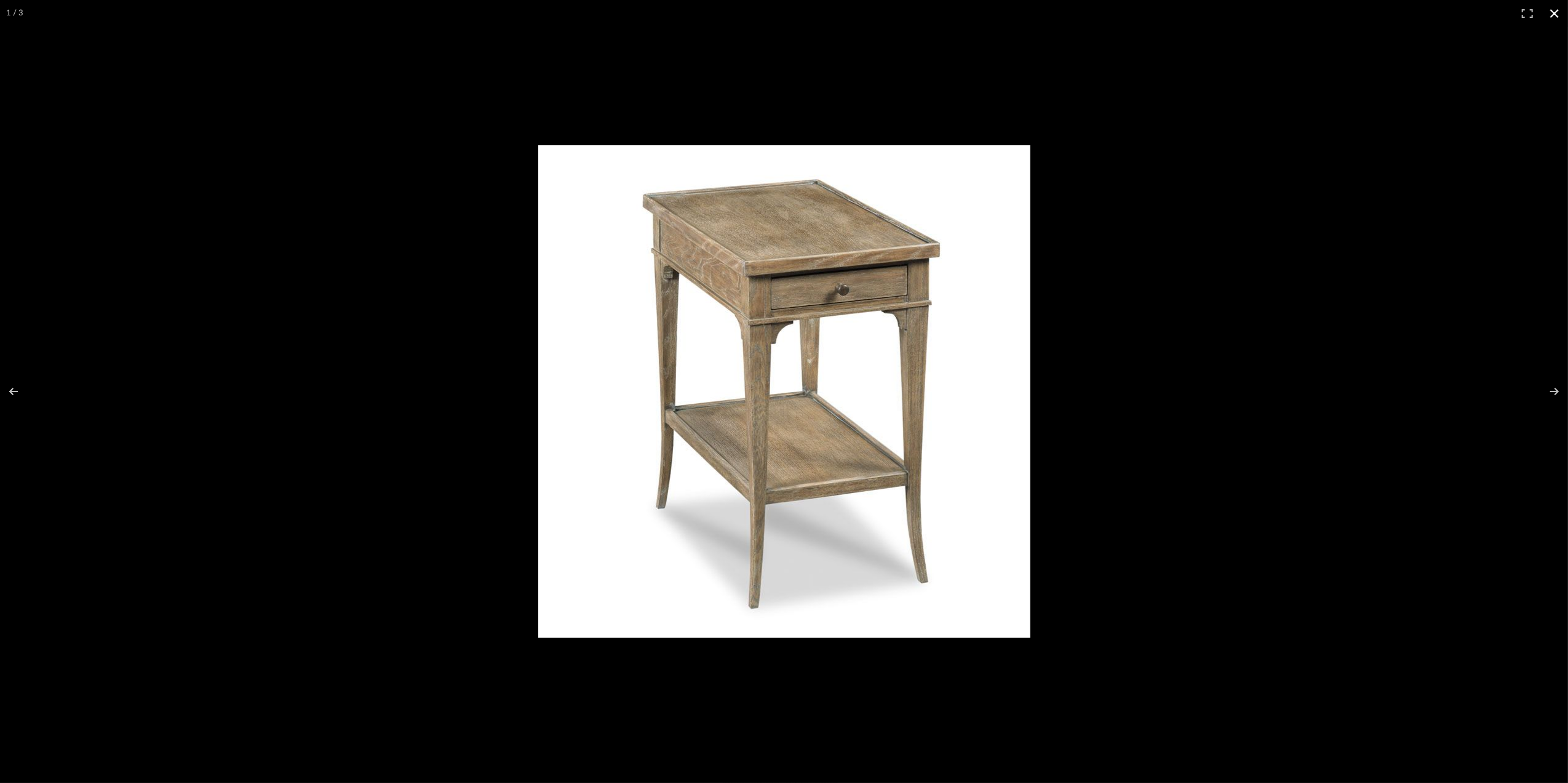
click at [1552, 10] on button at bounding box center [1555, 14] width 27 height 27
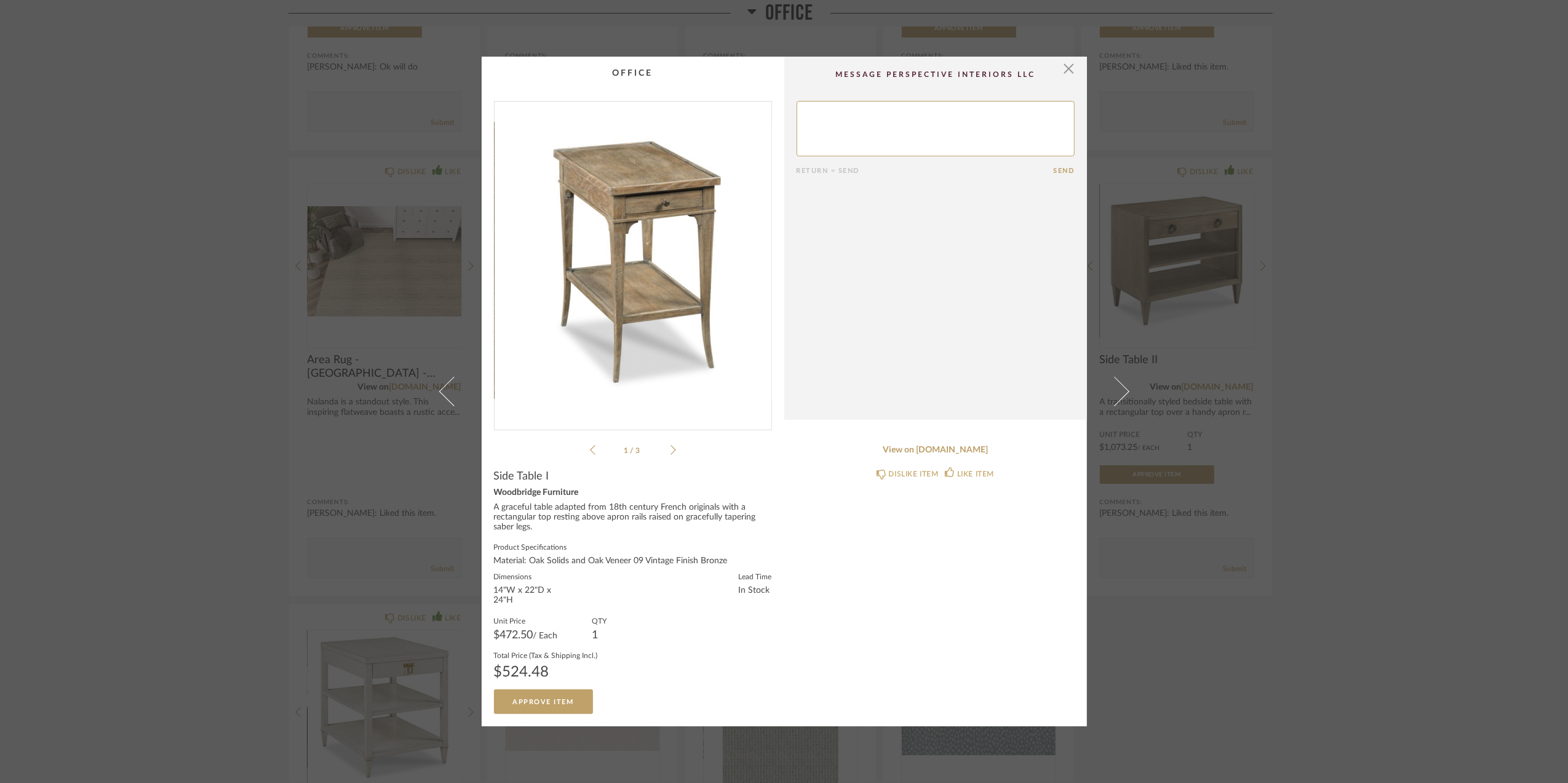
click at [1484, 345] on div "× 1 / 3 Return = Send Send Side Table I Woodbridge Furniture A graceful table a…" at bounding box center [784, 392] width 1568 height 783
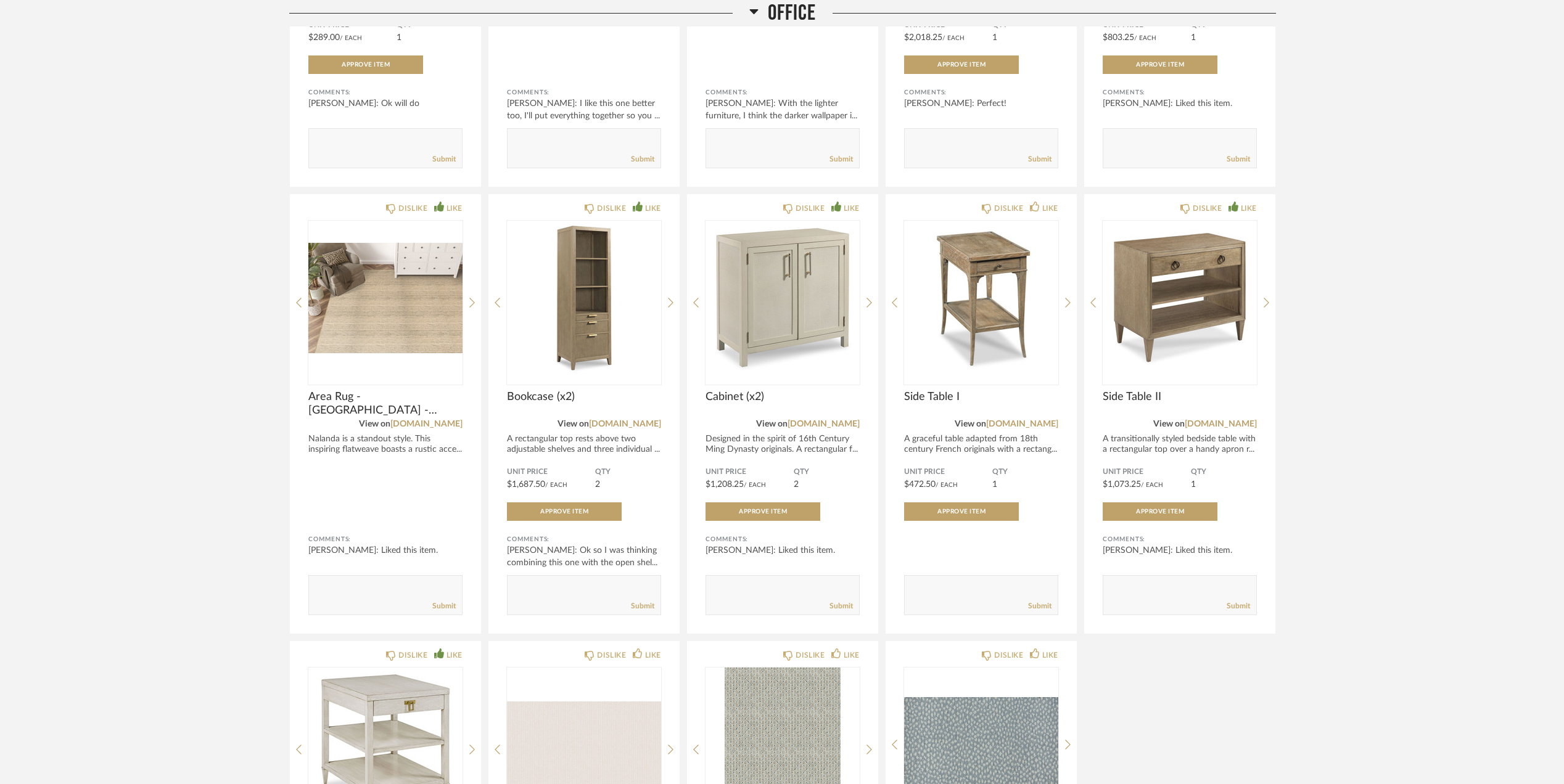
scroll to position [724, 0]
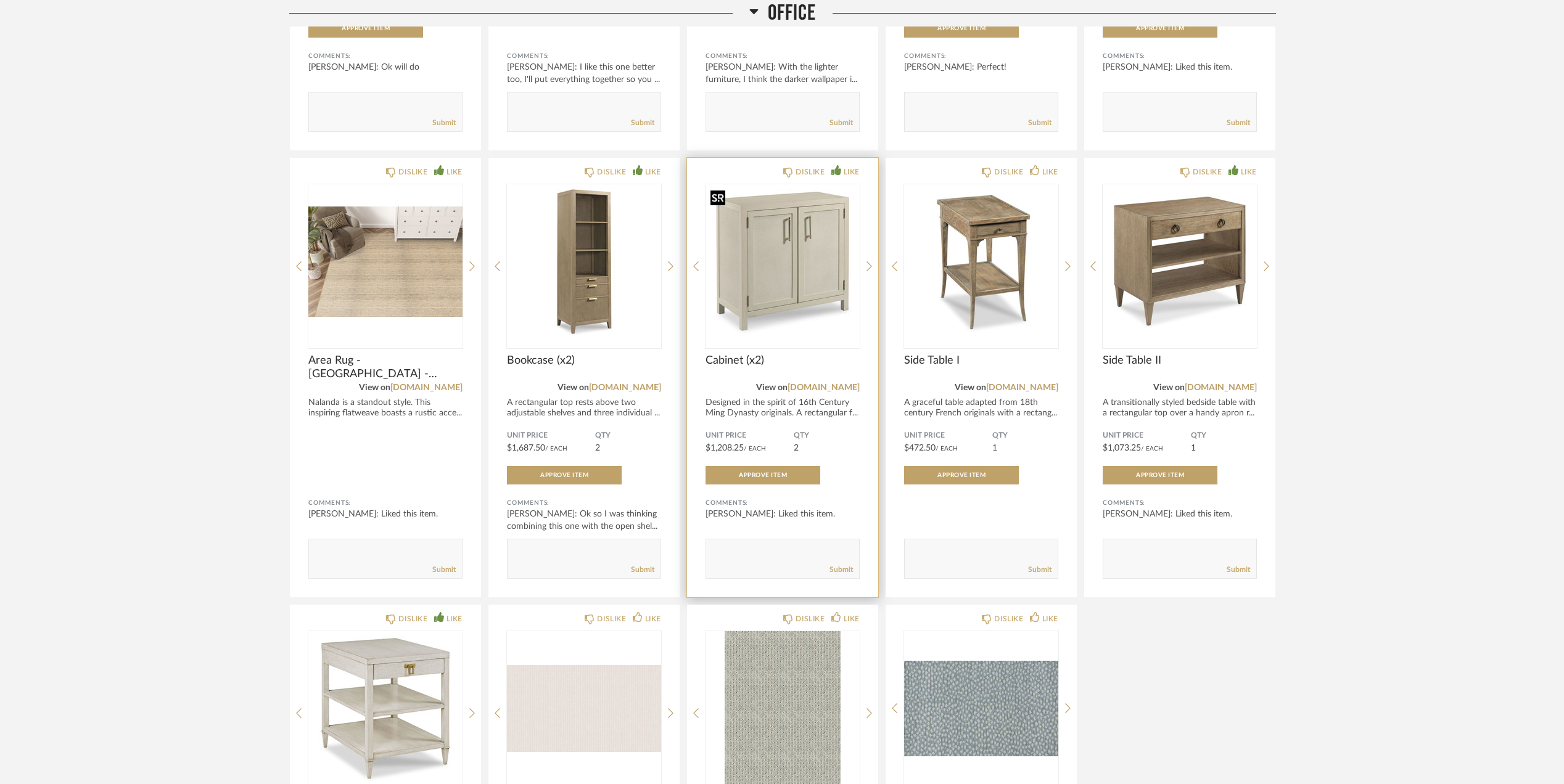
click at [791, 295] on img "0" at bounding box center [782, 261] width 154 height 154
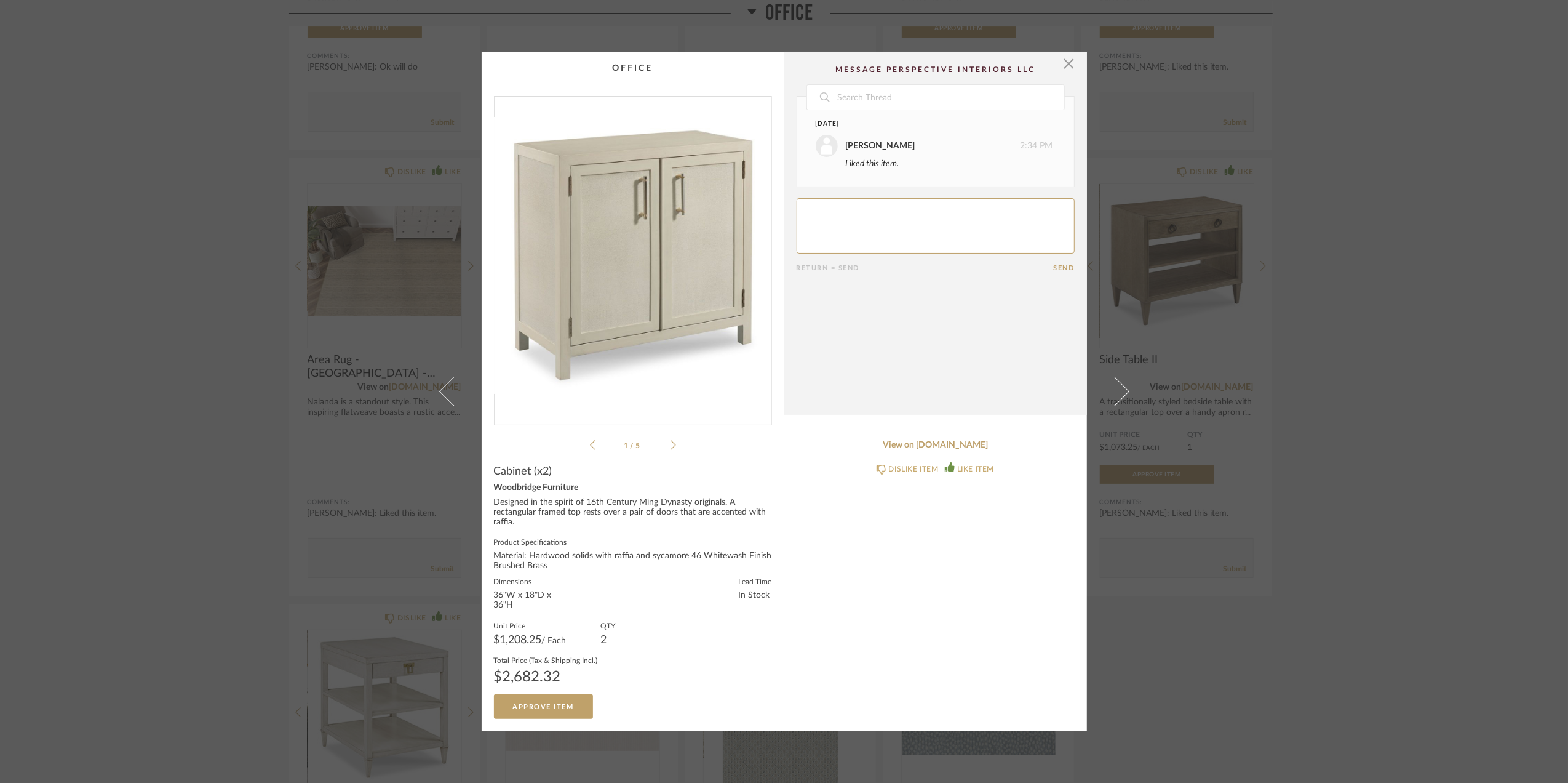
click at [698, 287] on img "0" at bounding box center [632, 256] width 277 height 318
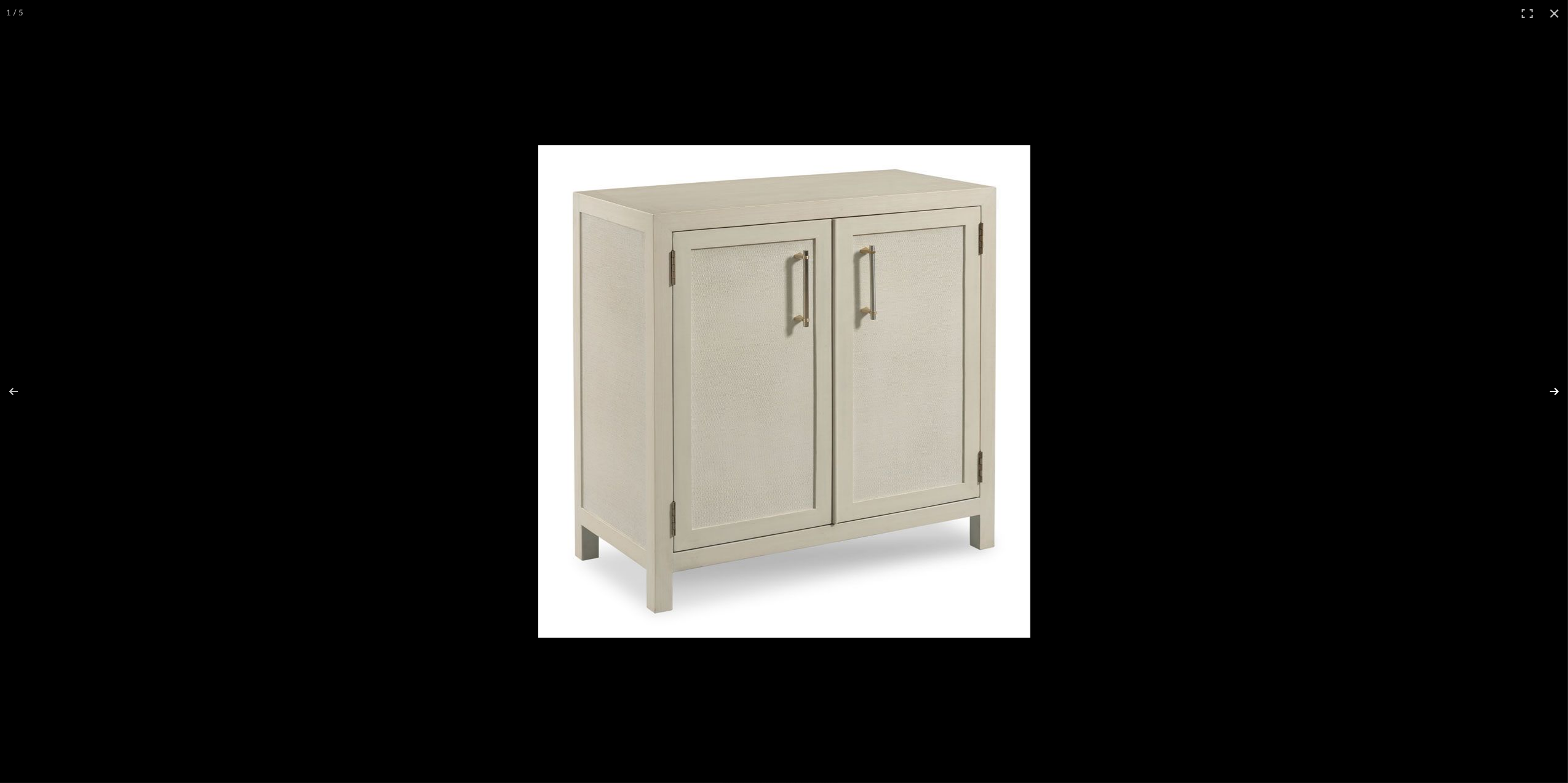
click at [1554, 392] on button at bounding box center [1546, 392] width 43 height 61
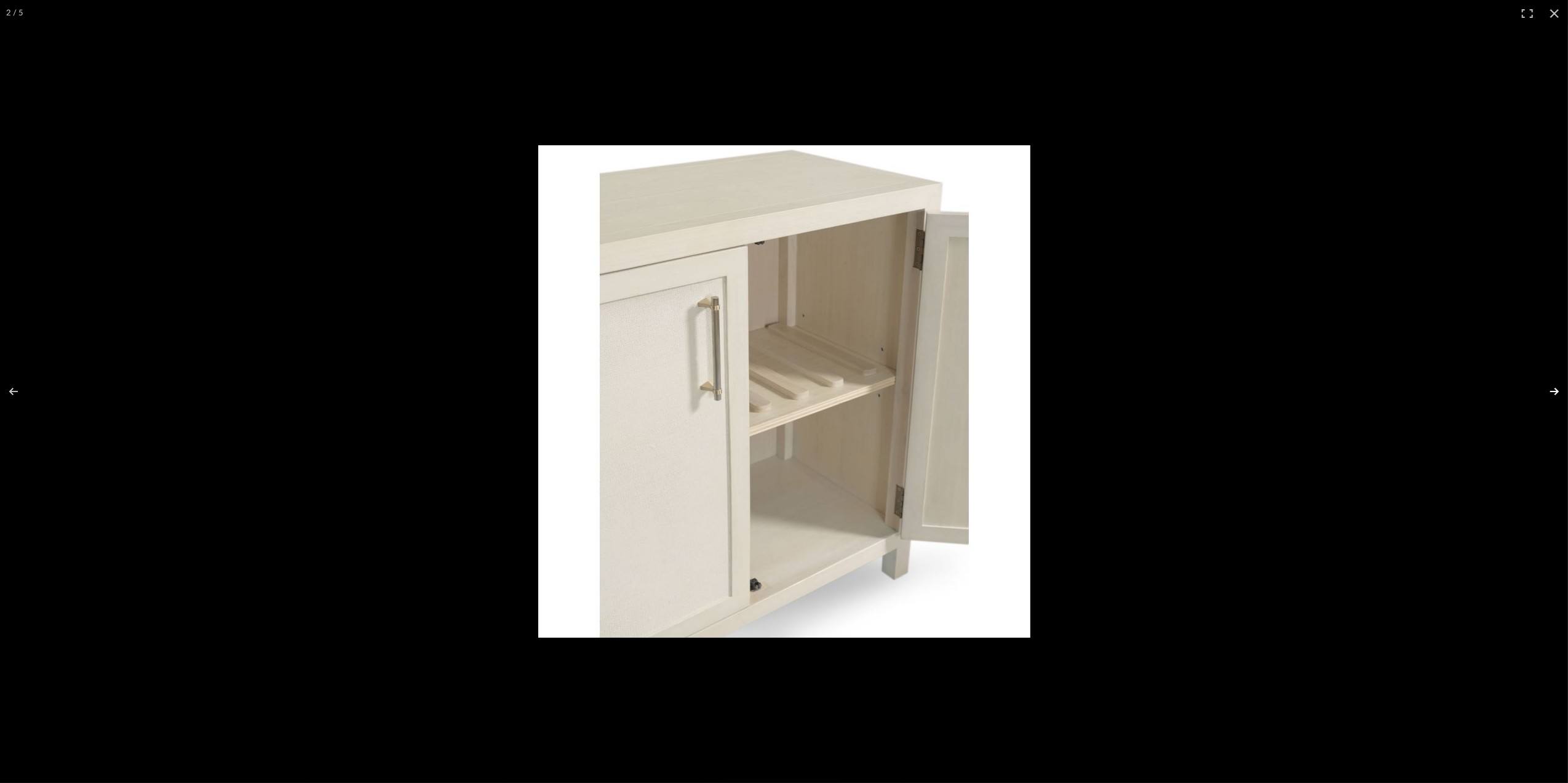
click at [1553, 390] on button at bounding box center [1546, 392] width 43 height 61
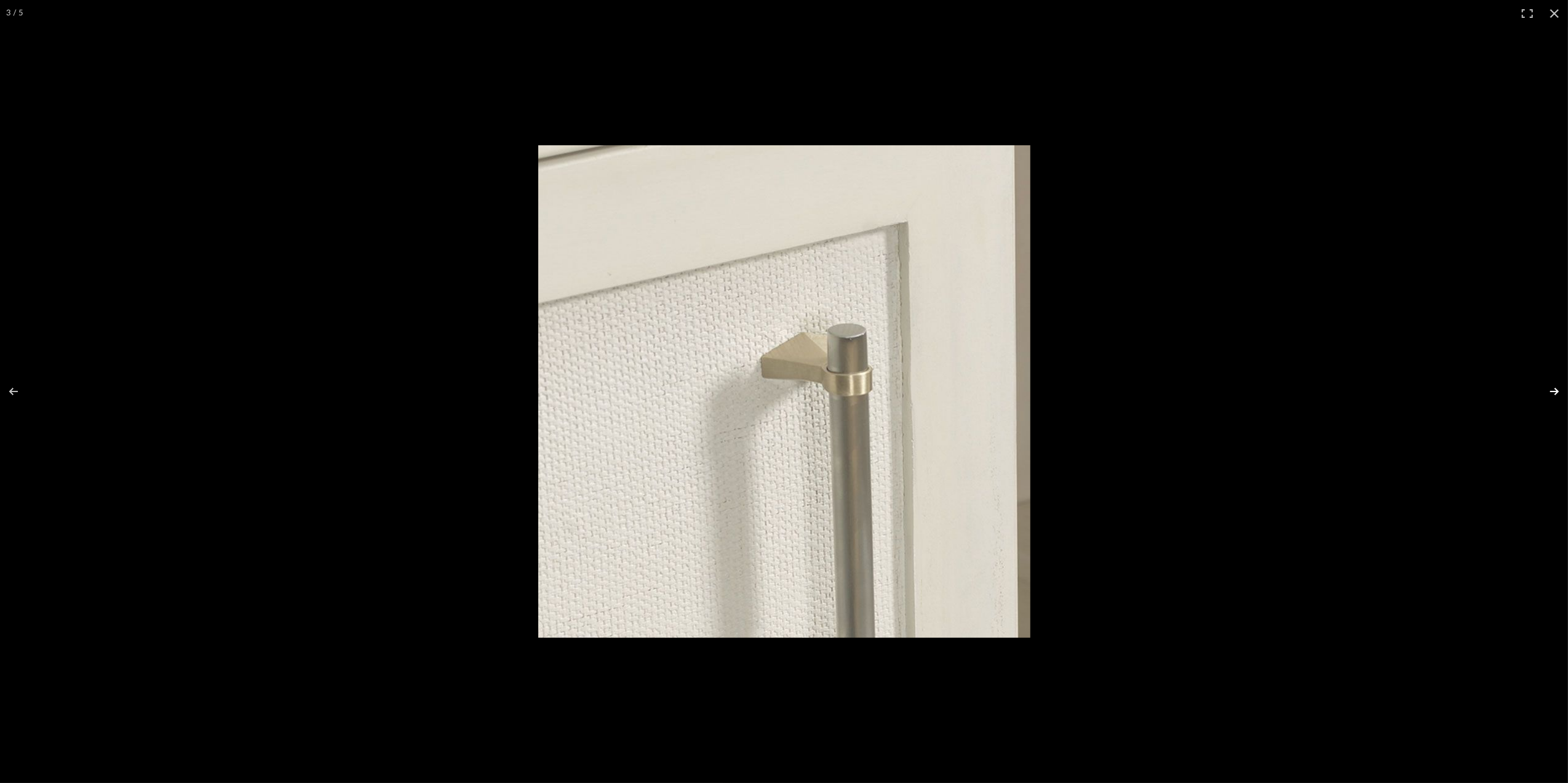
click at [1556, 389] on button at bounding box center [1546, 392] width 43 height 61
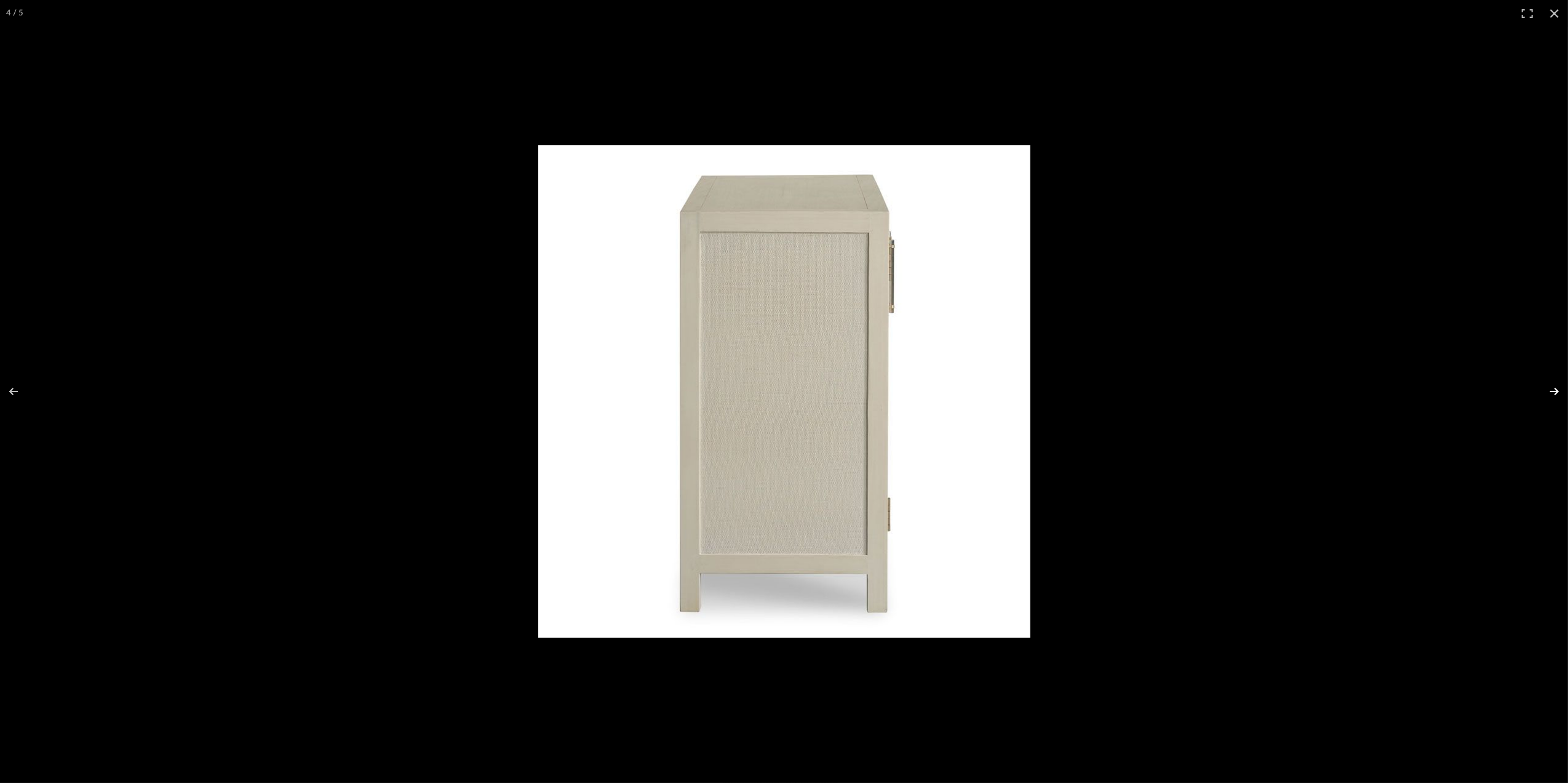
click at [1558, 394] on button at bounding box center [1546, 392] width 43 height 61
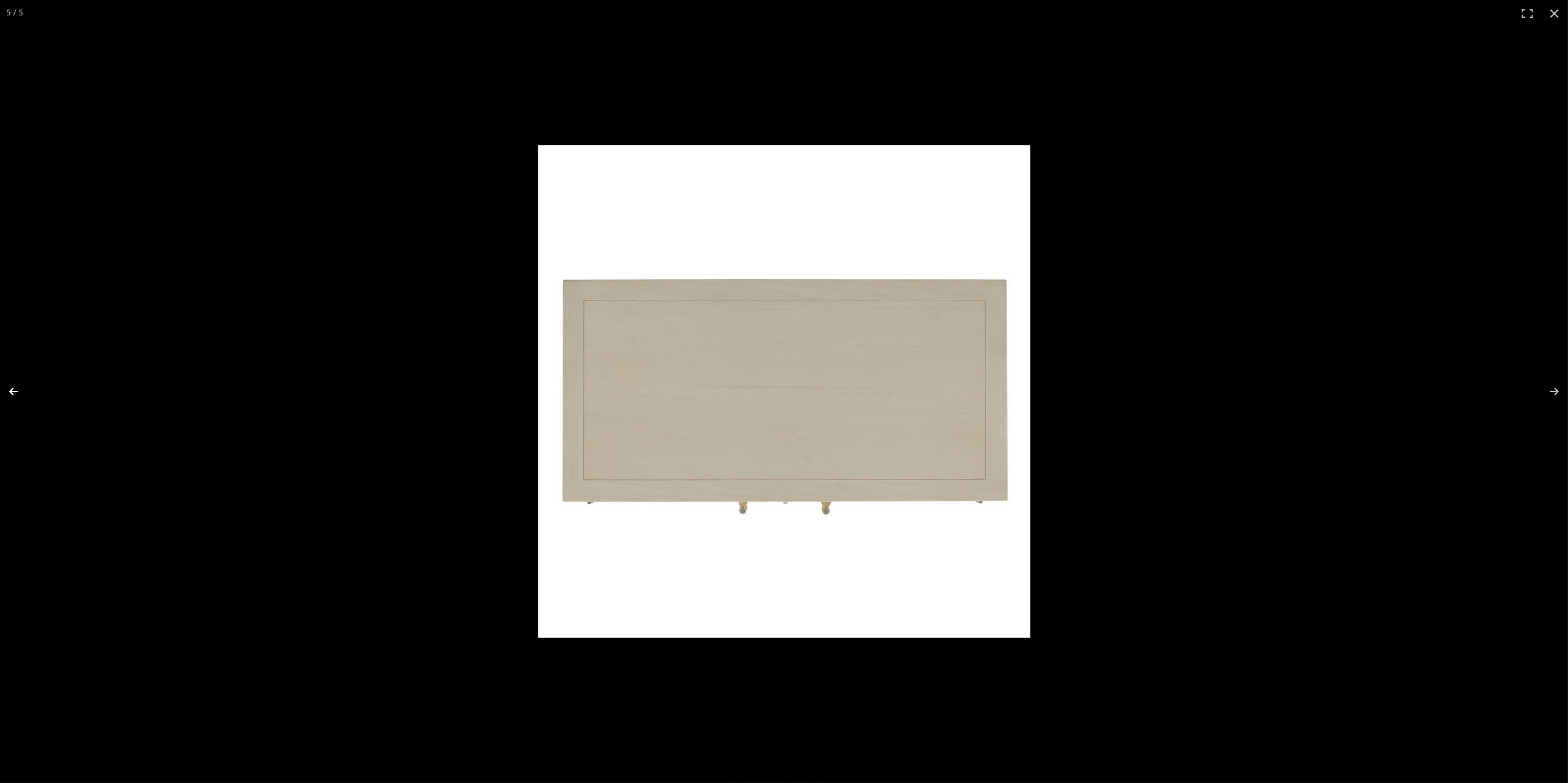
click at [13, 392] on button at bounding box center [21, 392] width 43 height 61
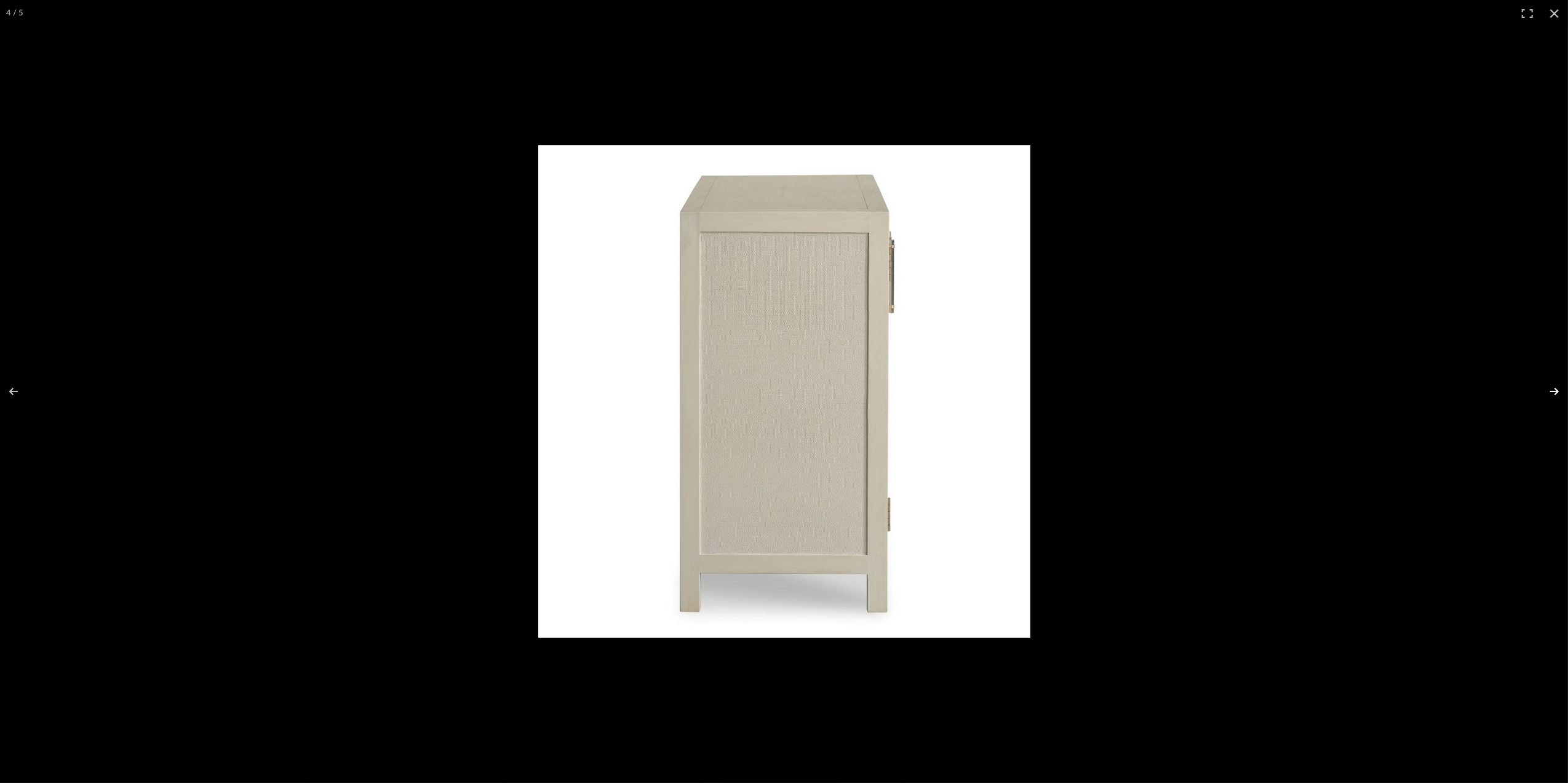
click at [1554, 389] on button at bounding box center [1546, 392] width 43 height 61
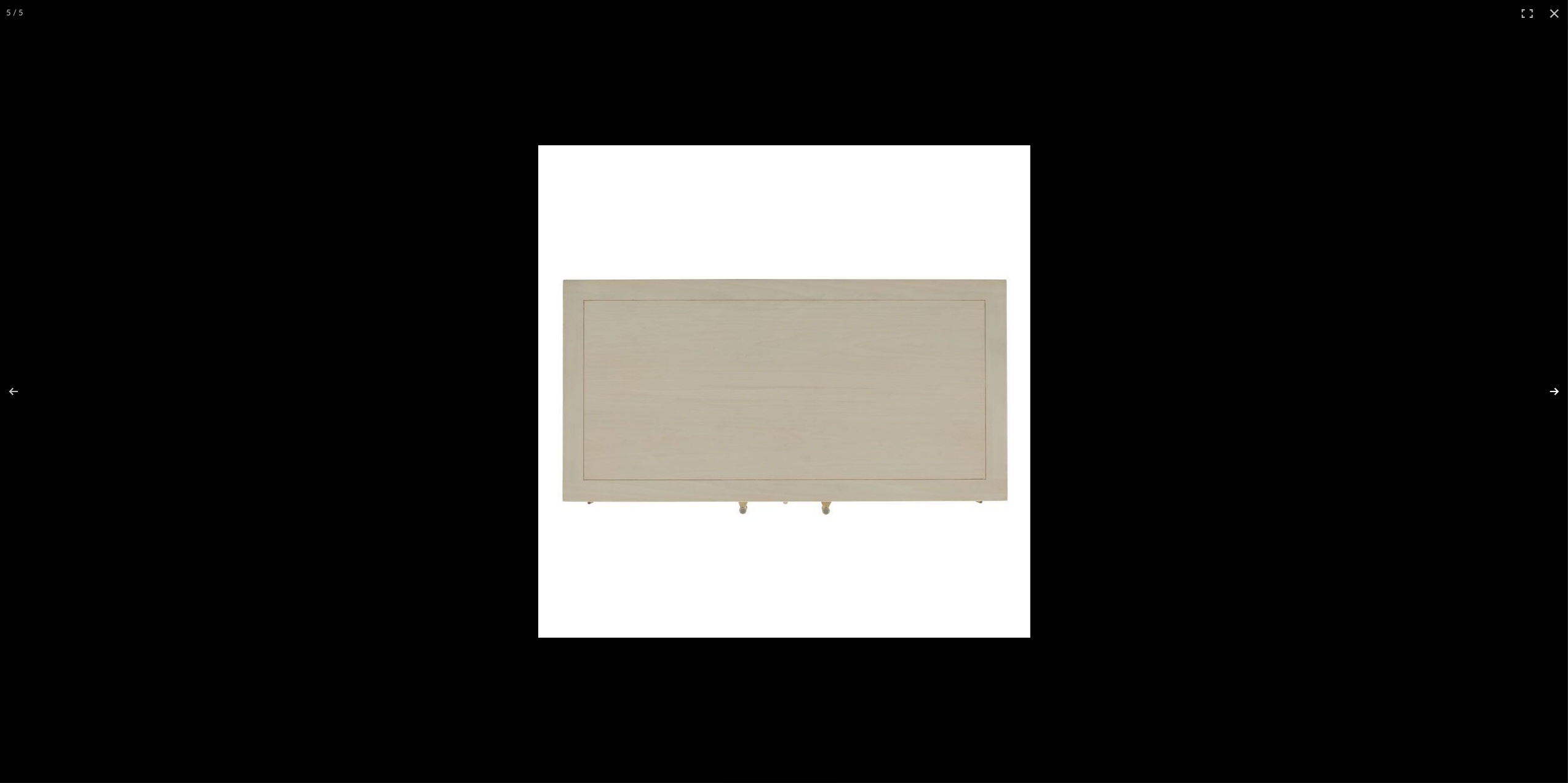
click at [1554, 392] on button at bounding box center [1546, 392] width 43 height 61
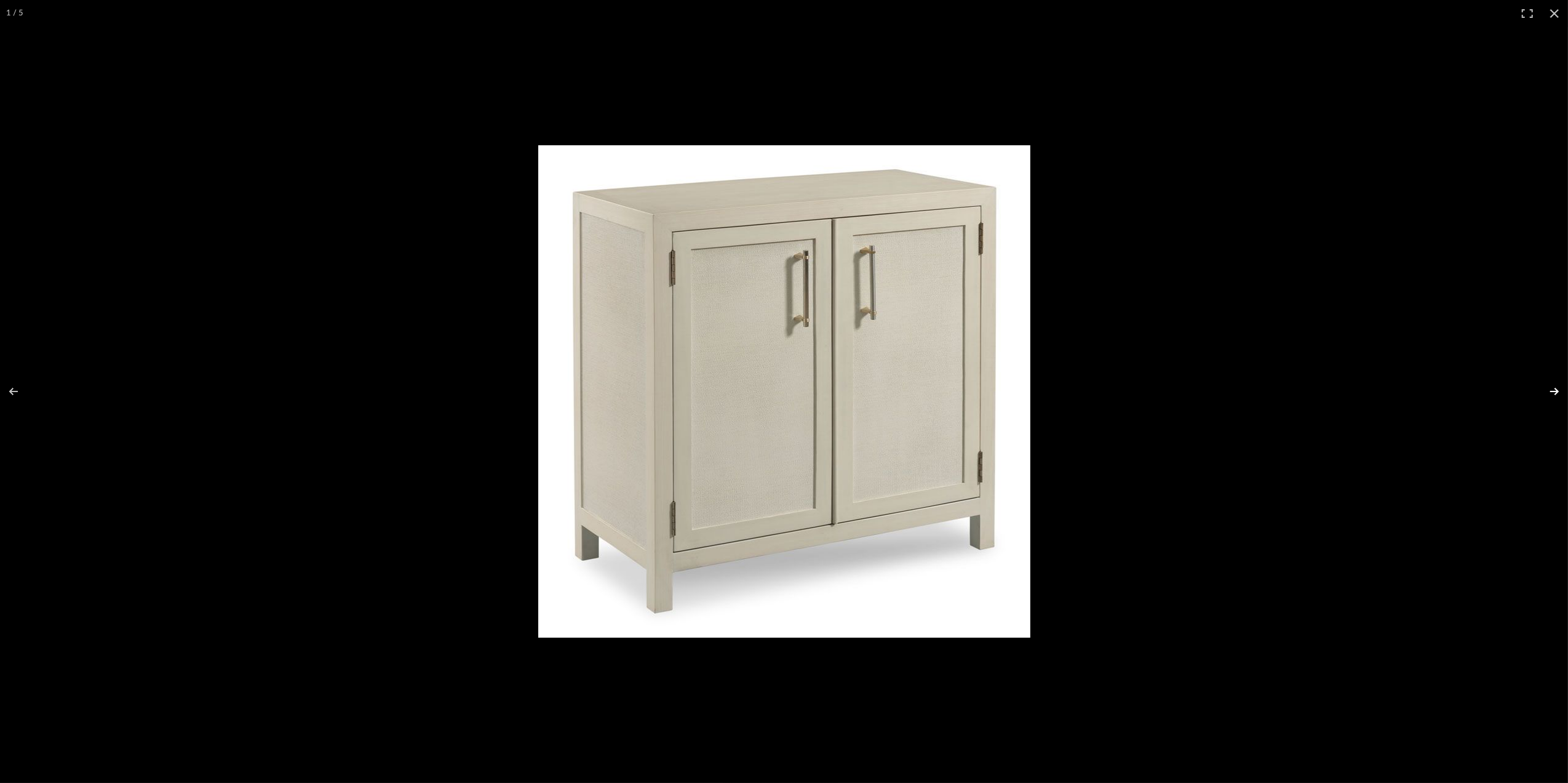
click at [1550, 390] on button at bounding box center [1546, 392] width 43 height 61
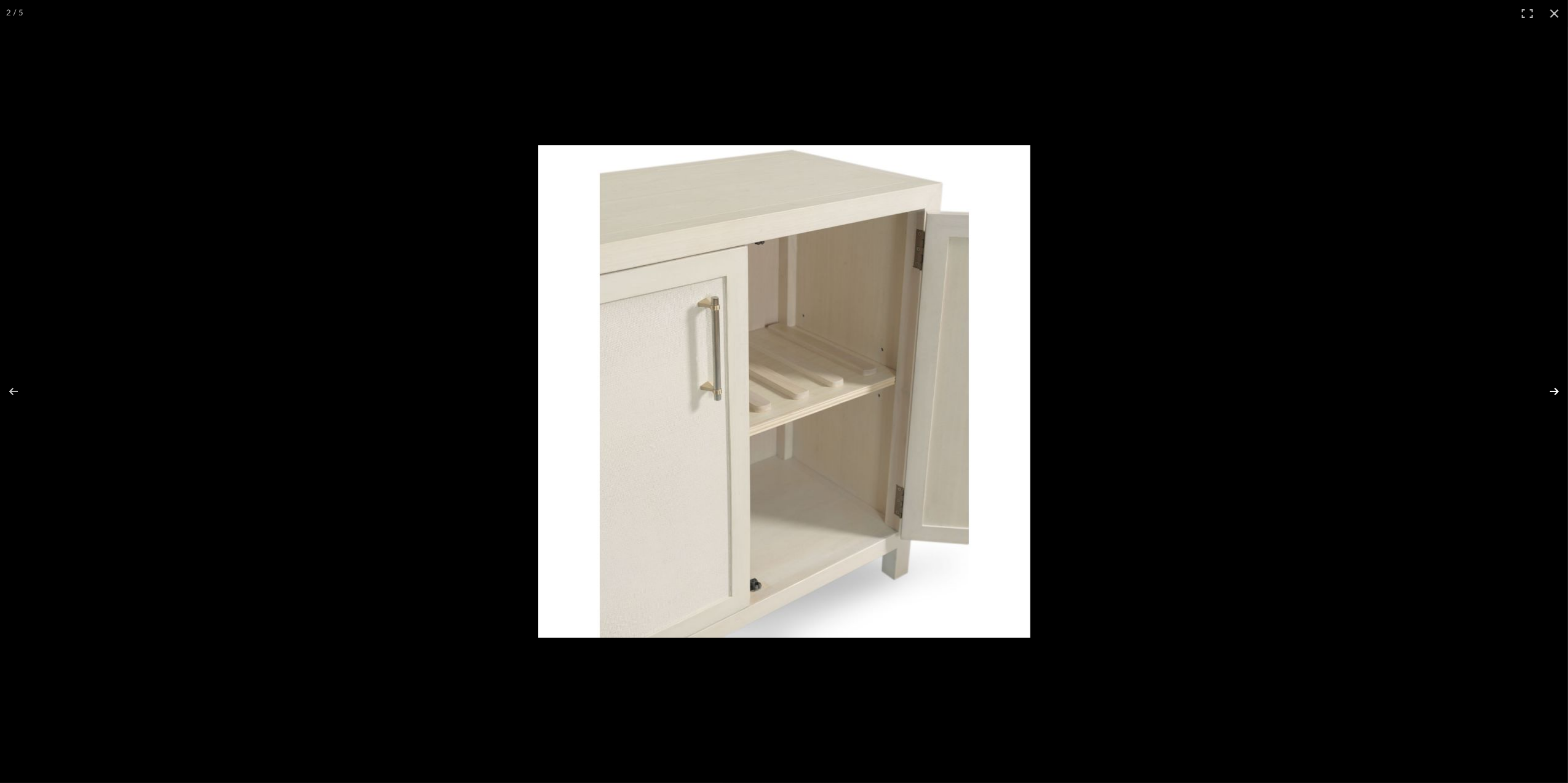
click at [1550, 390] on button at bounding box center [1546, 392] width 43 height 61
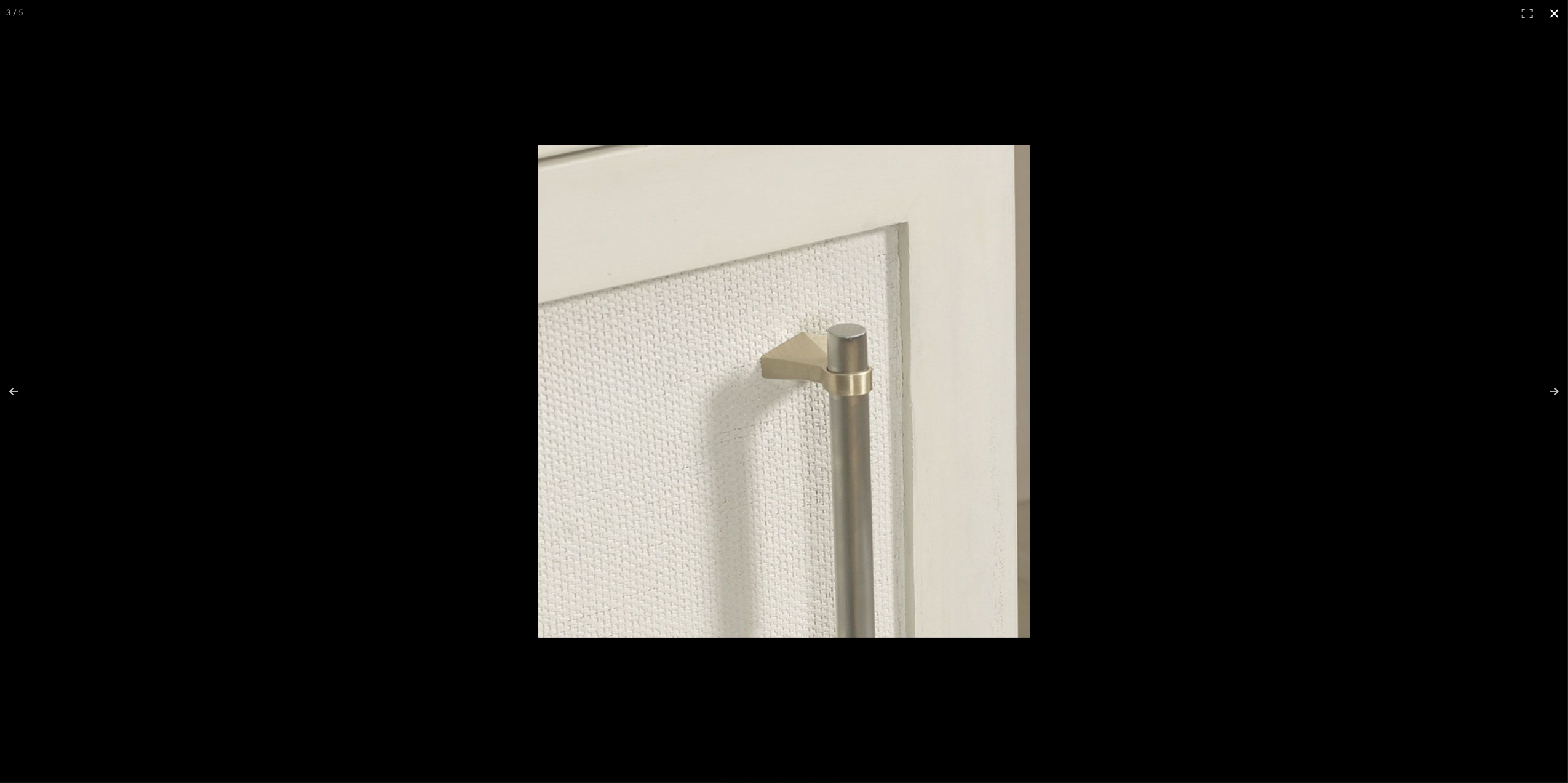
click at [1556, 16] on button at bounding box center [1555, 14] width 27 height 27
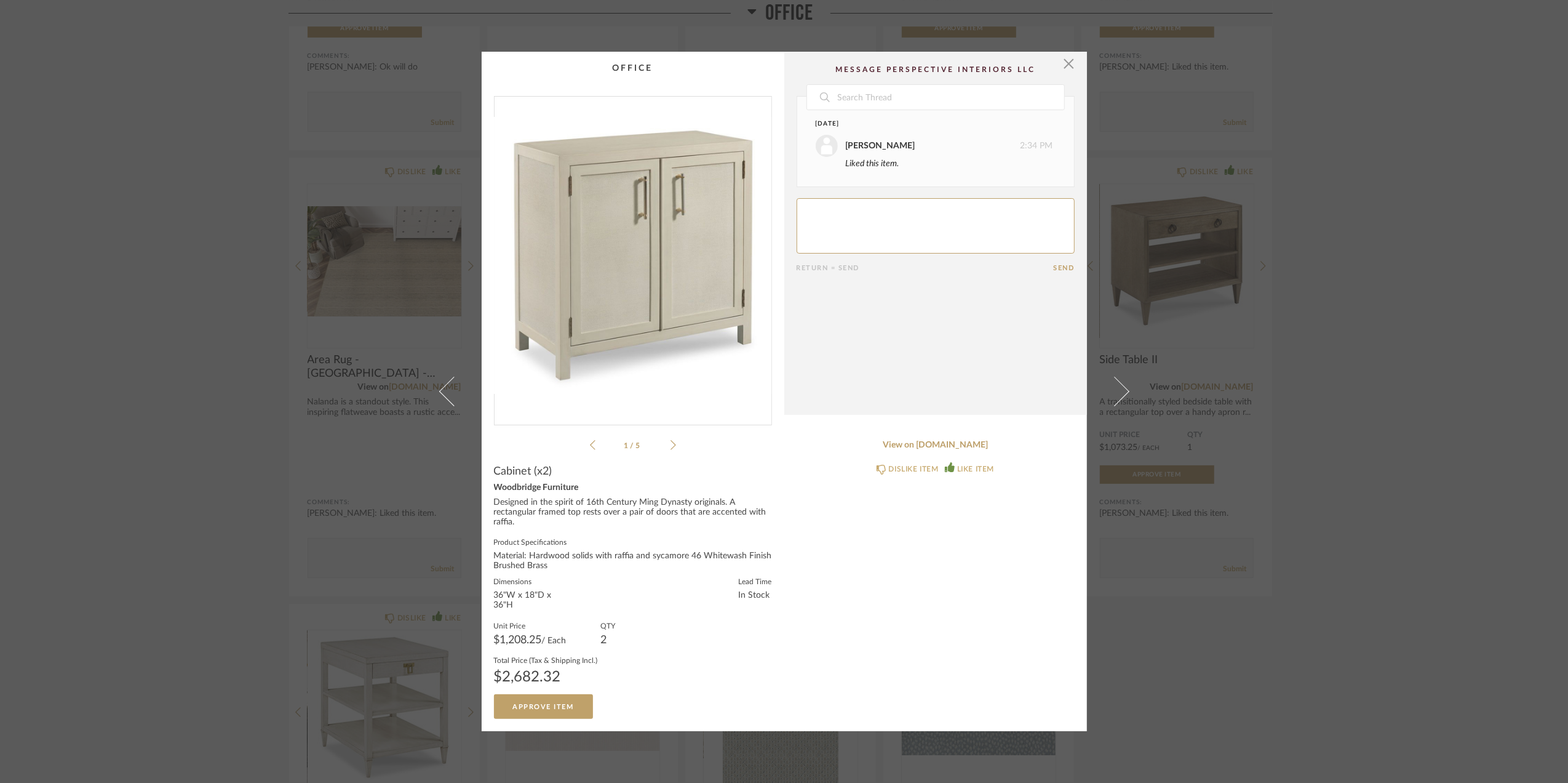
click at [1387, 350] on div "× 1 / 5 Date [DATE] [PERSON_NAME] 2:34 PM Liked this item. Return = Send Send C…" at bounding box center [784, 392] width 1568 height 783
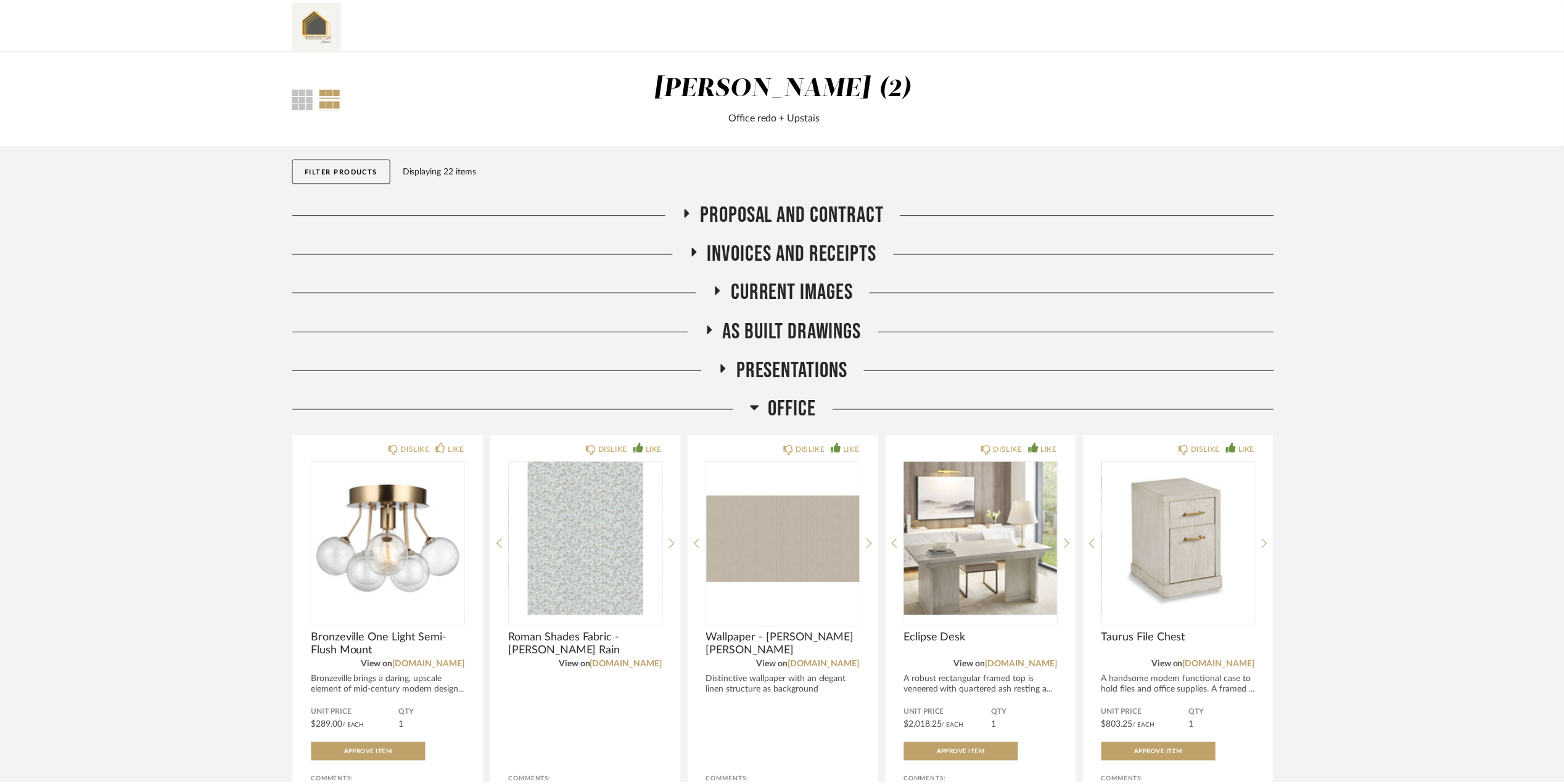
scroll to position [724, 0]
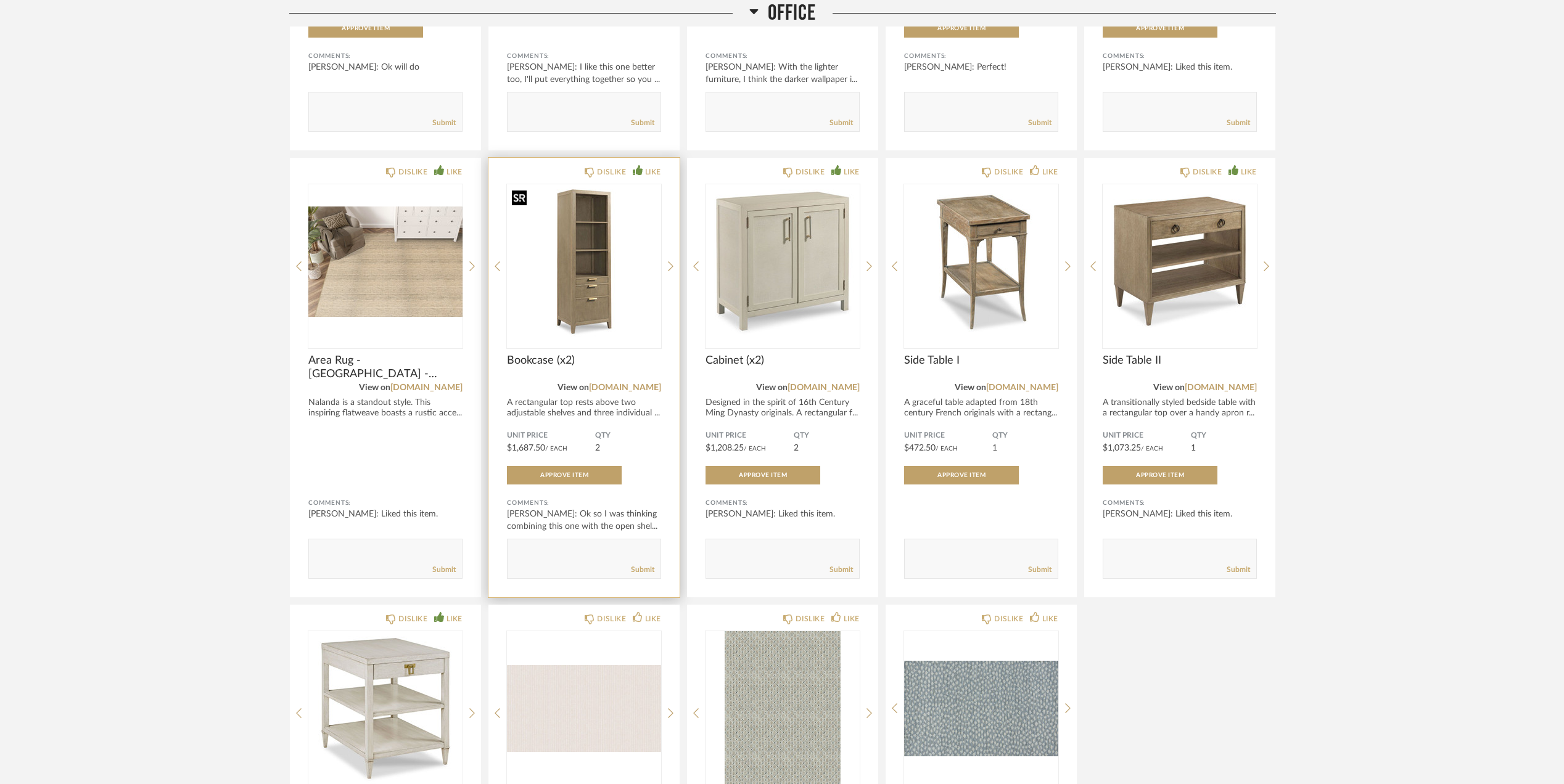
click at [604, 262] on img "0" at bounding box center [584, 261] width 154 height 154
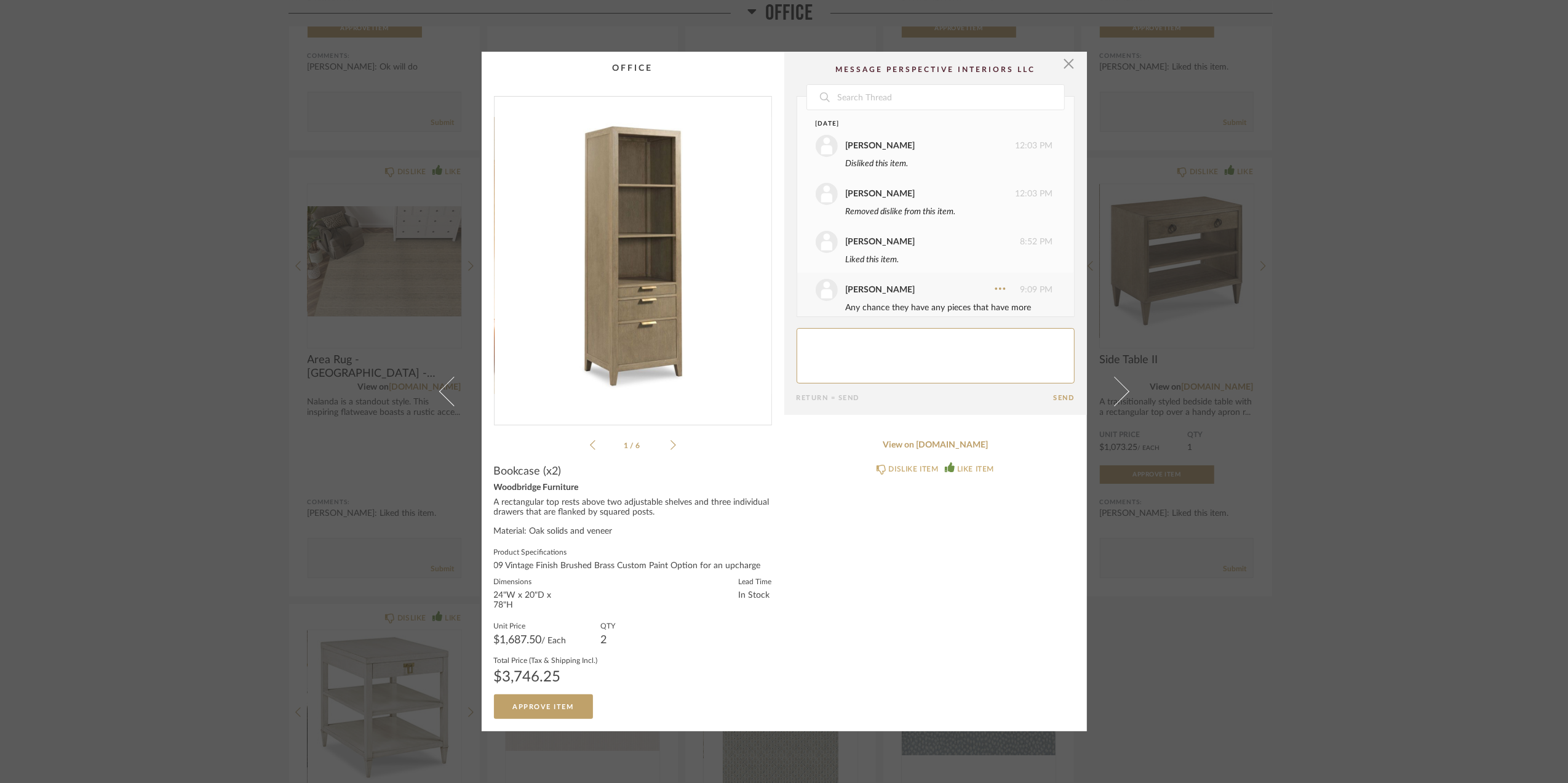
scroll to position [292, 0]
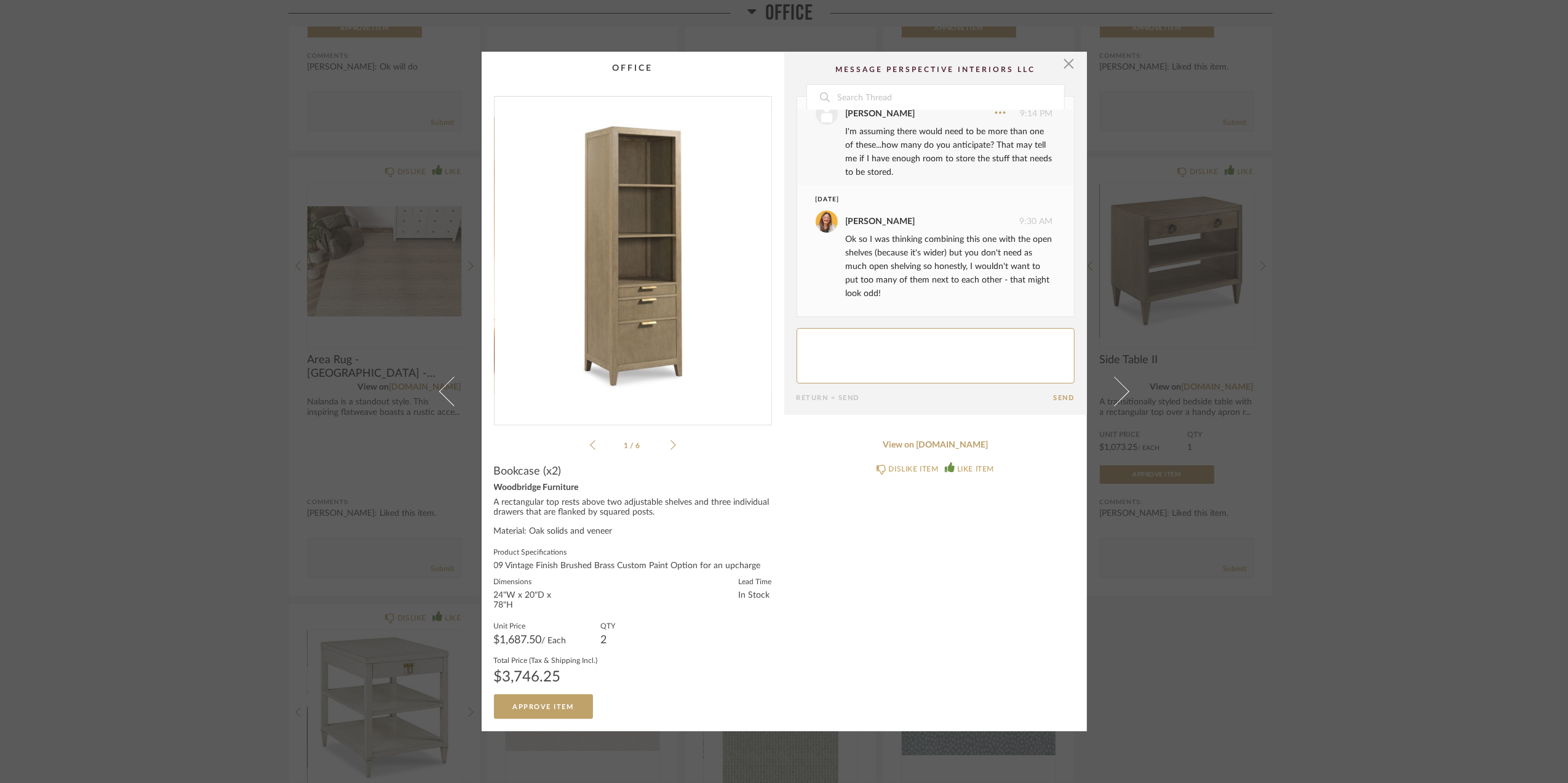
click at [687, 287] on img "0" at bounding box center [632, 256] width 277 height 318
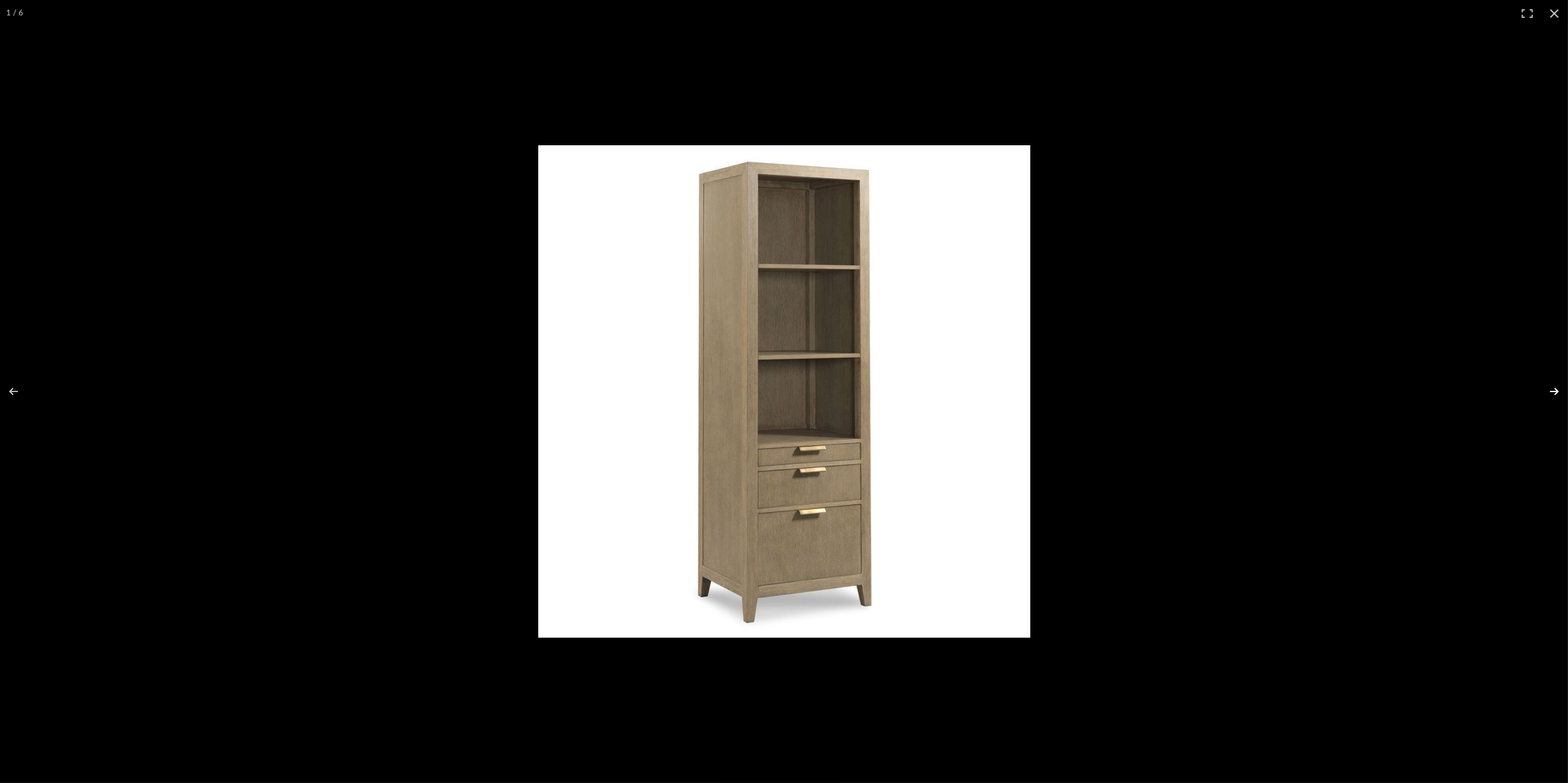
click at [1556, 393] on button at bounding box center [1546, 392] width 43 height 61
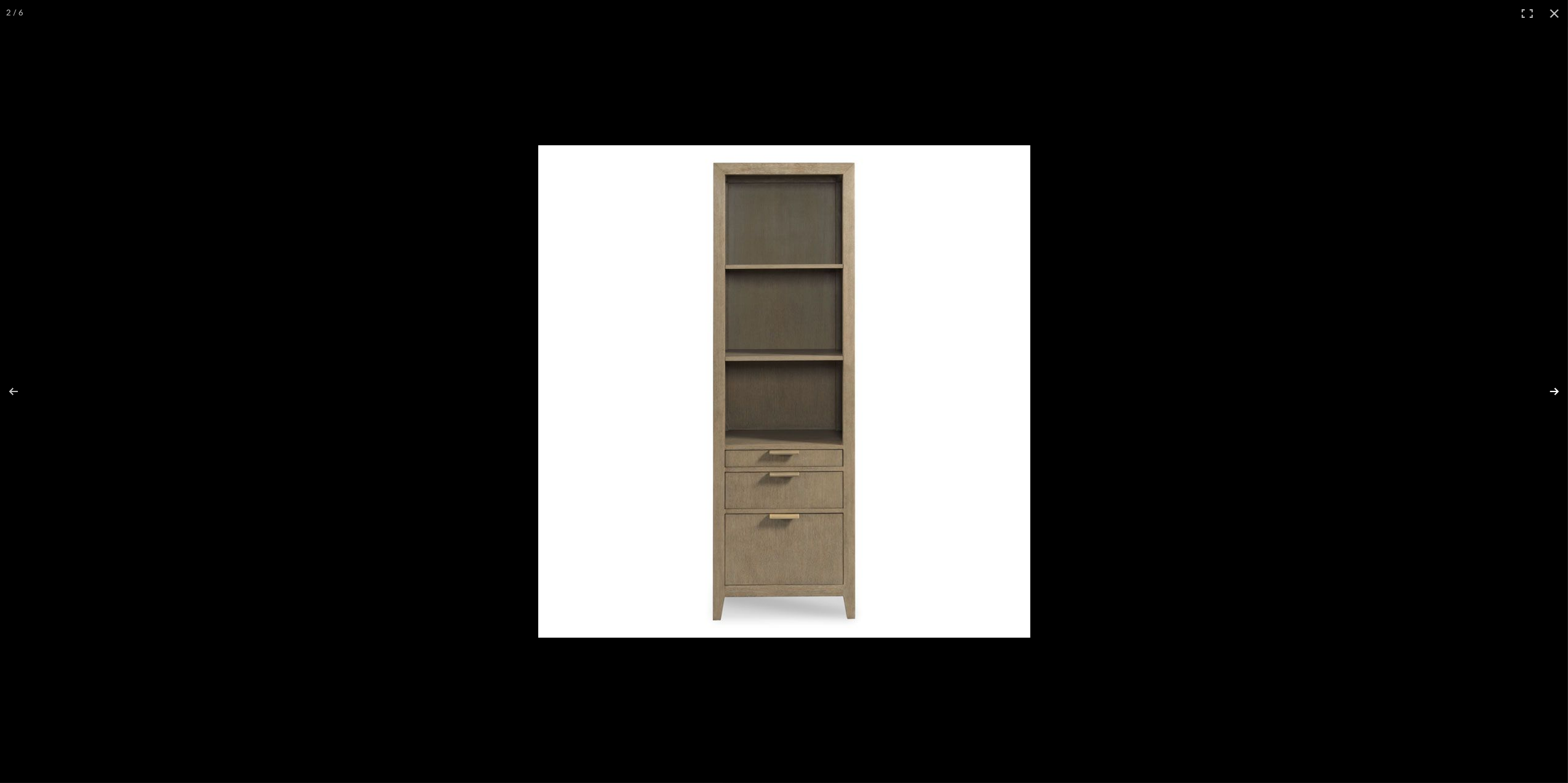
click at [1556, 393] on button at bounding box center [1546, 392] width 43 height 61
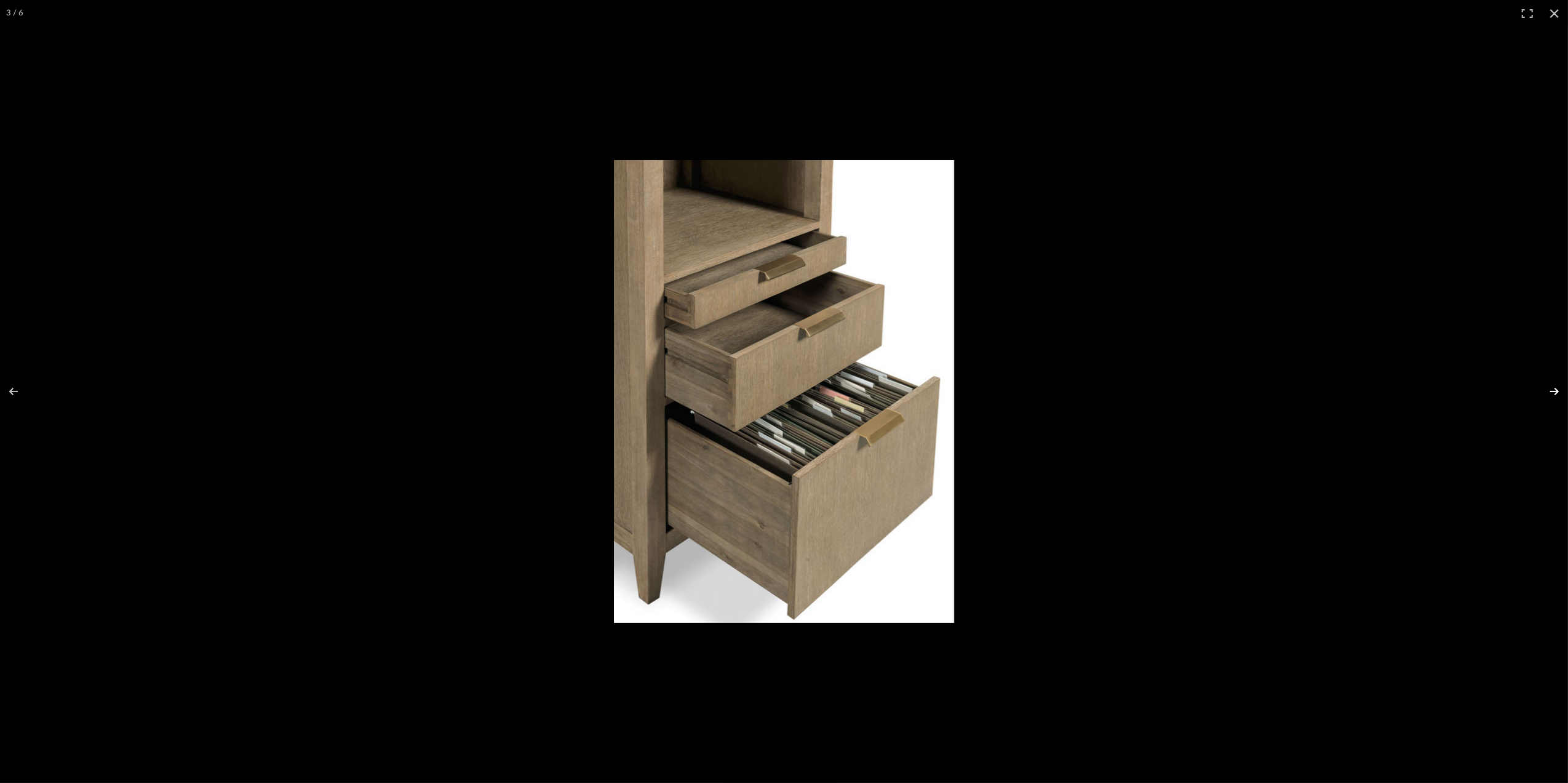
click at [1556, 393] on button at bounding box center [1546, 392] width 43 height 61
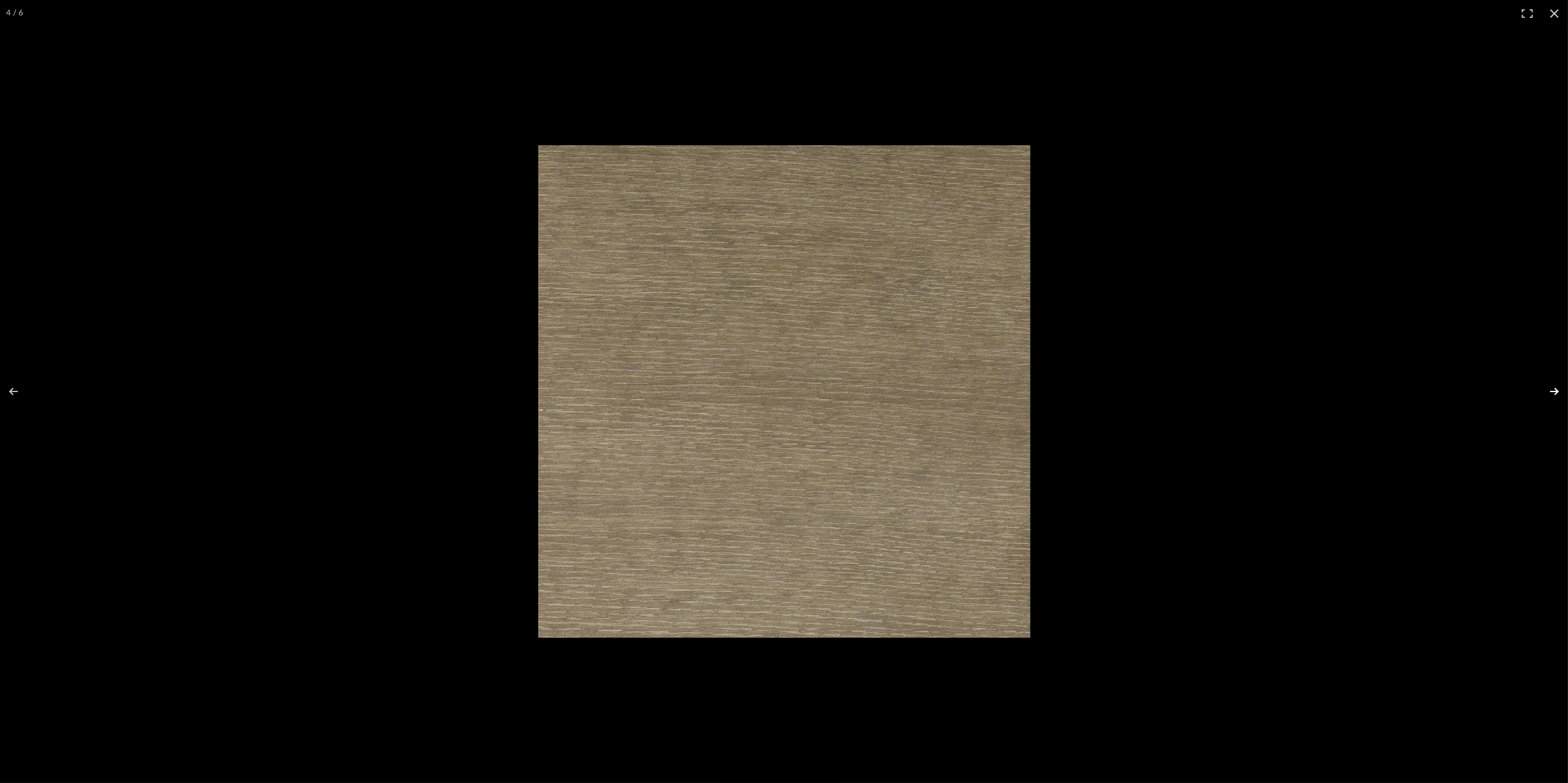
click at [1554, 394] on button at bounding box center [1546, 392] width 43 height 61
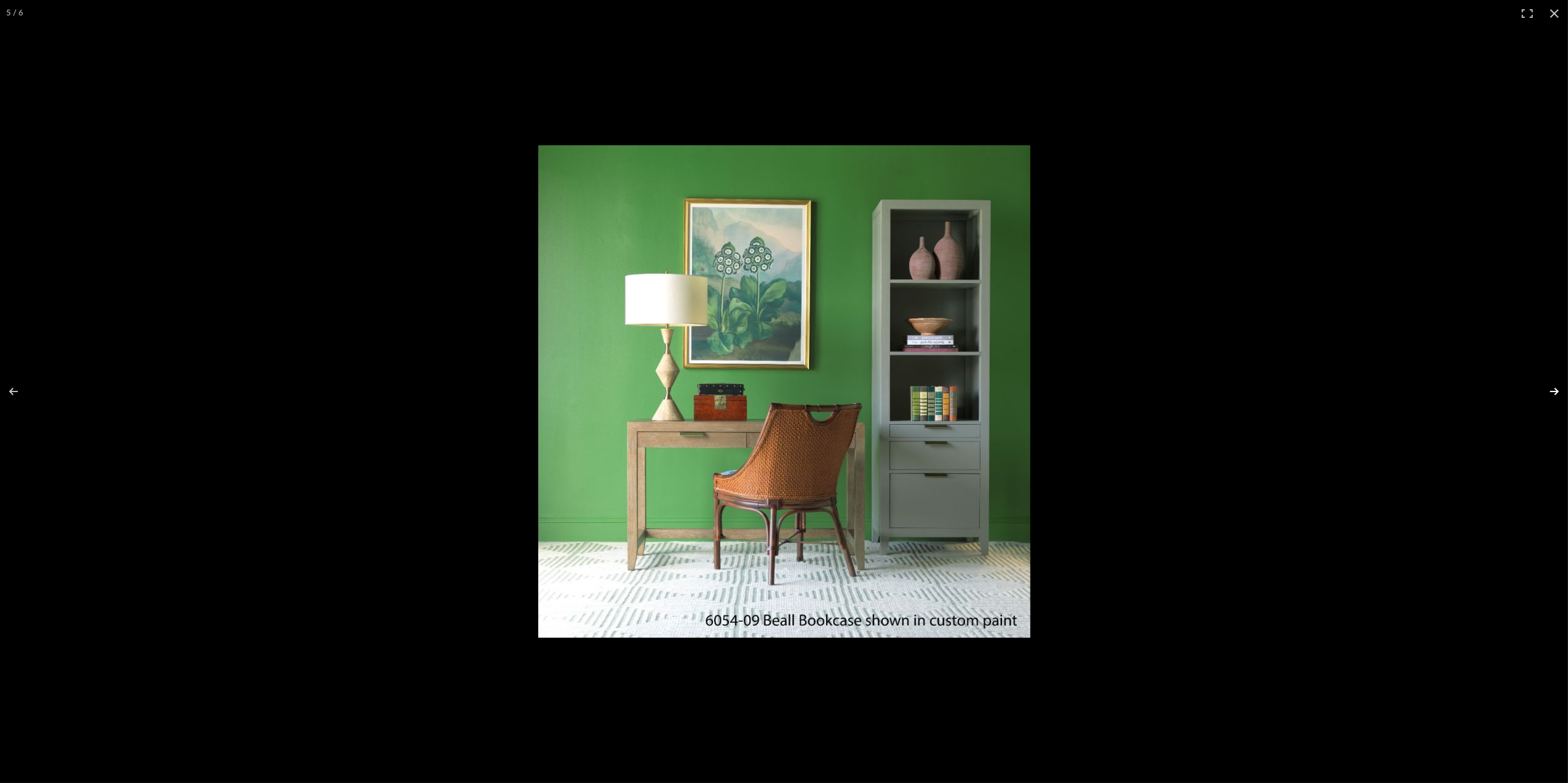
click at [1552, 393] on button at bounding box center [1546, 392] width 43 height 61
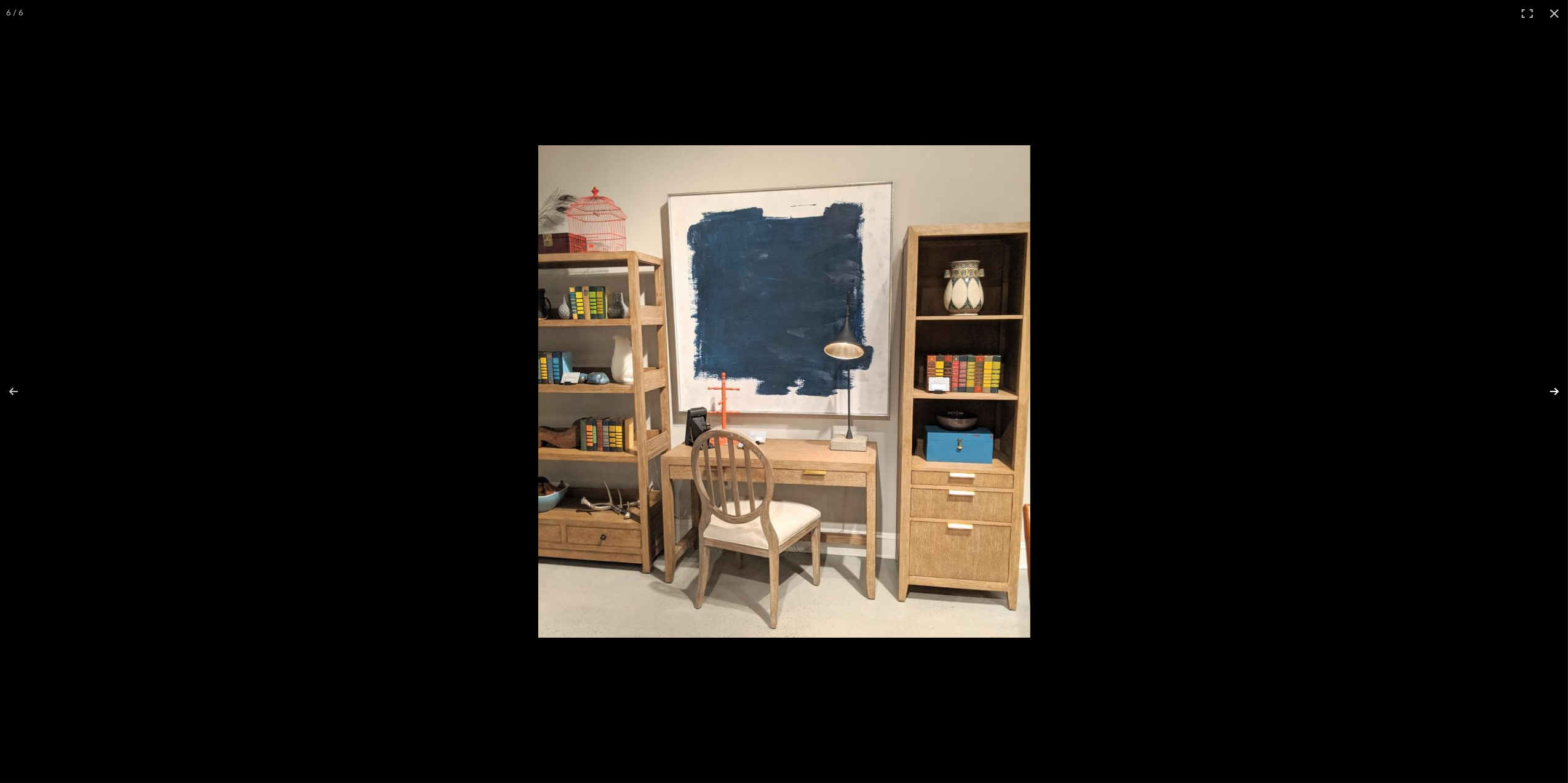
click at [1554, 395] on button at bounding box center [1546, 392] width 43 height 61
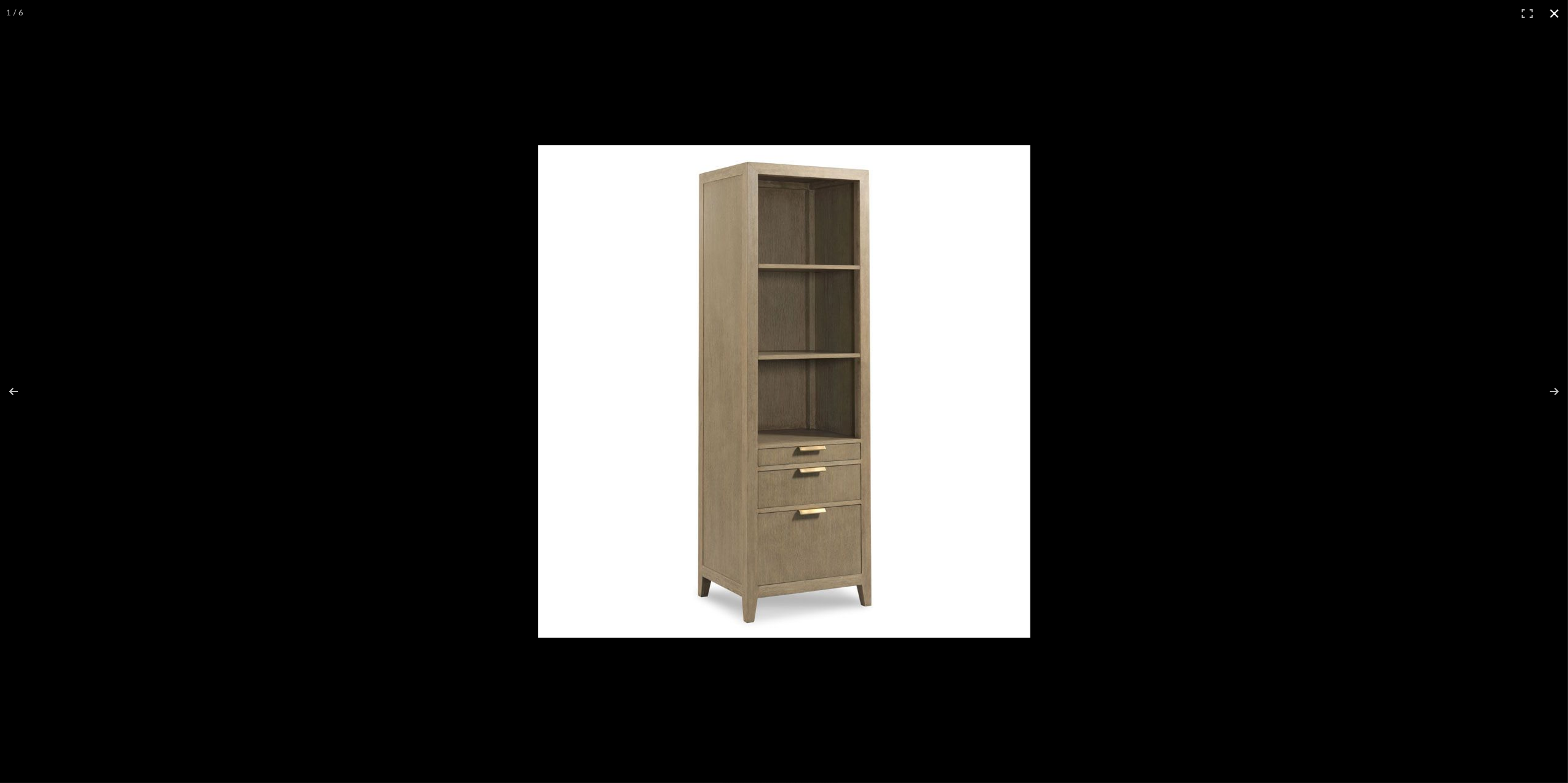
click at [1556, 21] on button at bounding box center [1555, 14] width 27 height 27
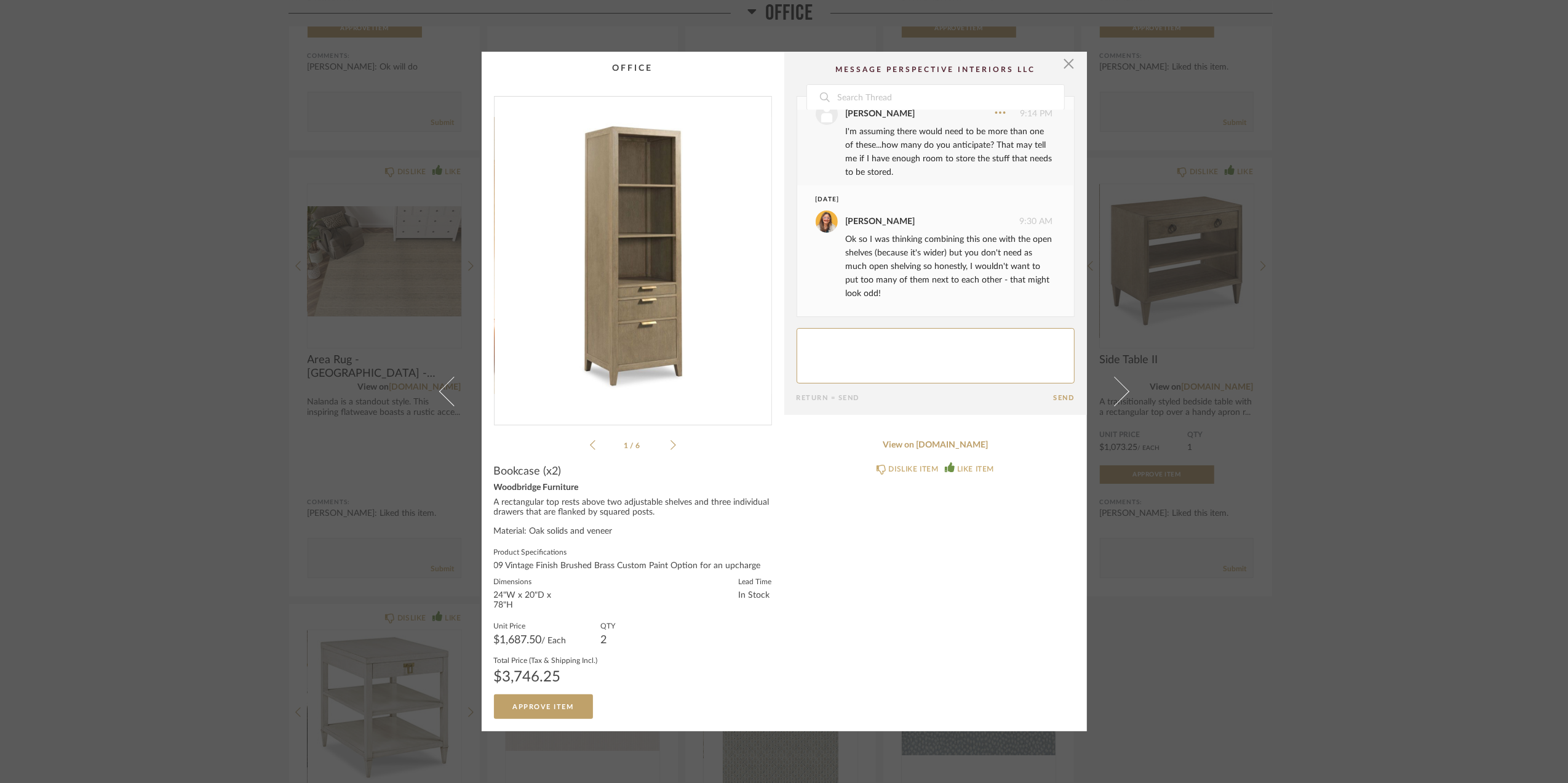
click at [1354, 450] on div "× 1 / 6 Date [DATE] [PERSON_NAME] 12:03 PM Disliked this item. [PERSON_NAME] 12…" at bounding box center [784, 392] width 1568 height 783
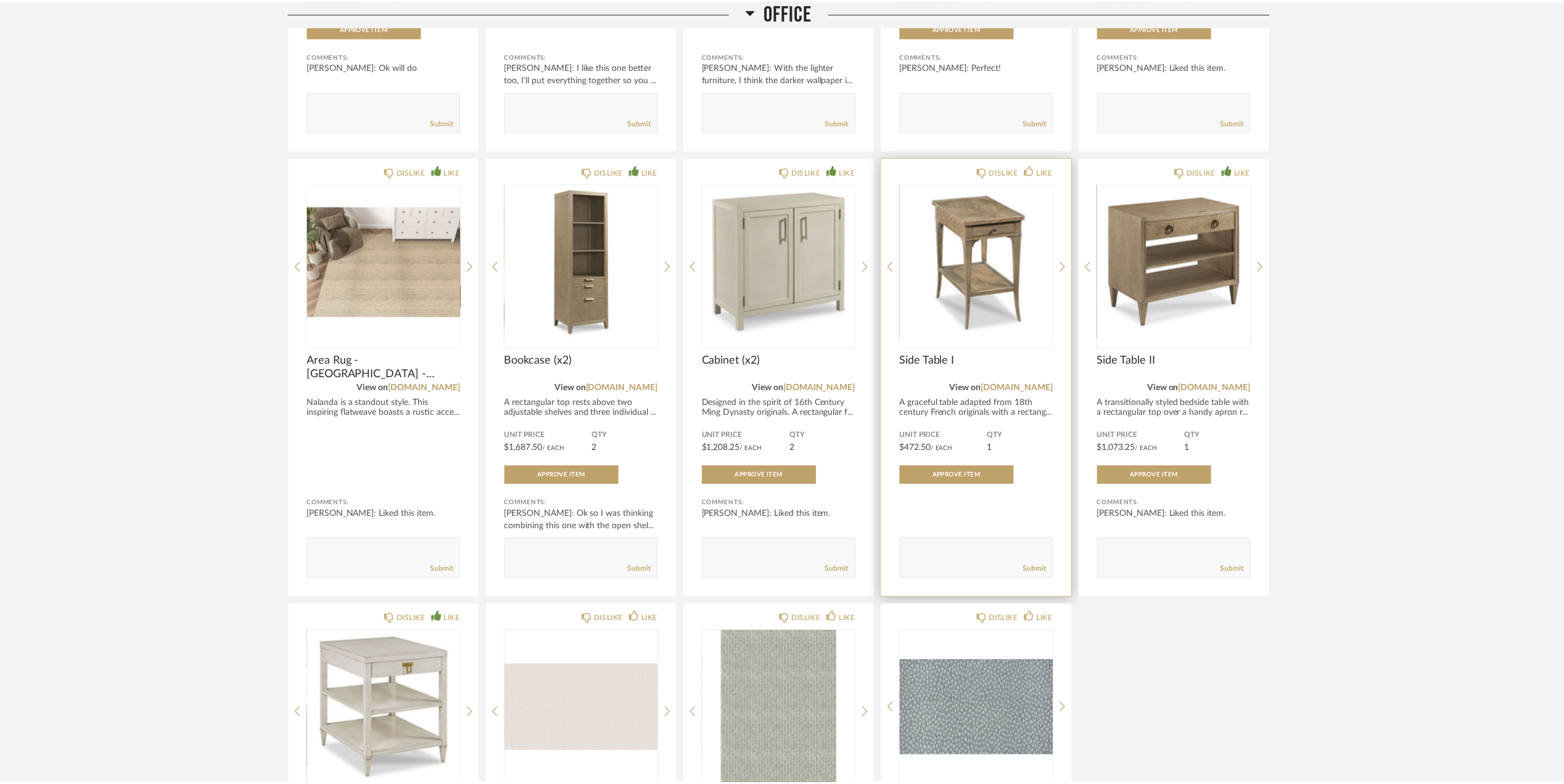
scroll to position [724, 0]
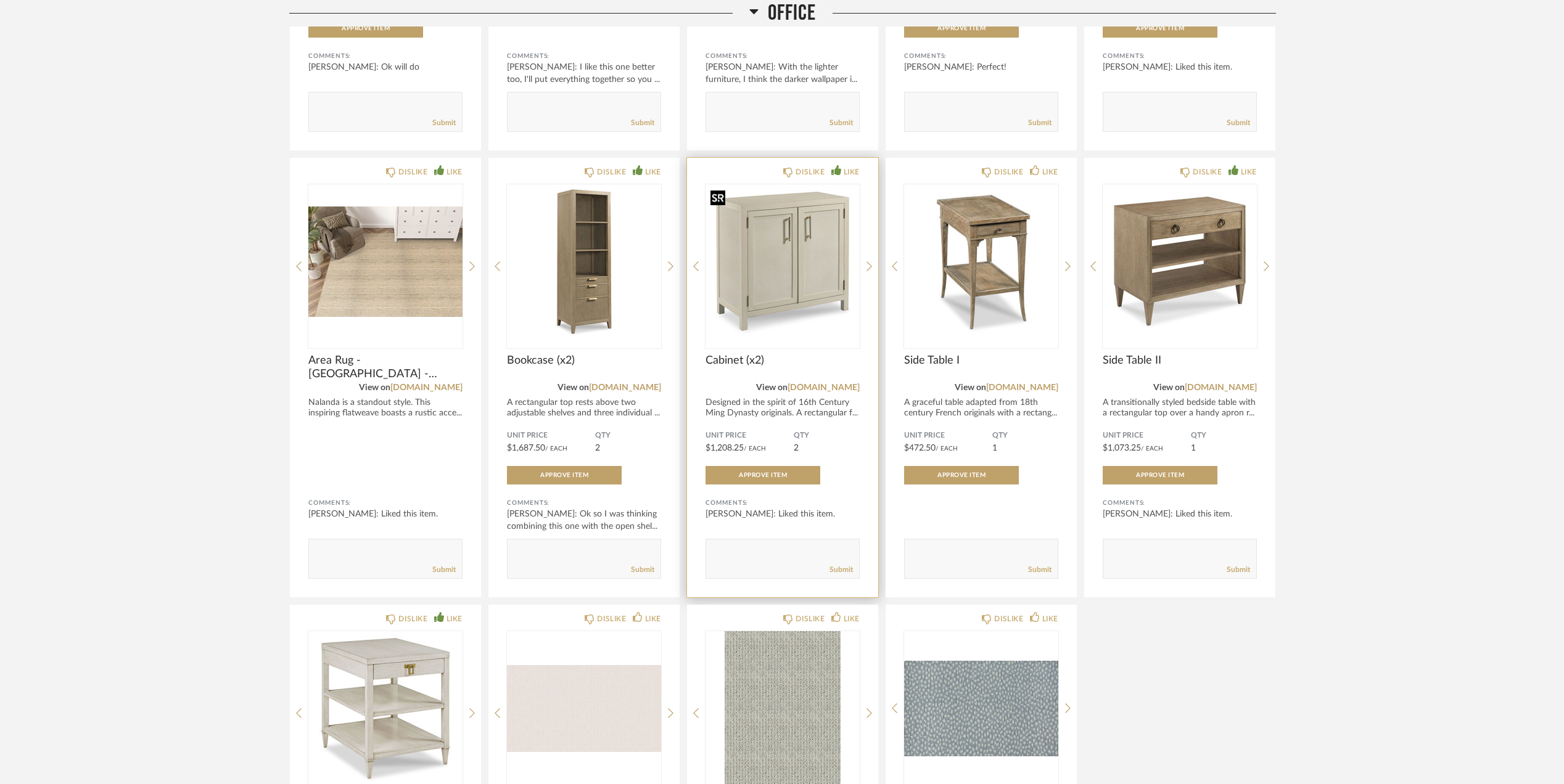
click at [834, 274] on img "0" at bounding box center [782, 261] width 154 height 154
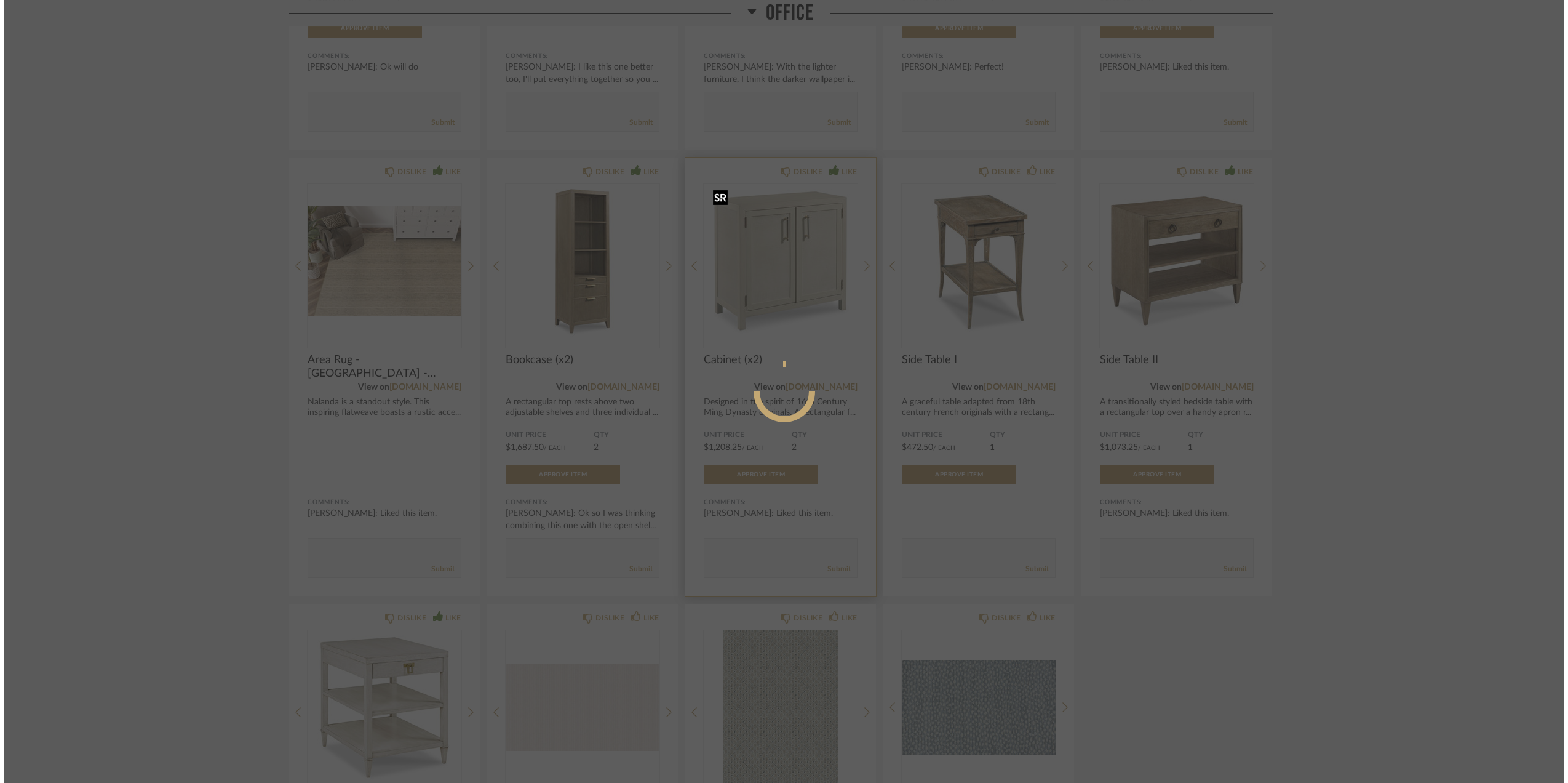
scroll to position [0, 0]
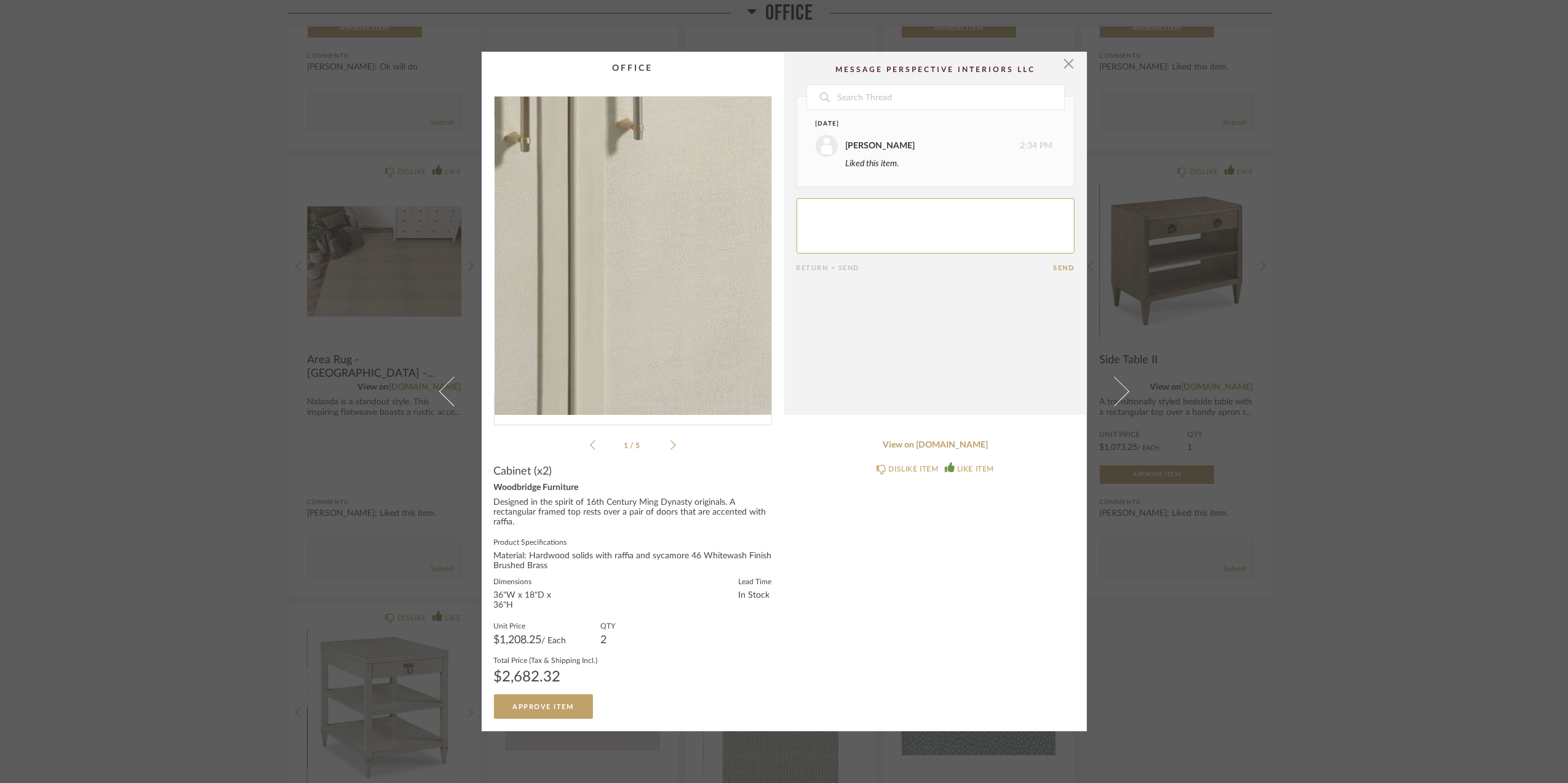
click at [677, 249] on img "0" at bounding box center [632, 256] width 277 height 318
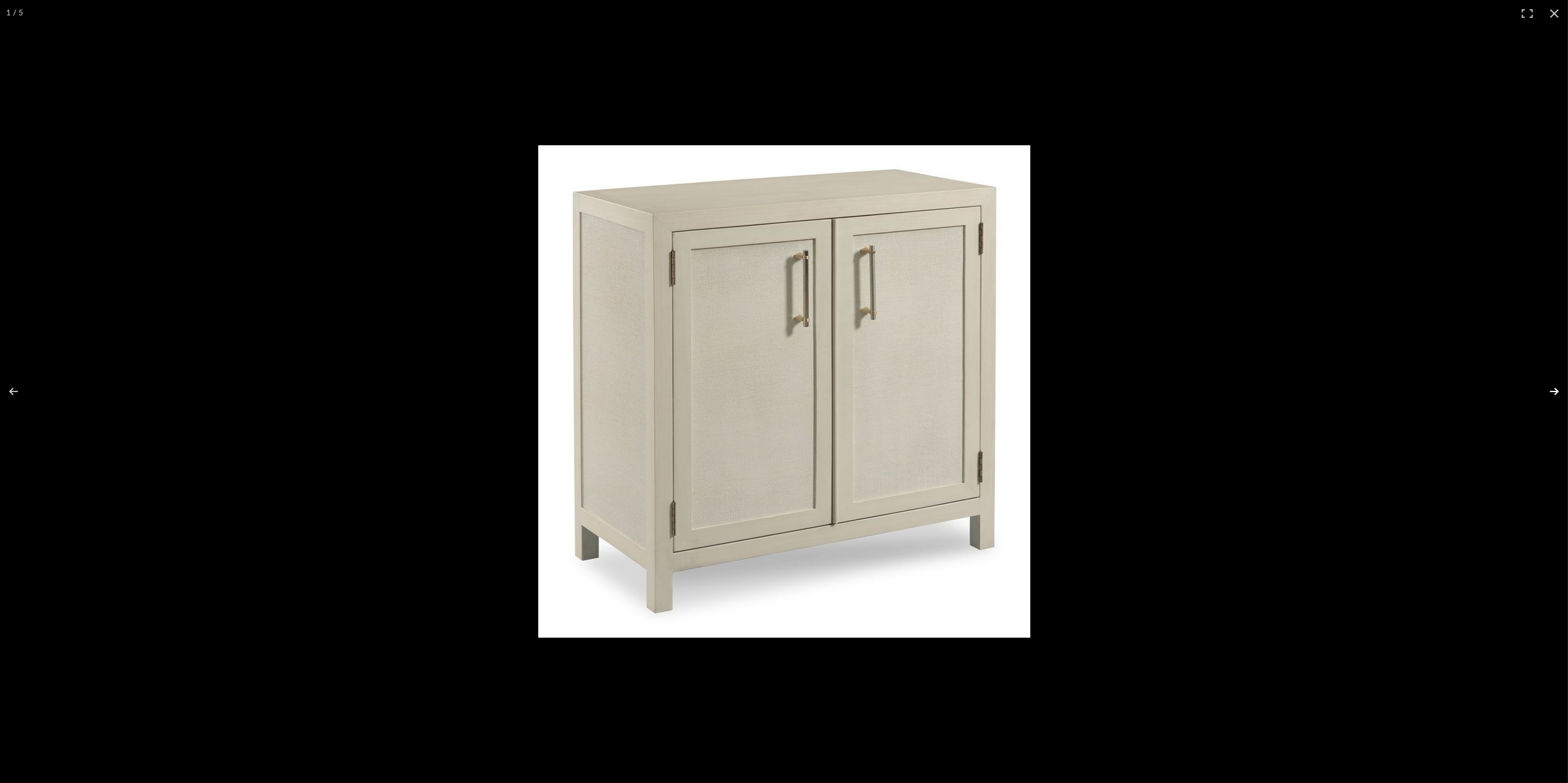
click at [1556, 390] on button at bounding box center [1546, 392] width 43 height 61
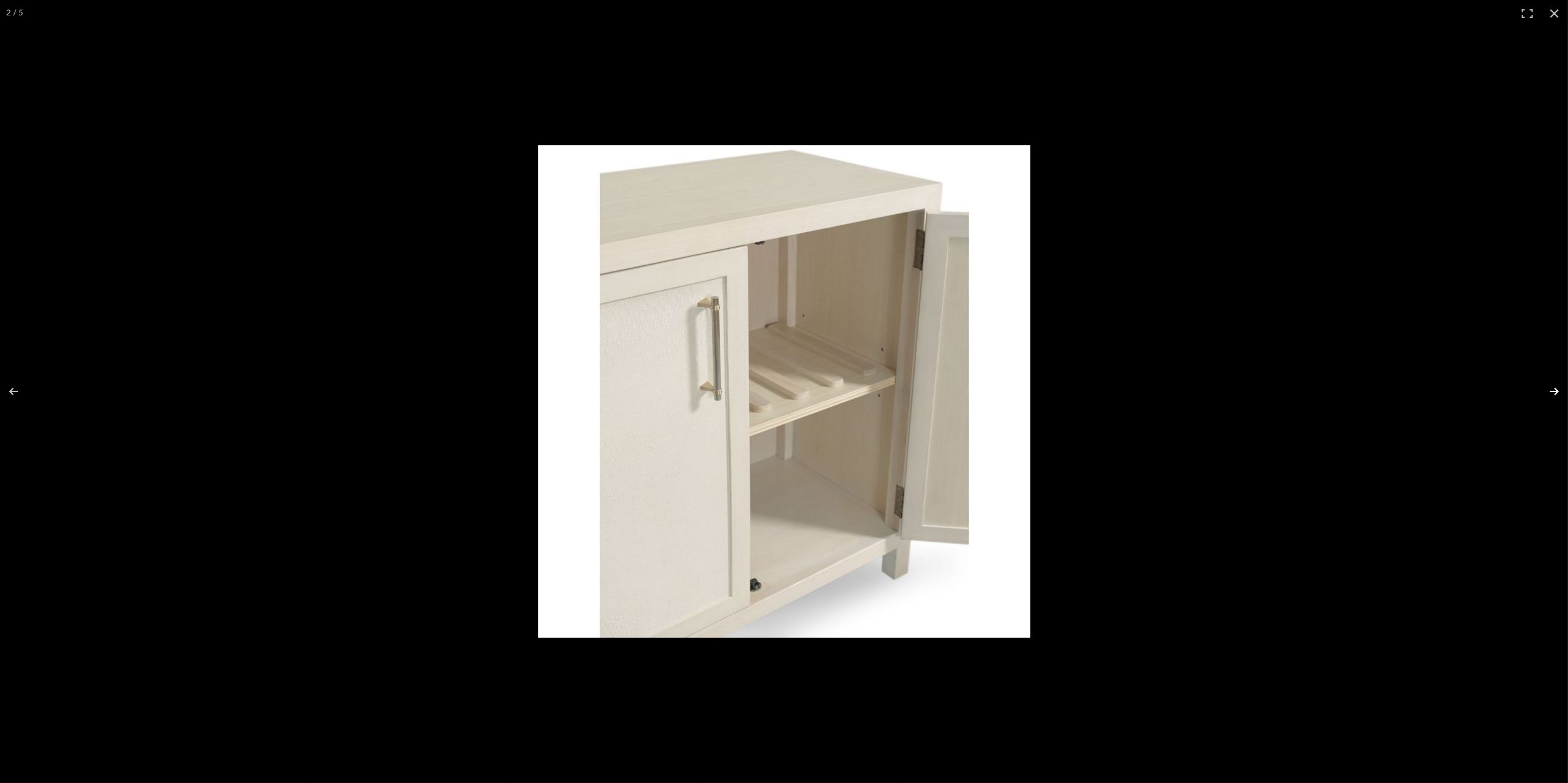
click at [1556, 394] on button at bounding box center [1546, 392] width 43 height 61
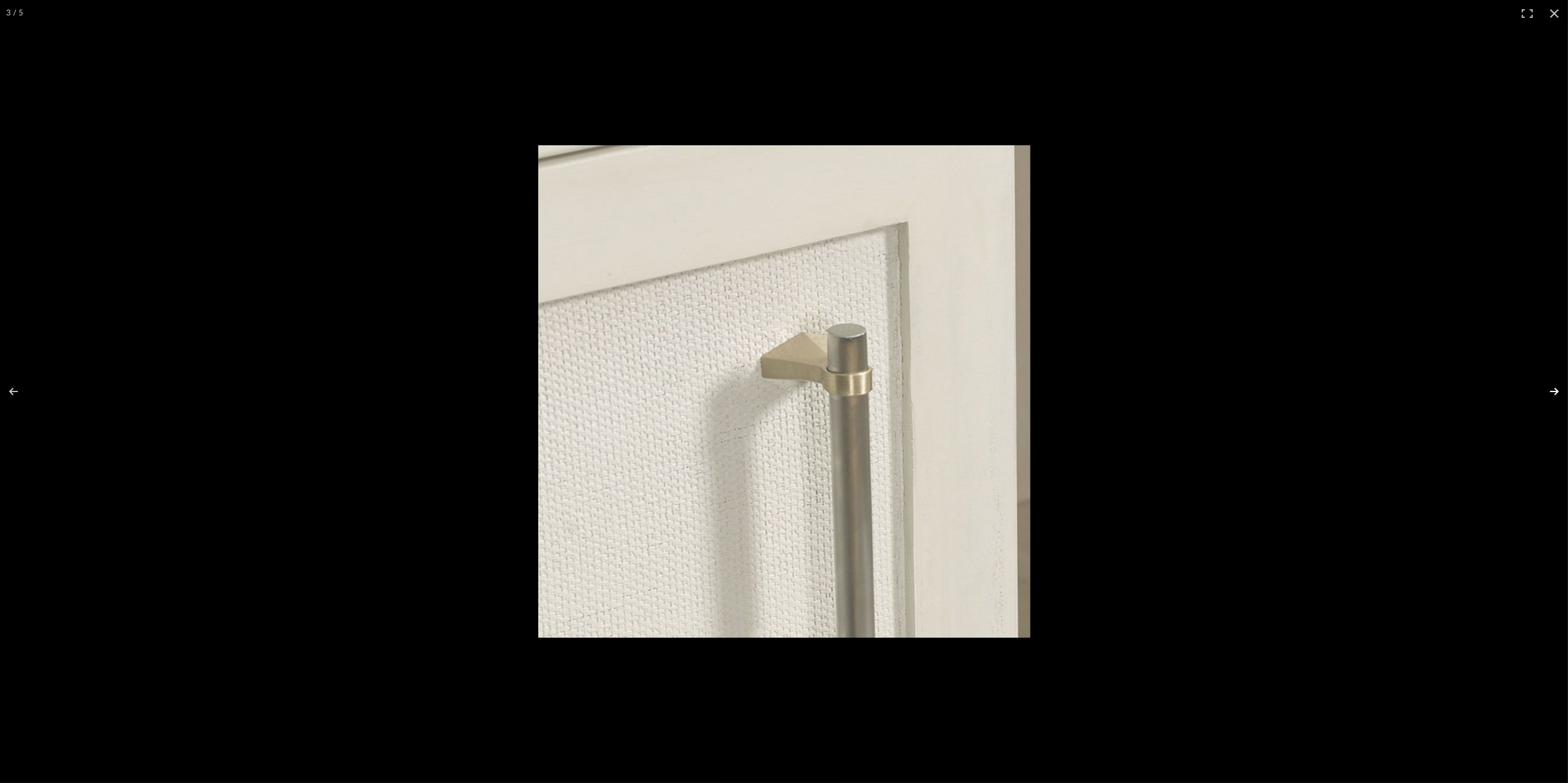
click at [1554, 393] on button at bounding box center [1546, 392] width 43 height 61
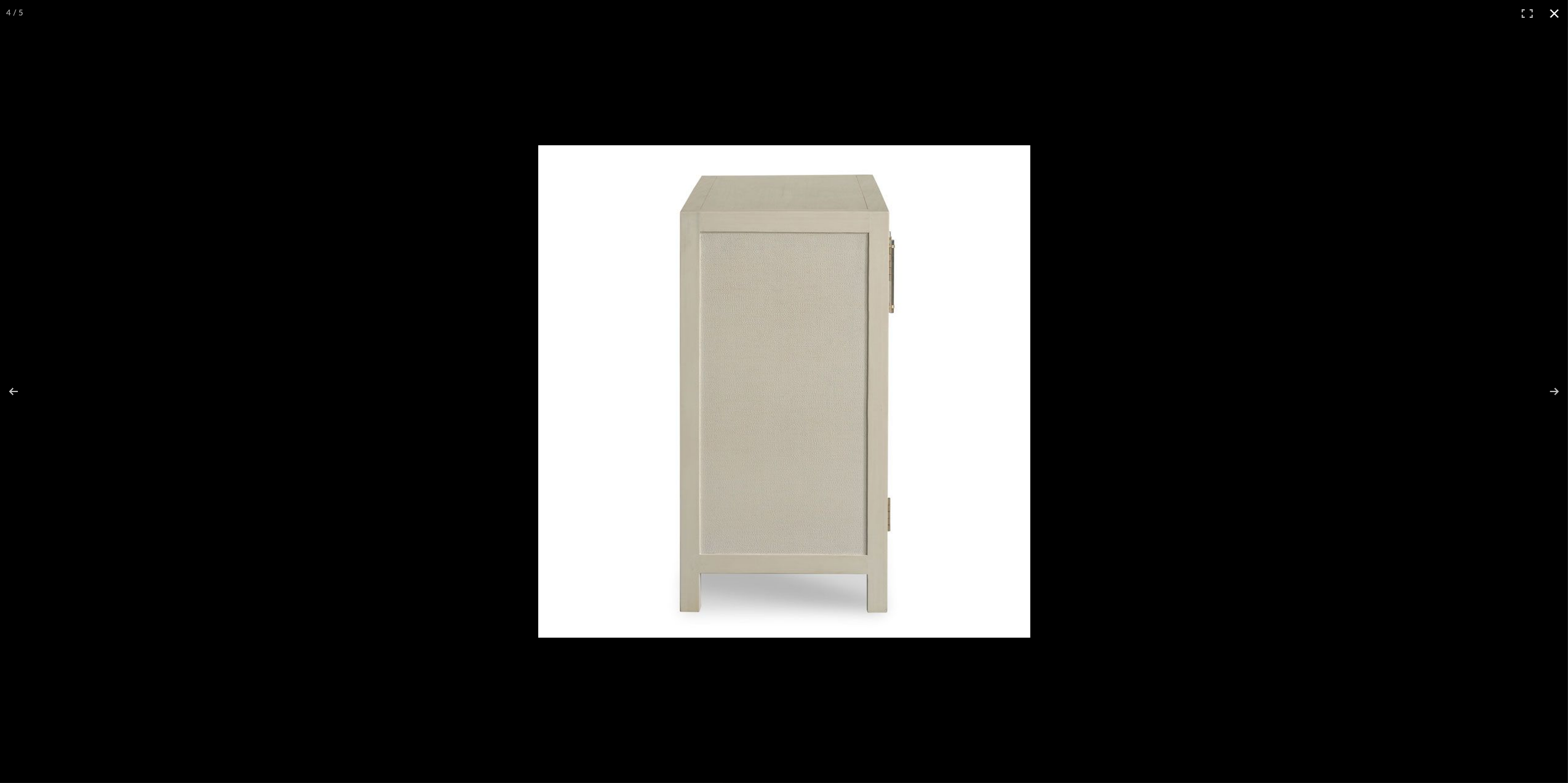
click at [1554, 12] on button at bounding box center [1555, 14] width 27 height 27
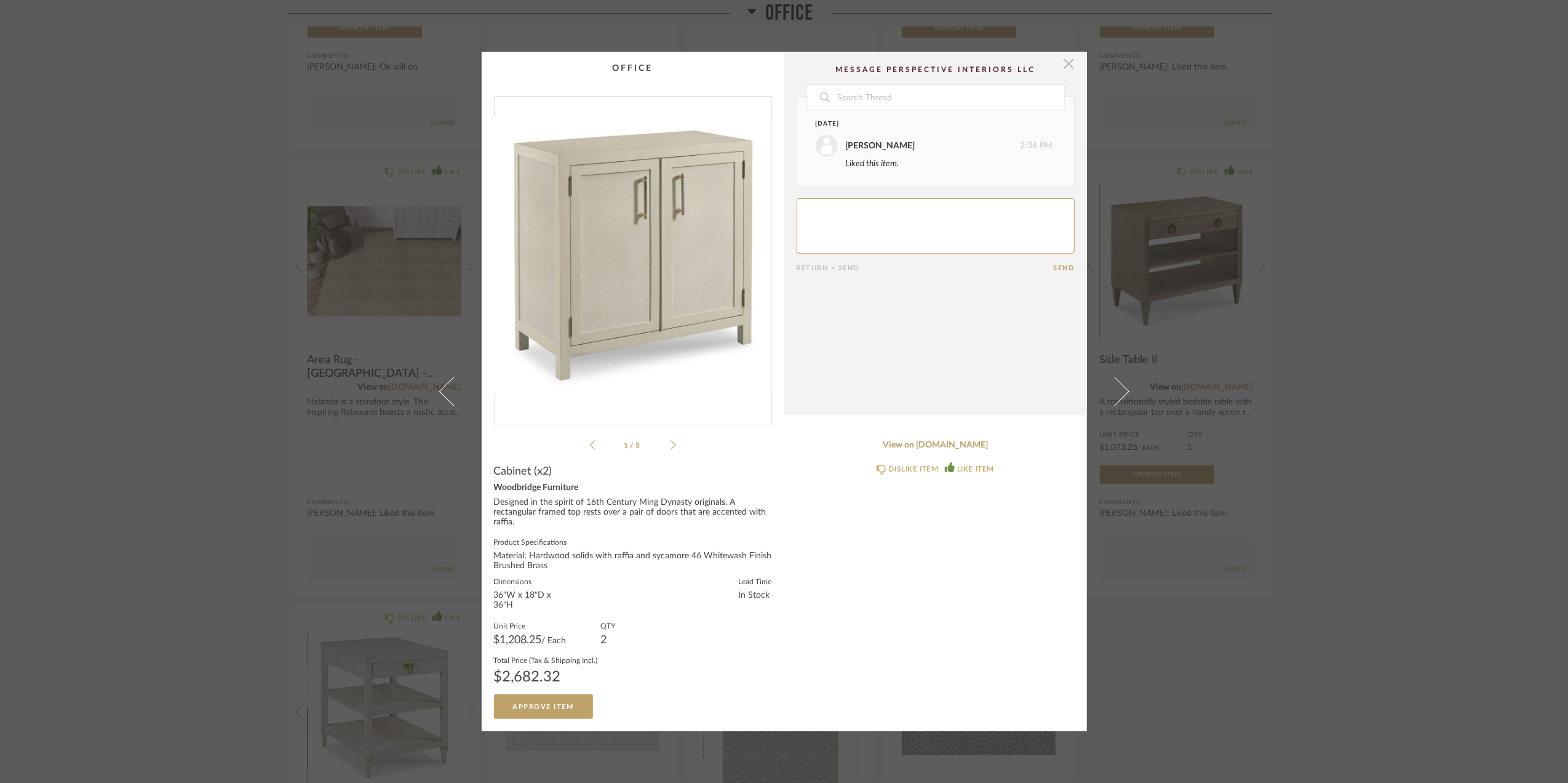
click at [1067, 55] on span "button" at bounding box center [1069, 64] width 25 height 25
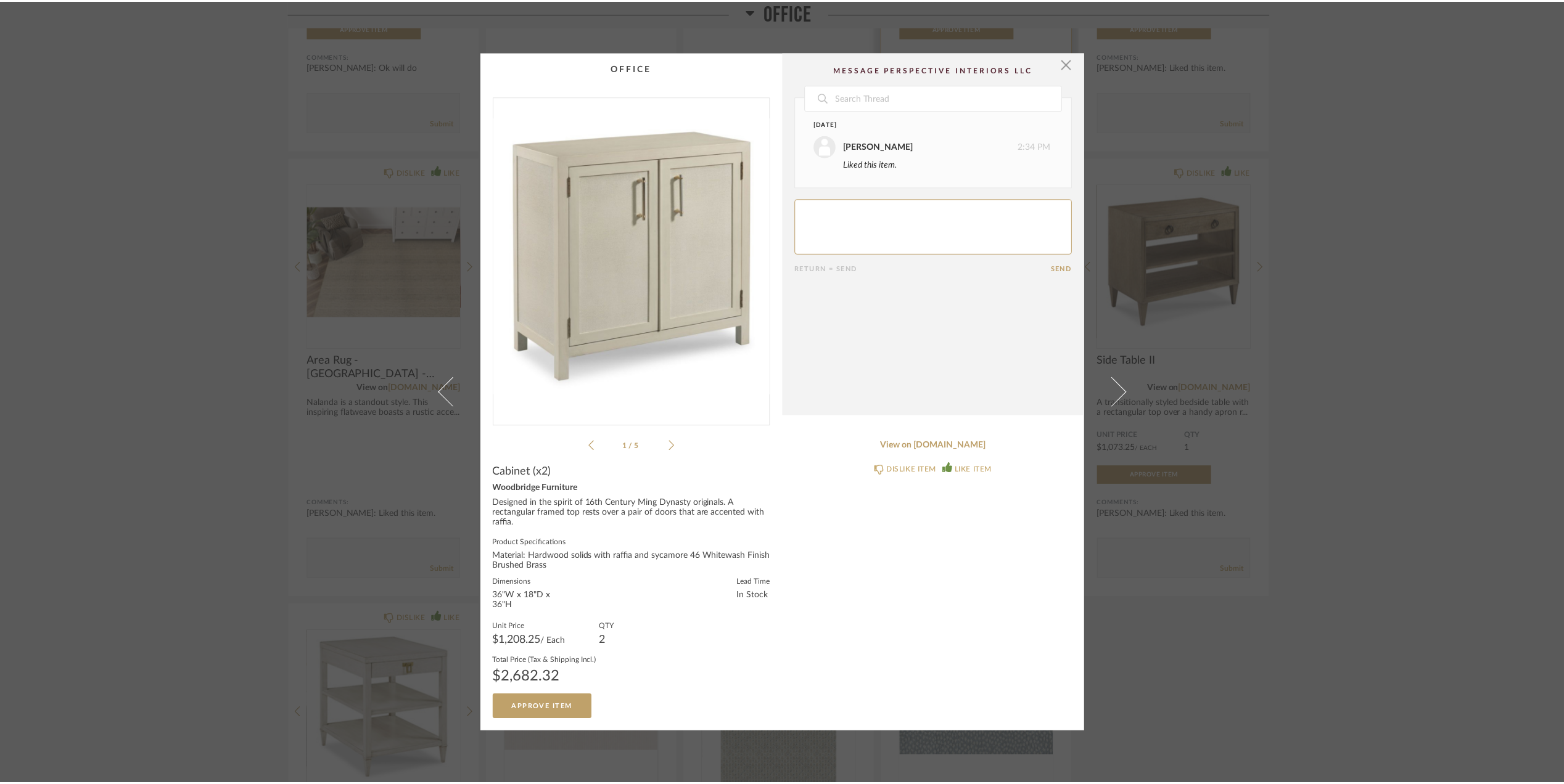
scroll to position [724, 0]
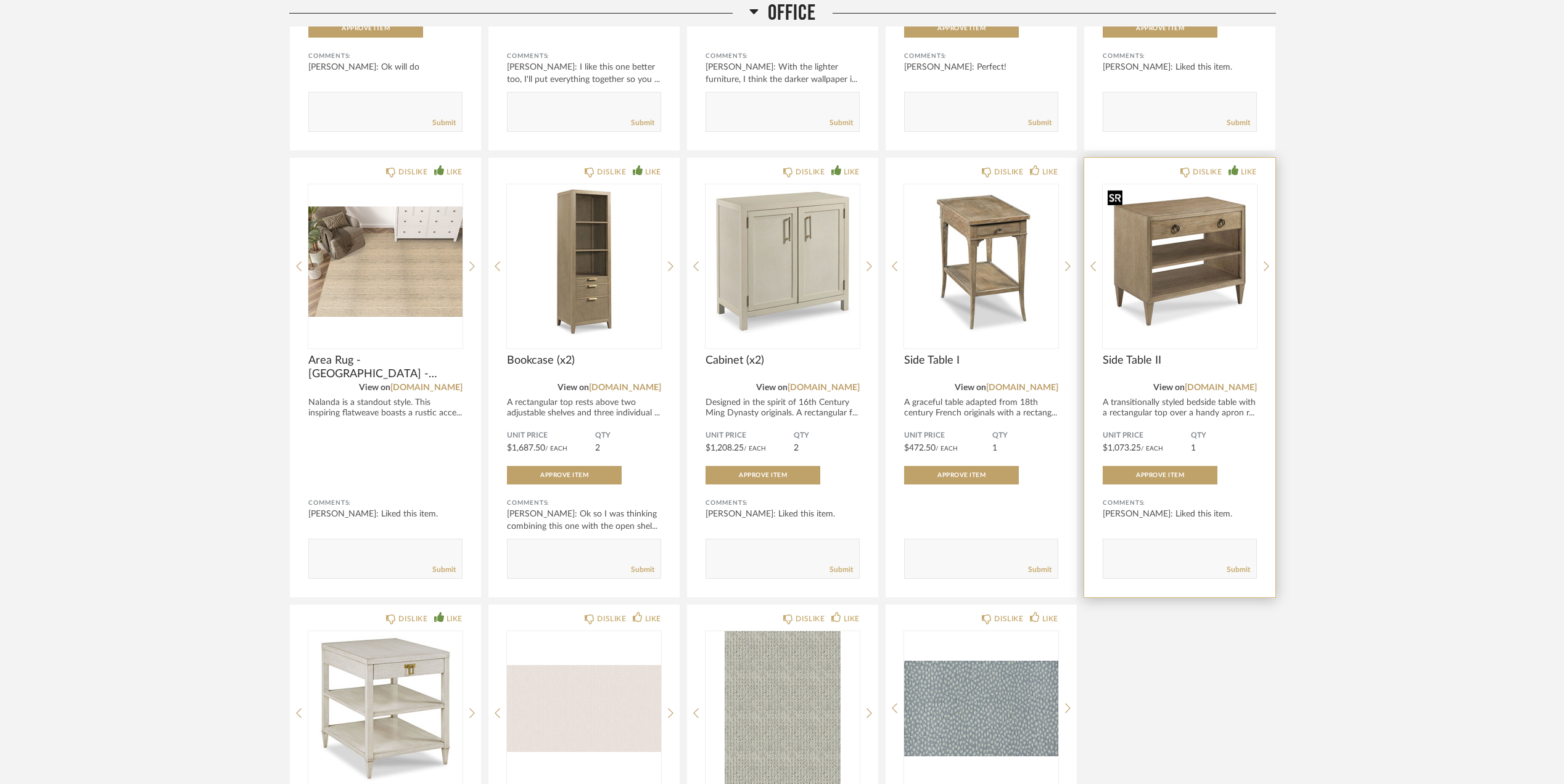
click at [1197, 239] on img "0" at bounding box center [1179, 261] width 154 height 154
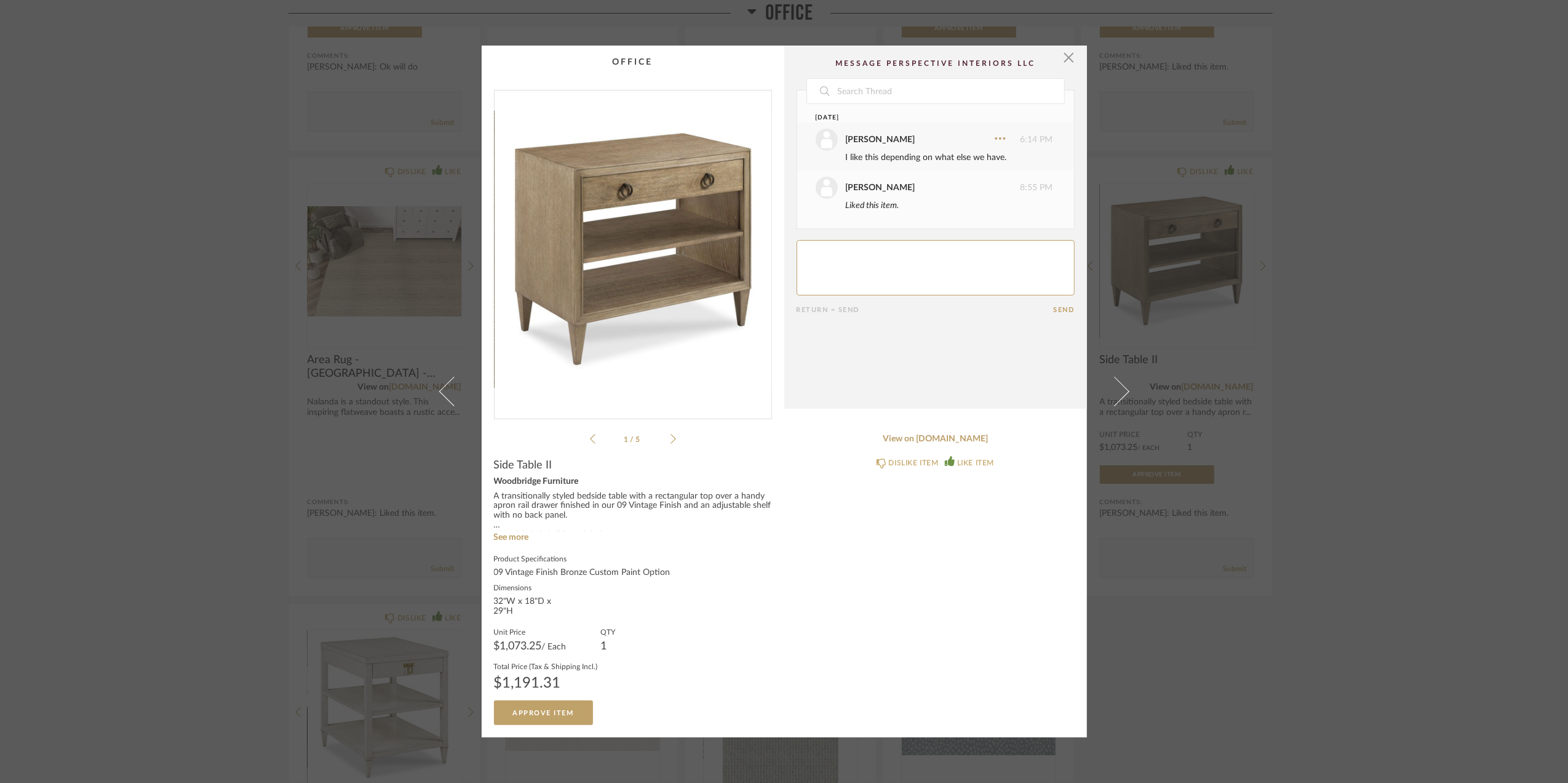
click at [1403, 512] on div "× 1 / 5 Date [DATE] [PERSON_NAME] 6:14 PM I like this depending on what else we…" at bounding box center [784, 392] width 1568 height 783
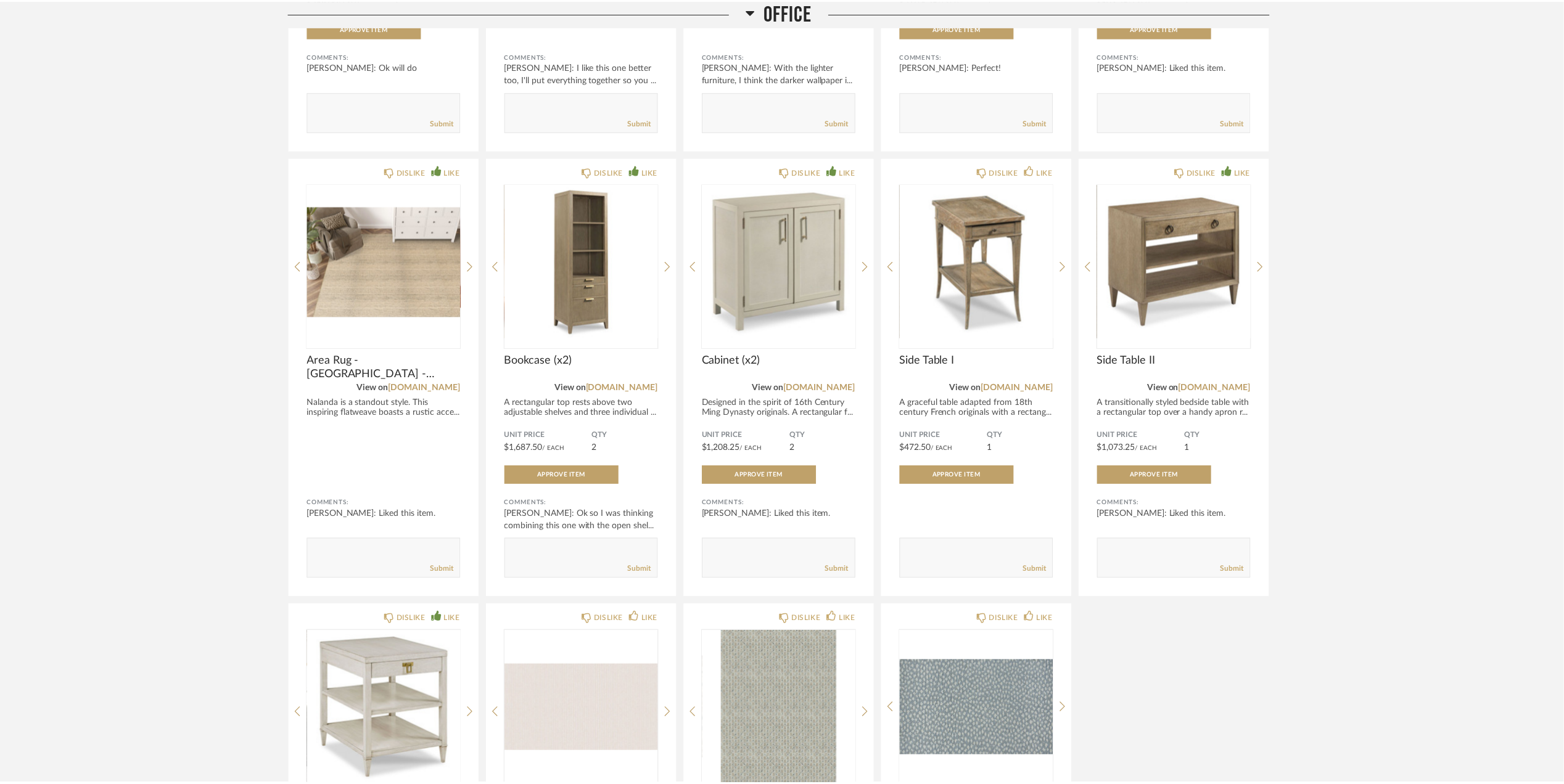
scroll to position [724, 0]
